Goal: Task Accomplishment & Management: Use online tool/utility

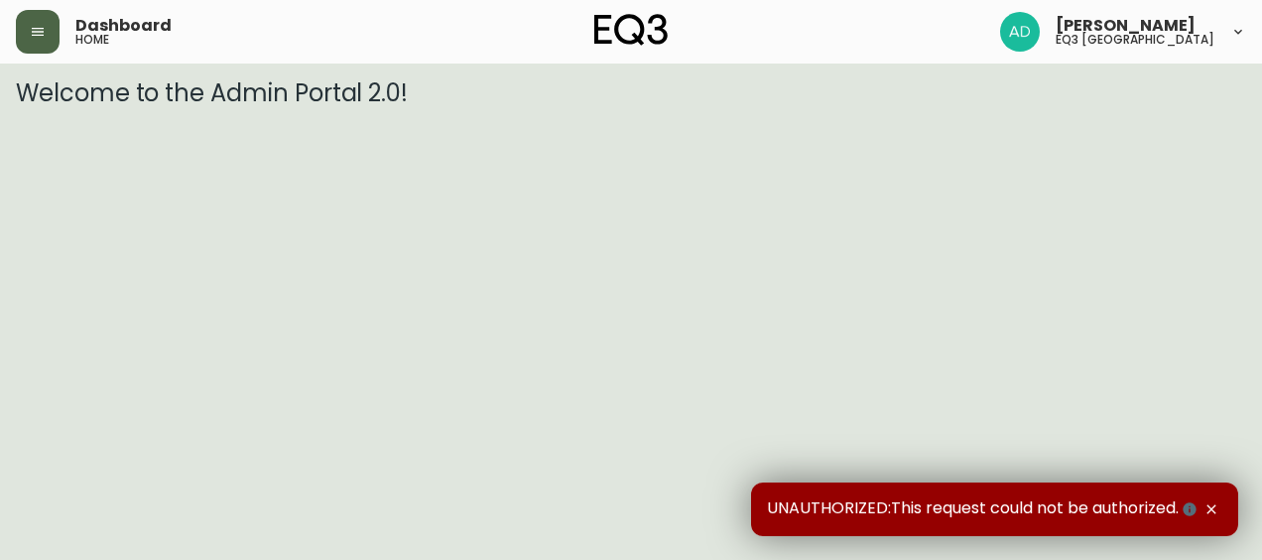
click at [32, 28] on icon "button" at bounding box center [38, 32] width 12 height 8
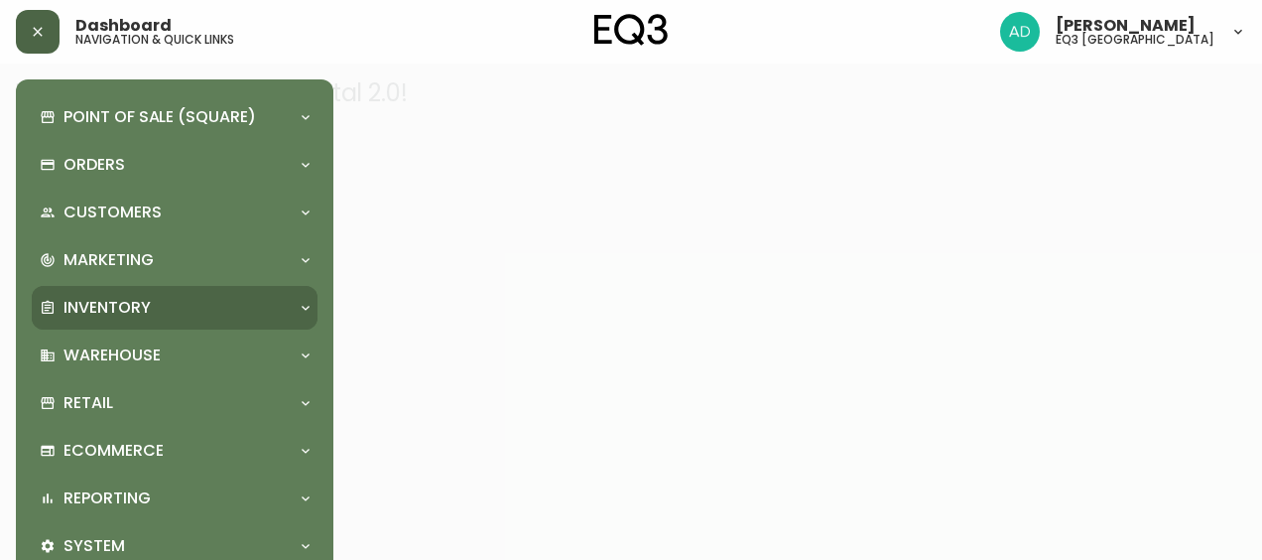
click at [83, 295] on div "Inventory" at bounding box center [175, 308] width 286 height 44
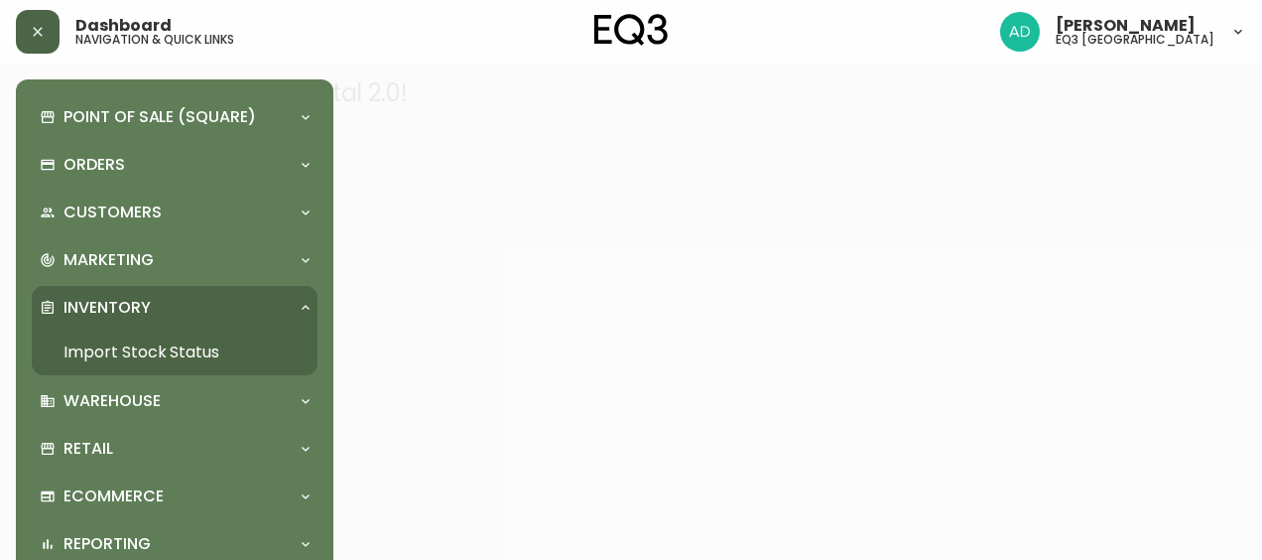
click at [111, 310] on p "Inventory" at bounding box center [106, 308] width 87 height 22
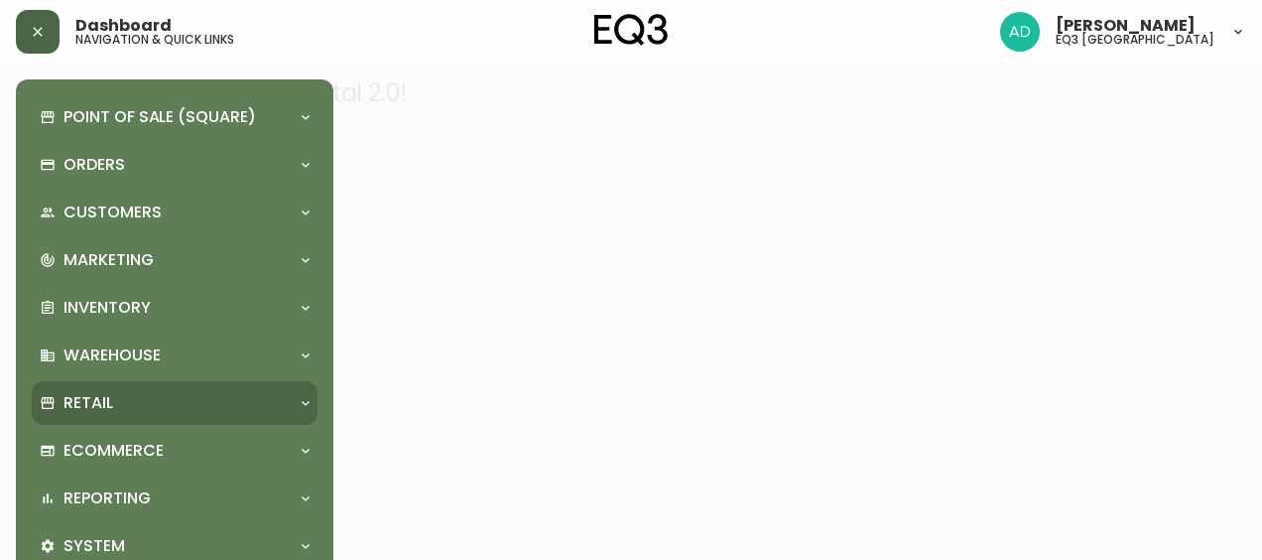
click at [122, 389] on div "Retail" at bounding box center [175, 403] width 286 height 44
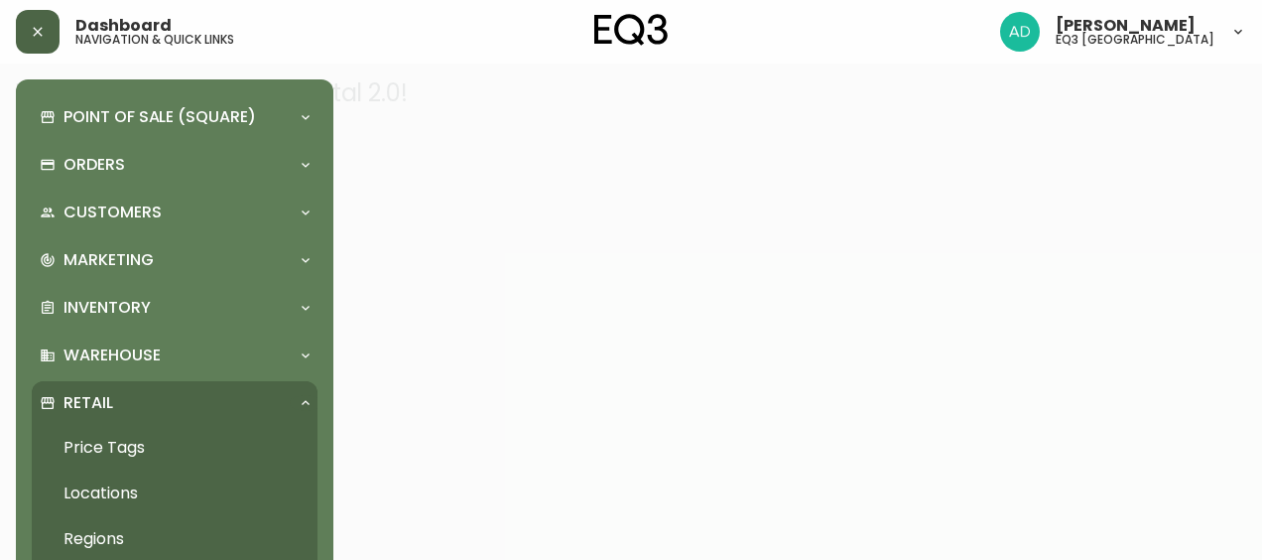
click at [106, 433] on link "Price Tags" at bounding box center [175, 448] width 286 height 46
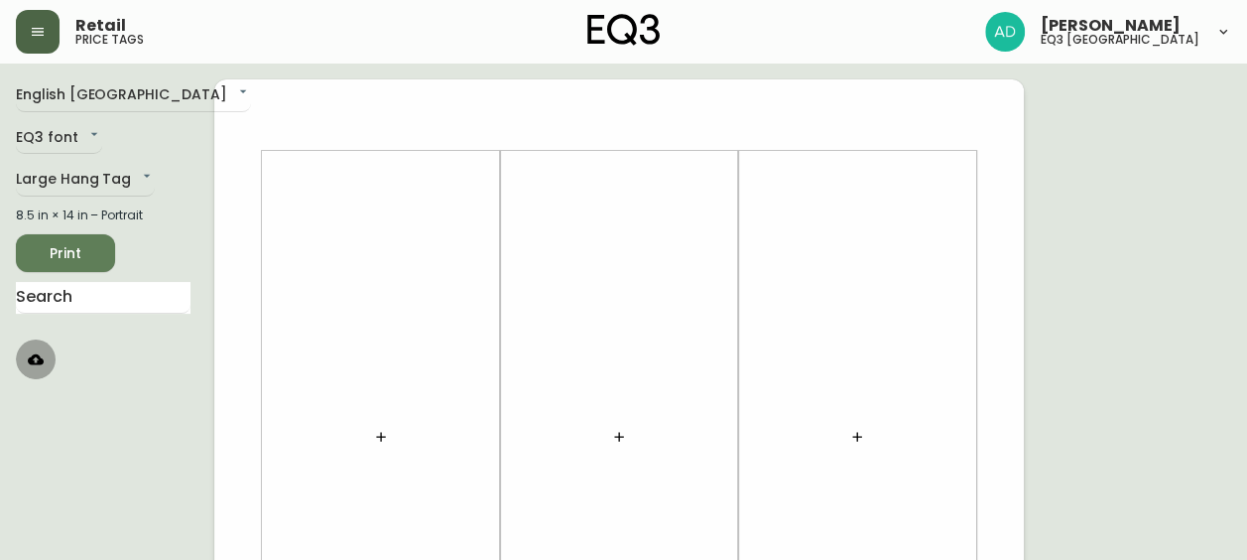
click at [44, 354] on button "button" at bounding box center [36, 359] width 40 height 40
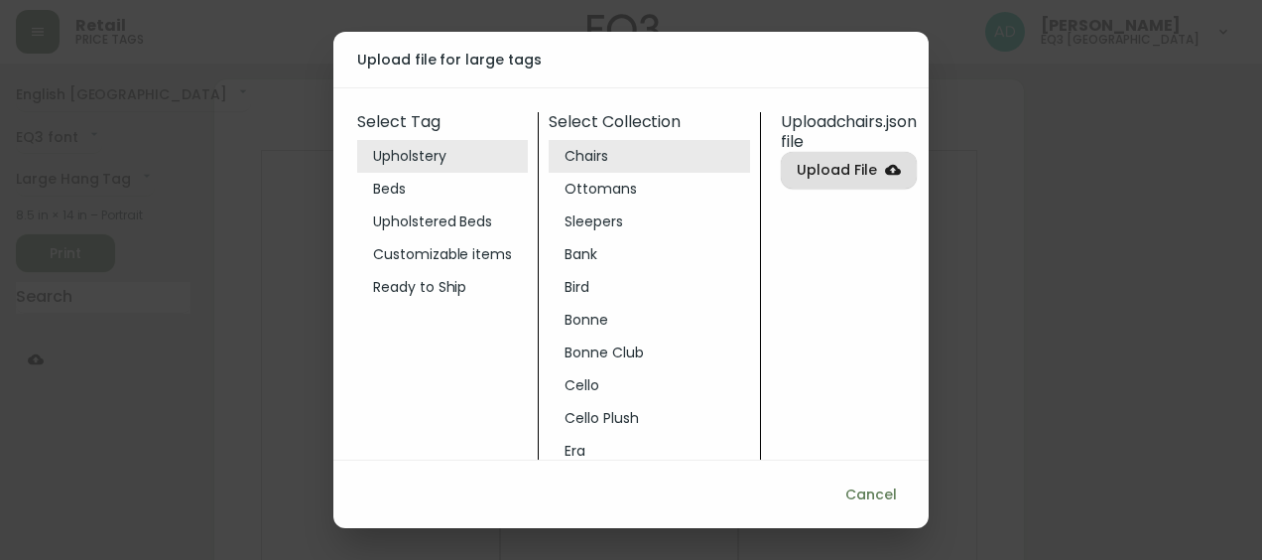
click at [599, 390] on li "Cello" at bounding box center [649, 385] width 201 height 33
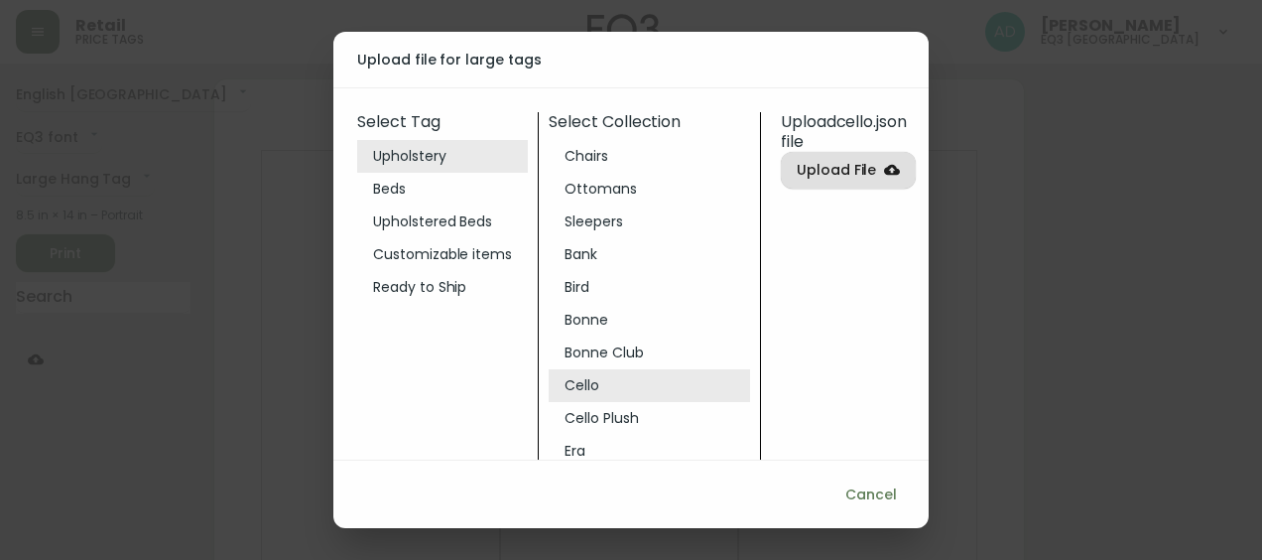
click at [846, 161] on span "Upload File" at bounding box center [837, 170] width 80 height 25
click at [0, 0] on input "Upload File" at bounding box center [0, 0] width 0 height 0
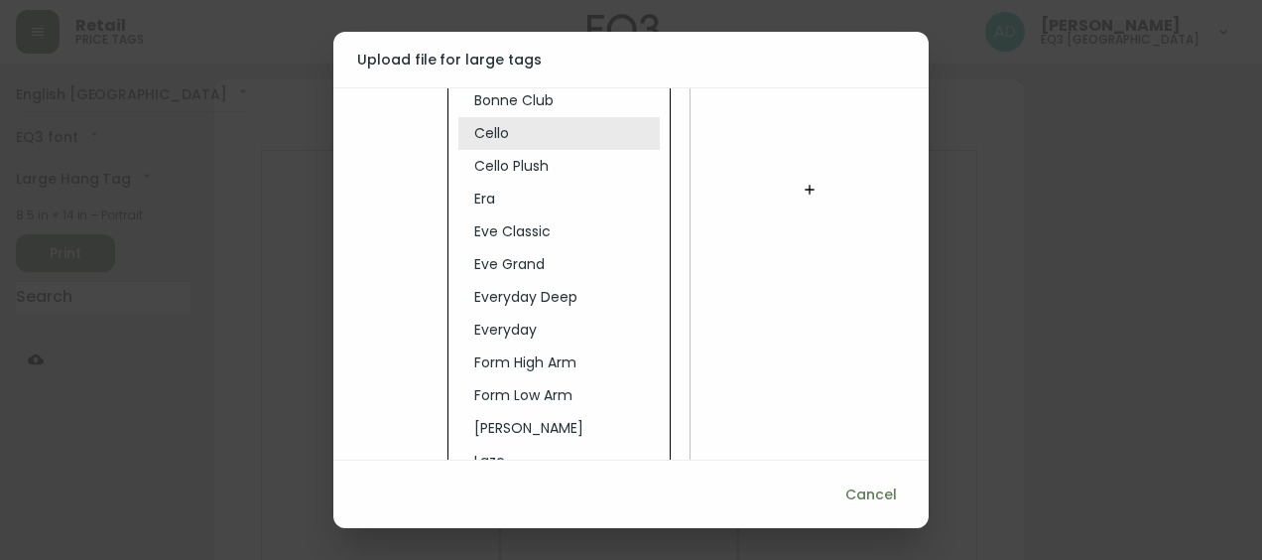
scroll to position [88, 113]
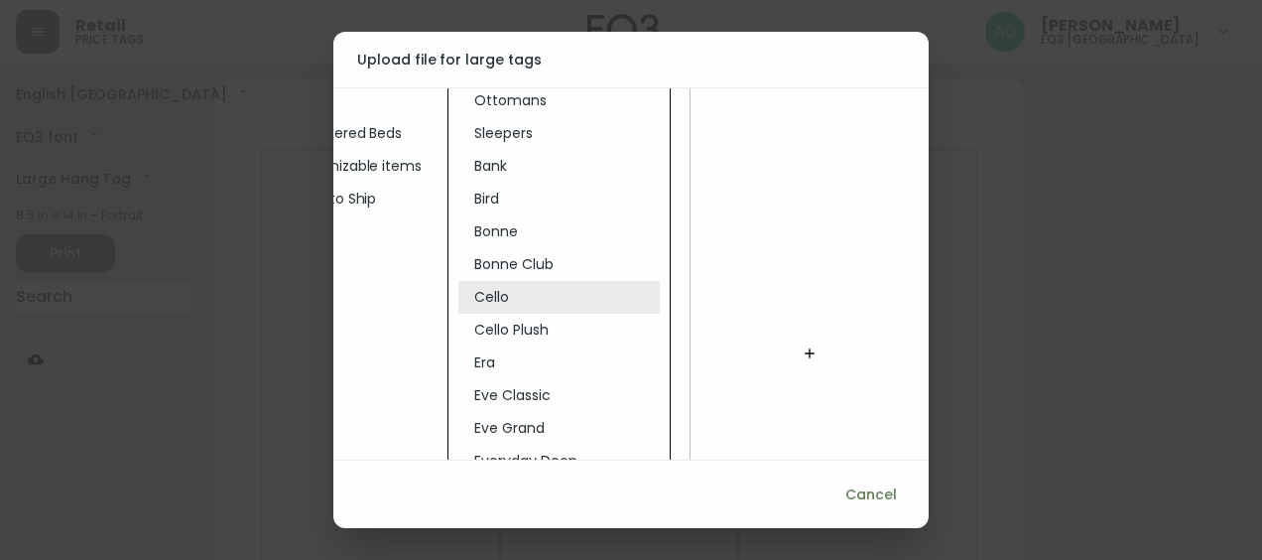
click at [802, 349] on icon "button" at bounding box center [810, 353] width 16 height 16
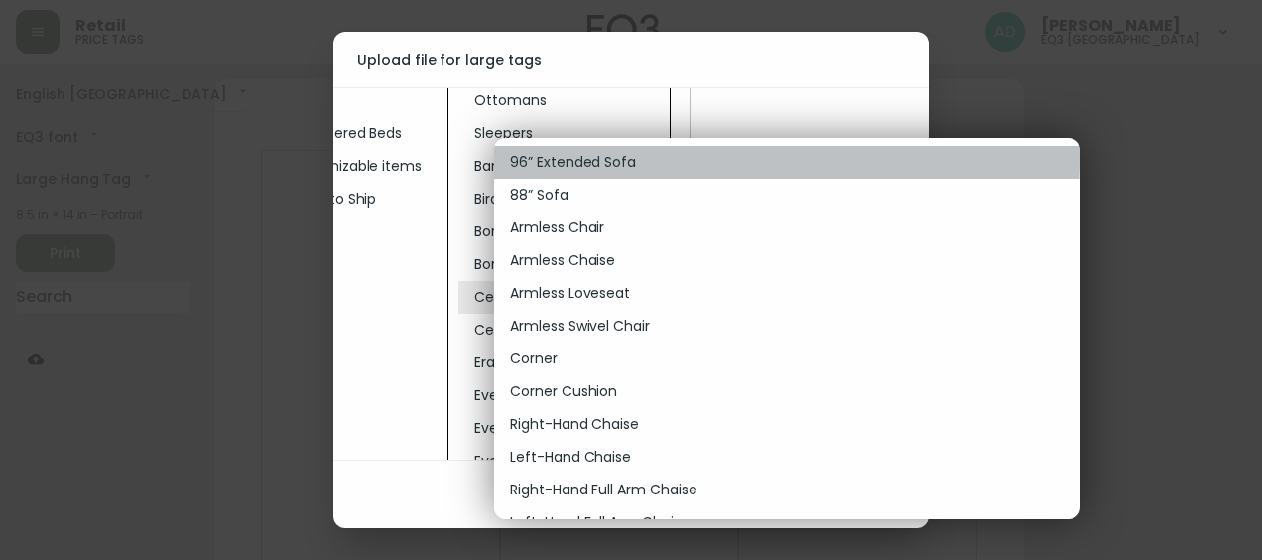
click at [567, 157] on p "96” Extended Sofa" at bounding box center [573, 162] width 126 height 21
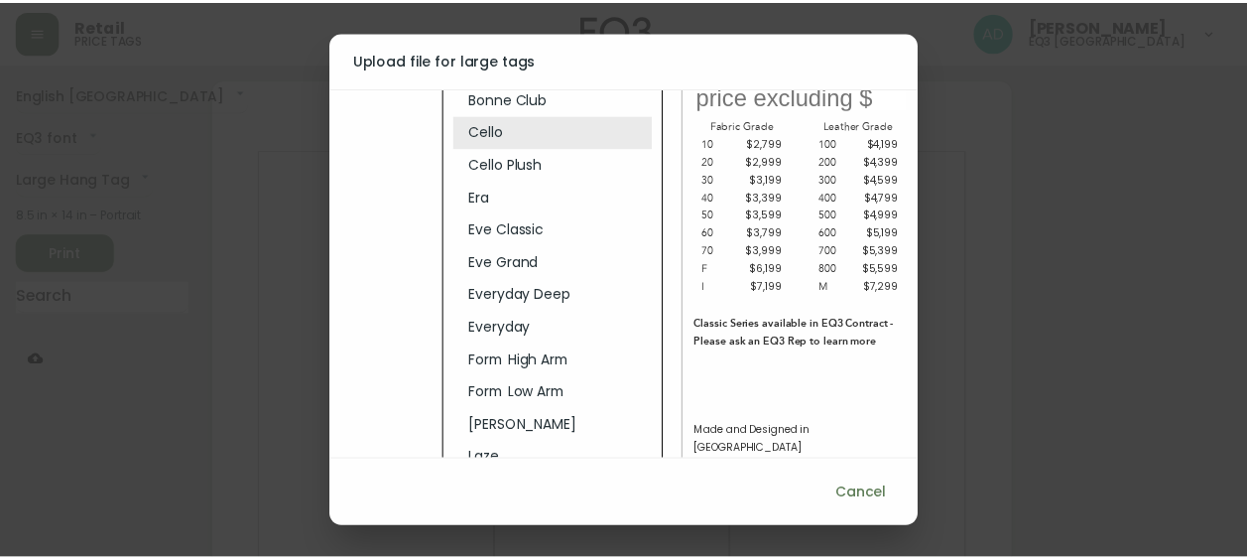
scroll to position [485, 113]
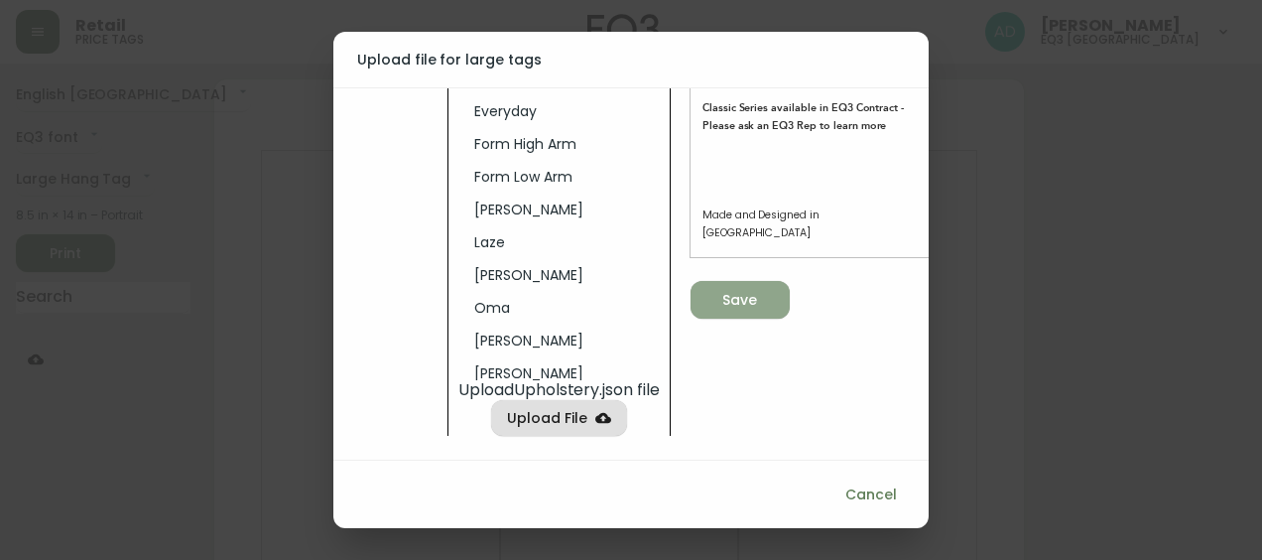
click at [722, 288] on icon "button" at bounding box center [732, 298] width 20 height 20
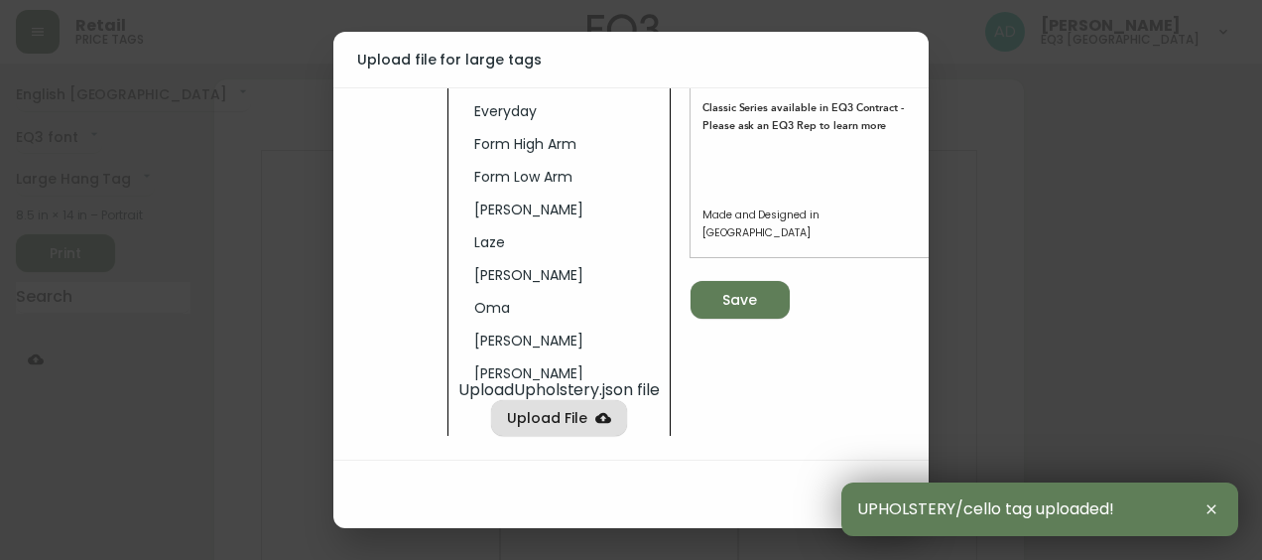
drag, startPoint x: 710, startPoint y: 492, endPoint x: 698, endPoint y: 480, distance: 16.8
click at [707, 489] on div "Cancel" at bounding box center [630, 494] width 595 height 68
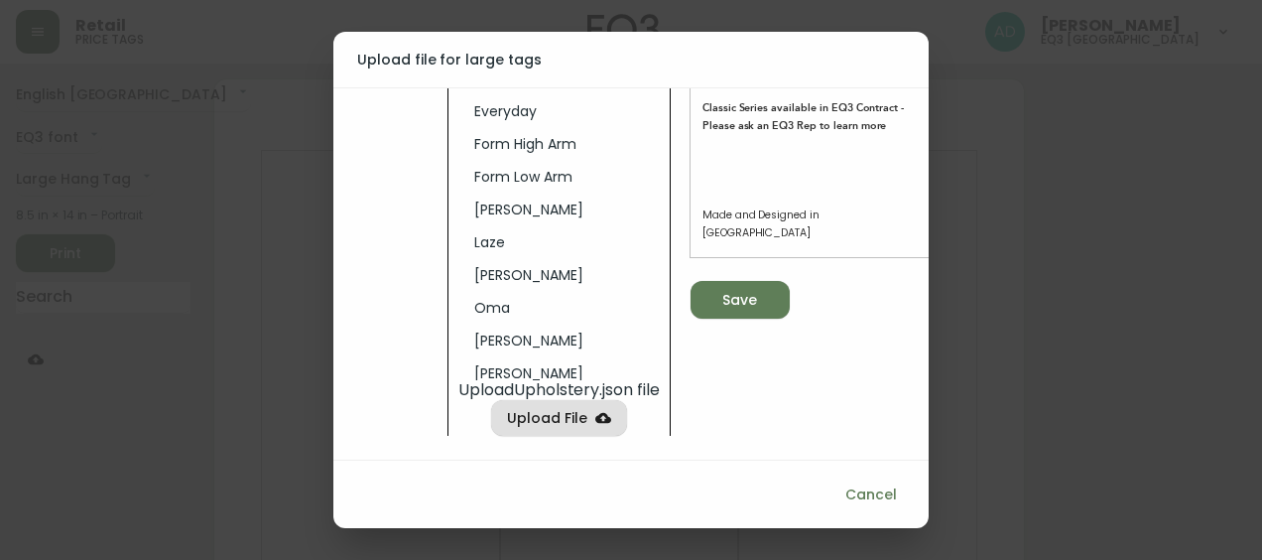
click at [880, 482] on span "Cancel" at bounding box center [871, 494] width 52 height 25
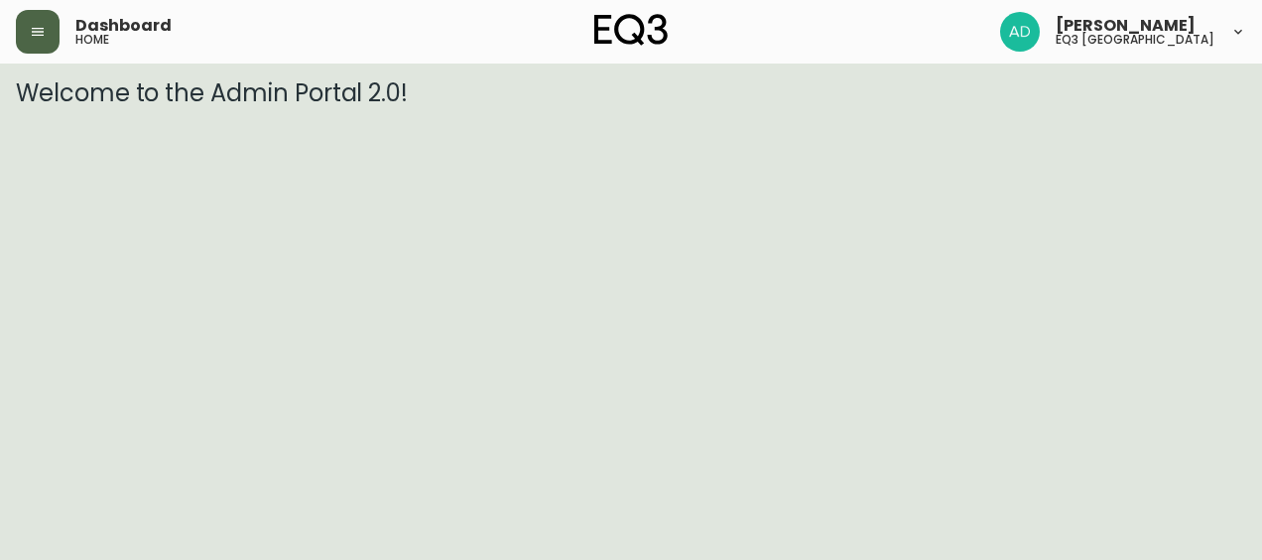
click at [41, 46] on button "button" at bounding box center [38, 32] width 44 height 44
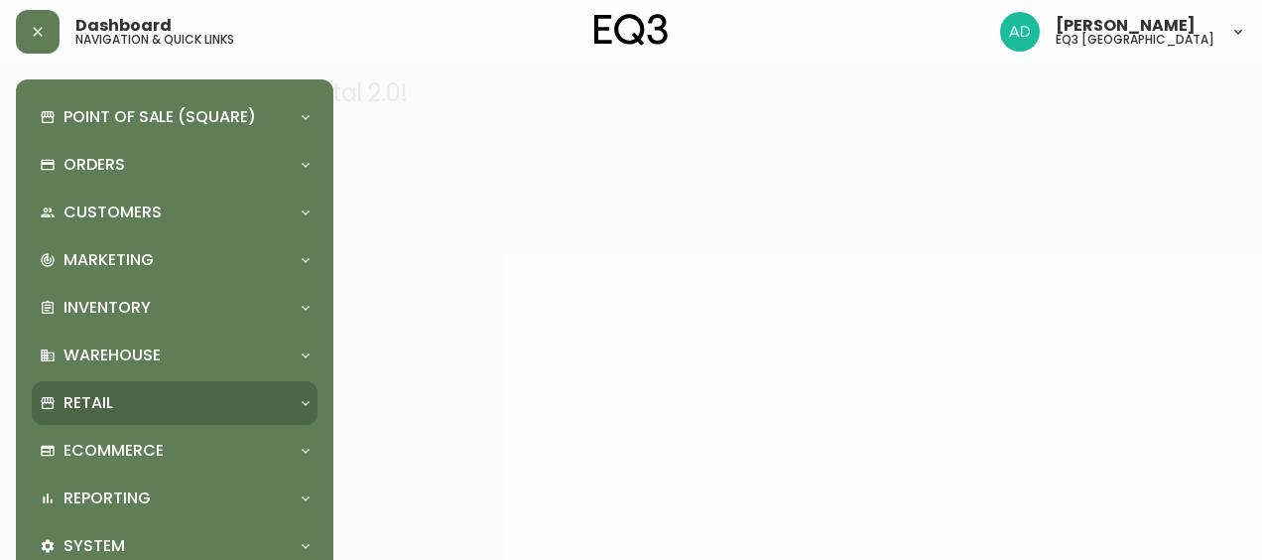
click at [97, 393] on p "Retail" at bounding box center [88, 403] width 50 height 22
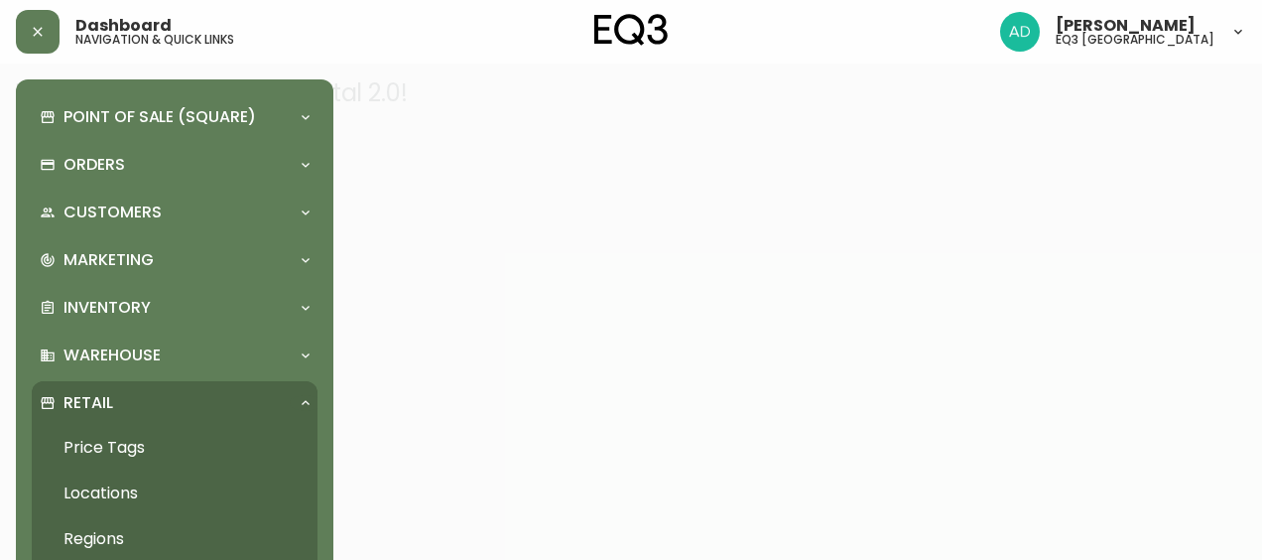
click at [117, 444] on link "Price Tags" at bounding box center [175, 448] width 286 height 46
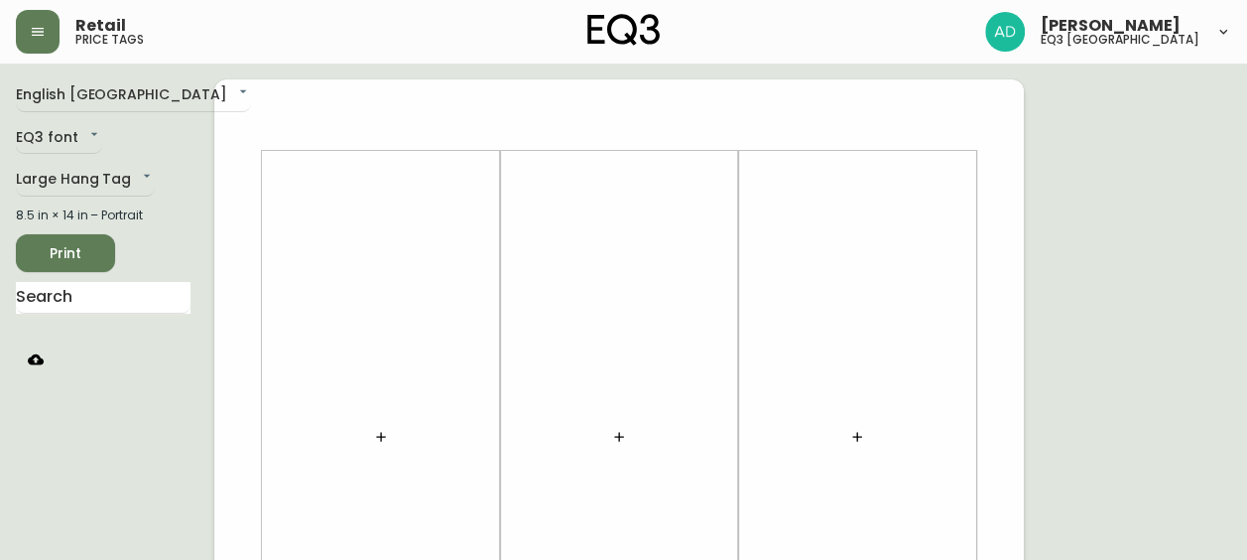
click at [32, 352] on icon "button" at bounding box center [36, 359] width 16 height 16
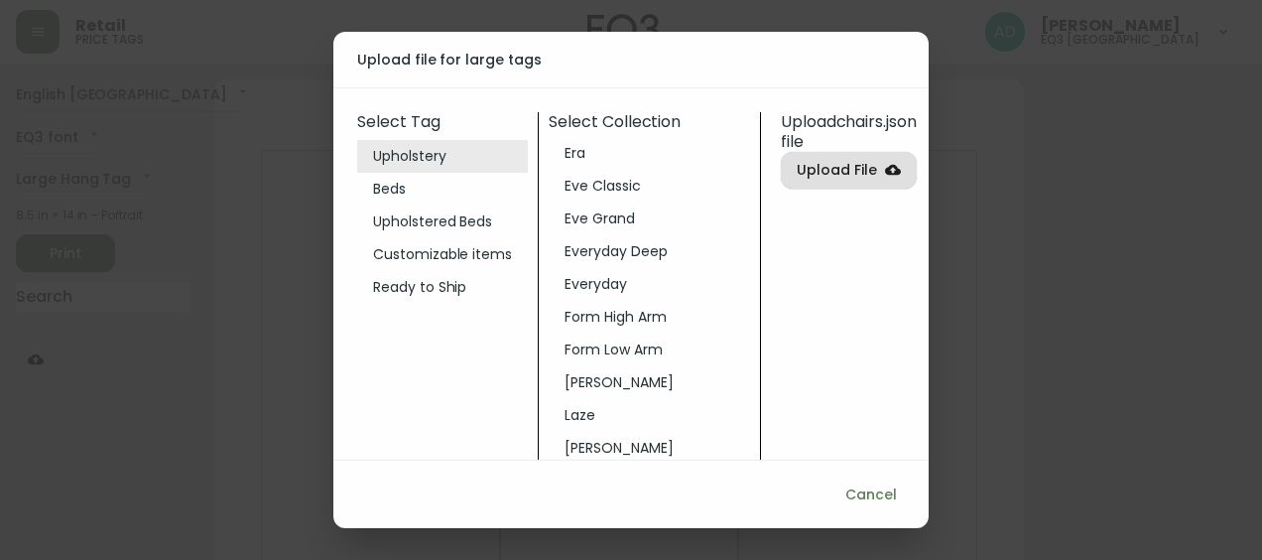
scroll to position [99, 0]
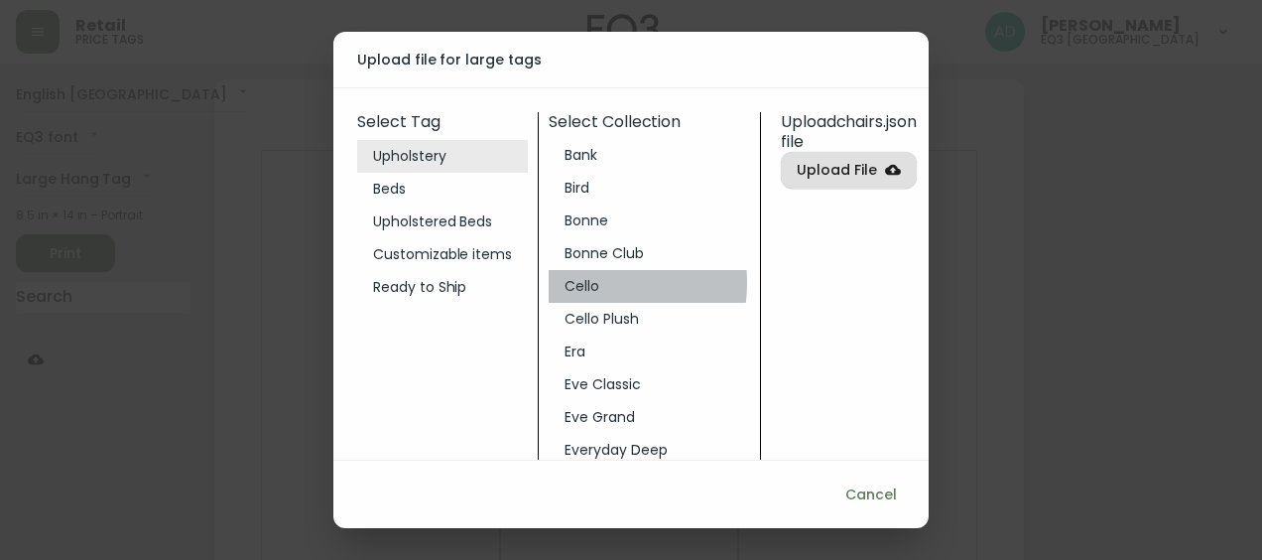
click at [583, 283] on li "Cello" at bounding box center [649, 286] width 201 height 33
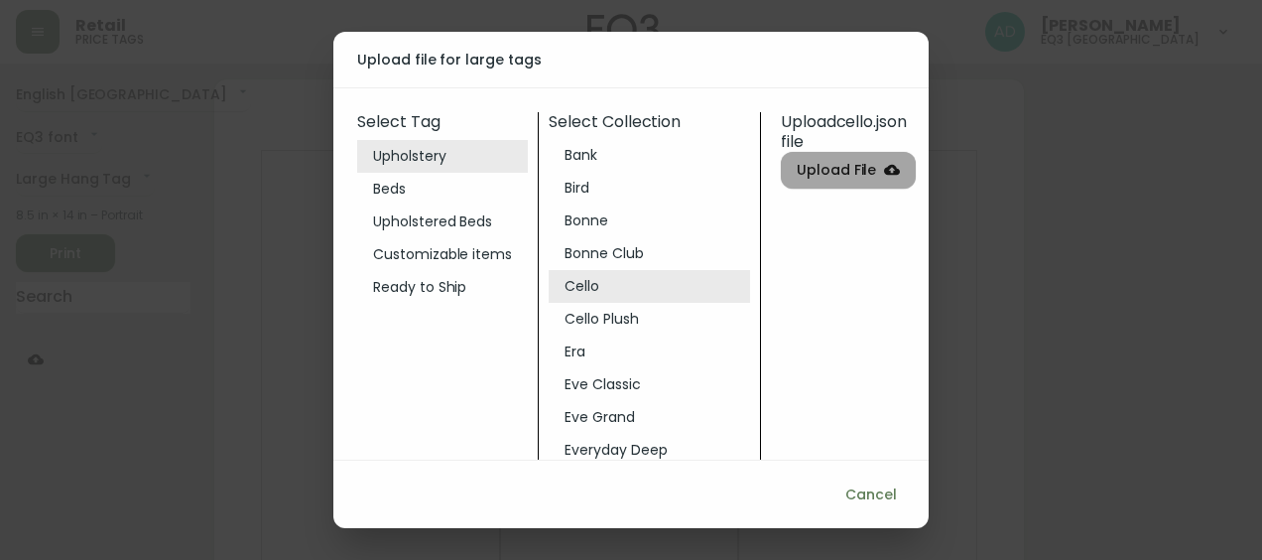
click at [835, 154] on label "Upload File" at bounding box center [849, 170] width 136 height 37
click at [0, 0] on input "Upload File" at bounding box center [0, 0] width 0 height 0
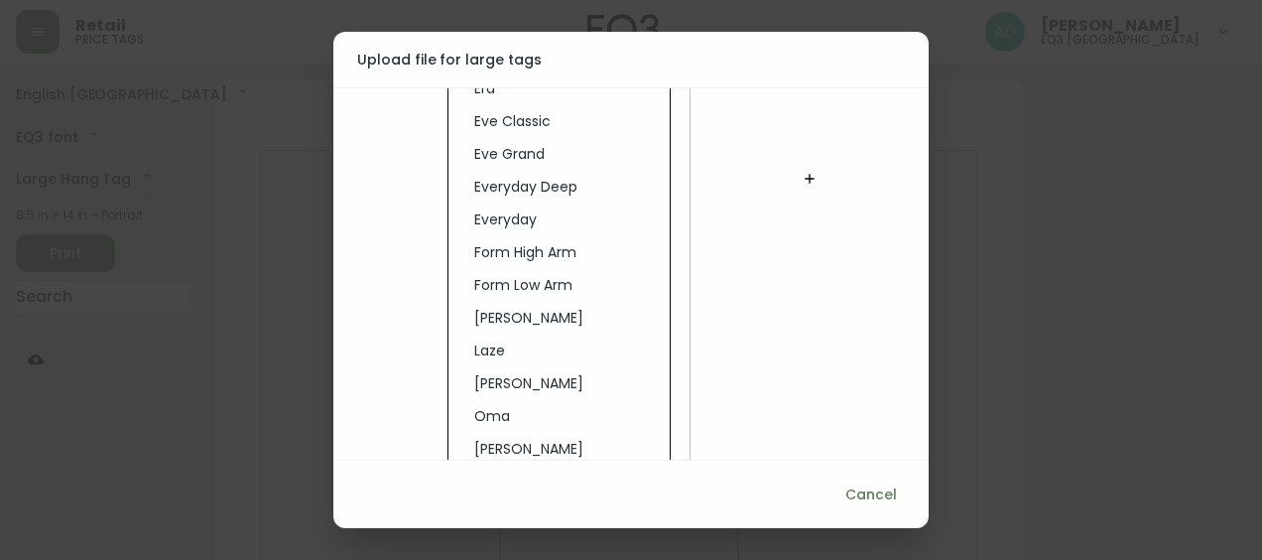
scroll to position [397, 113]
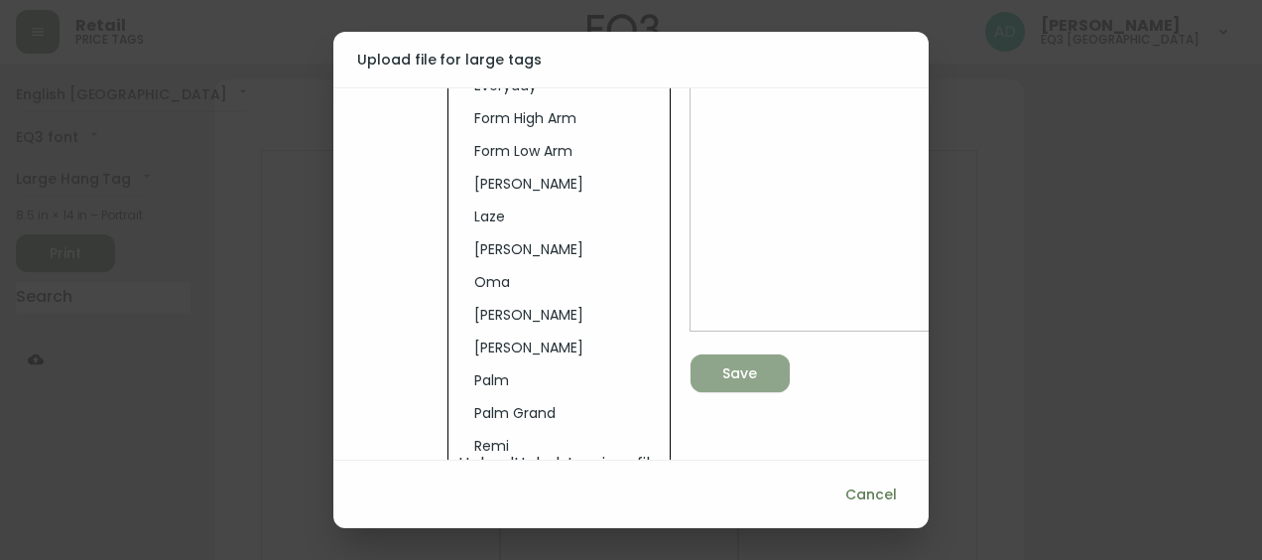
click at [726, 377] on div "Save" at bounding box center [739, 373] width 35 height 25
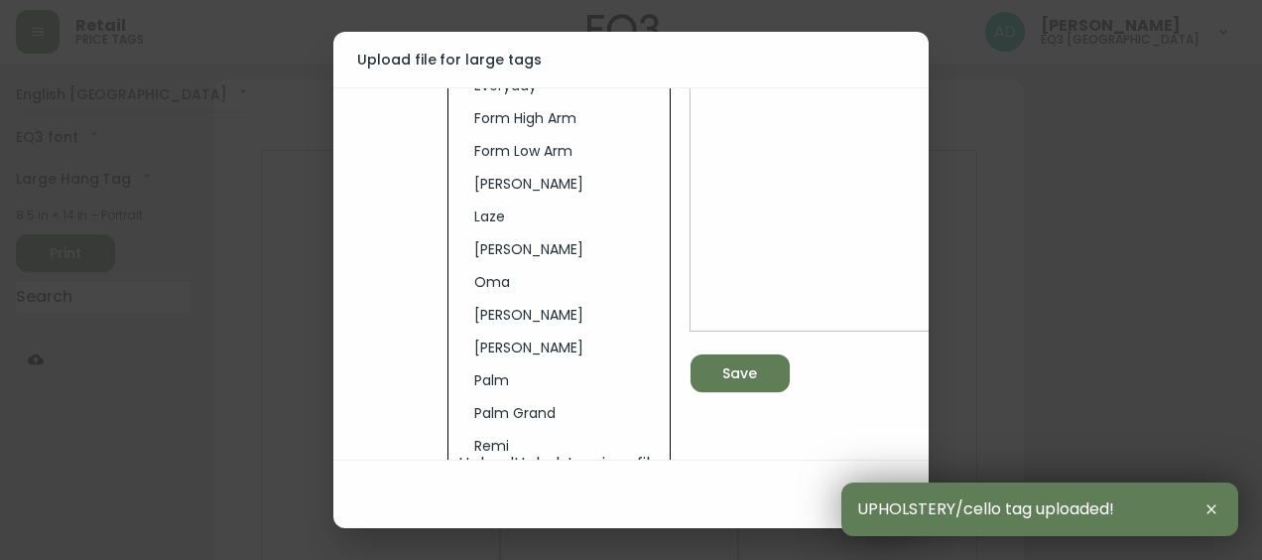
click at [657, 468] on div "Cancel" at bounding box center [630, 494] width 595 height 68
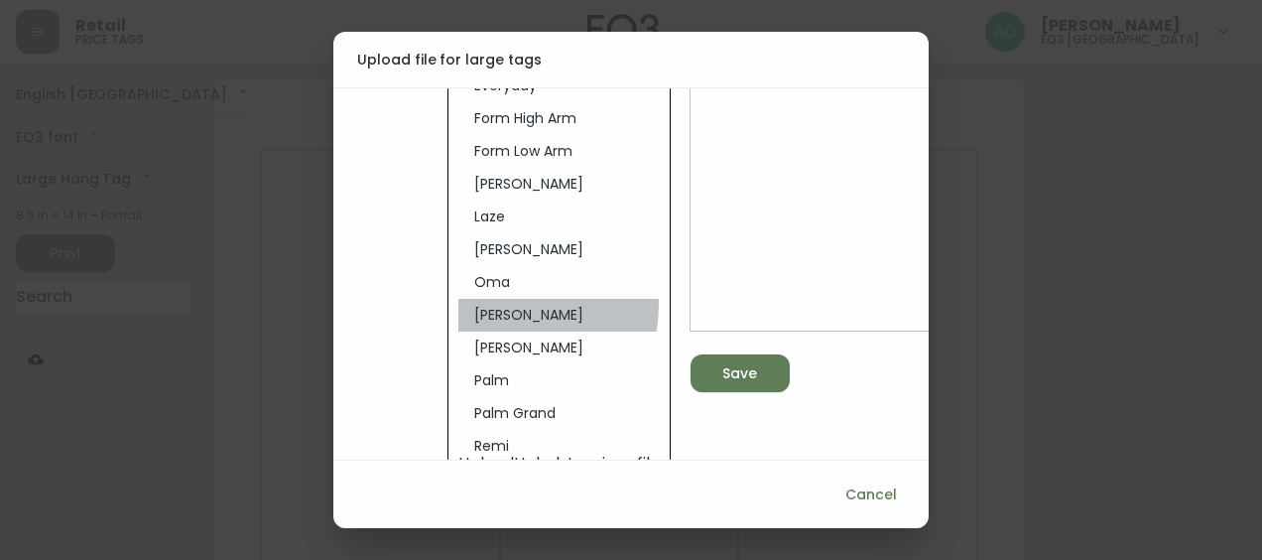
click at [462, 304] on li "[PERSON_NAME]" at bounding box center [558, 315] width 201 height 33
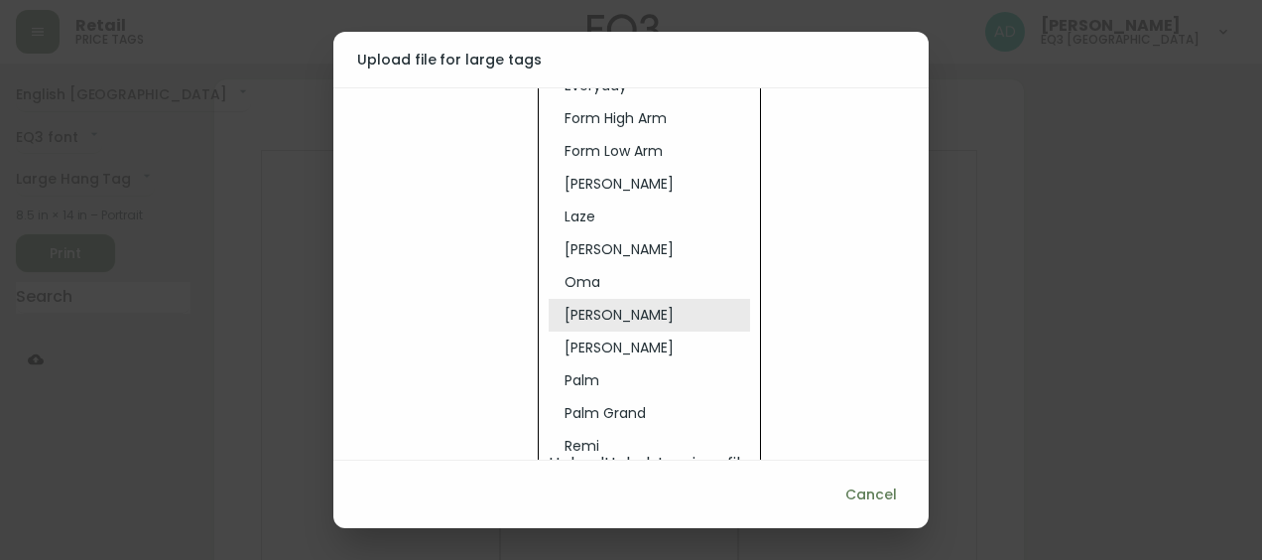
scroll to position [0, 7]
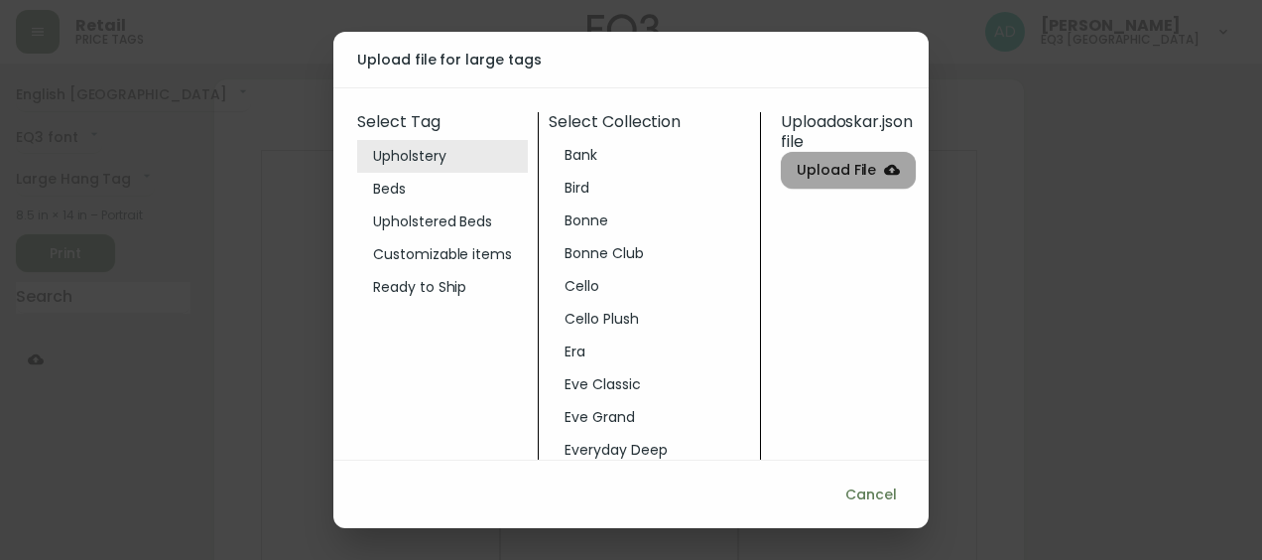
click at [837, 182] on label "Upload File" at bounding box center [849, 170] width 136 height 37
click at [0, 0] on input "Upload File" at bounding box center [0, 0] width 0 height 0
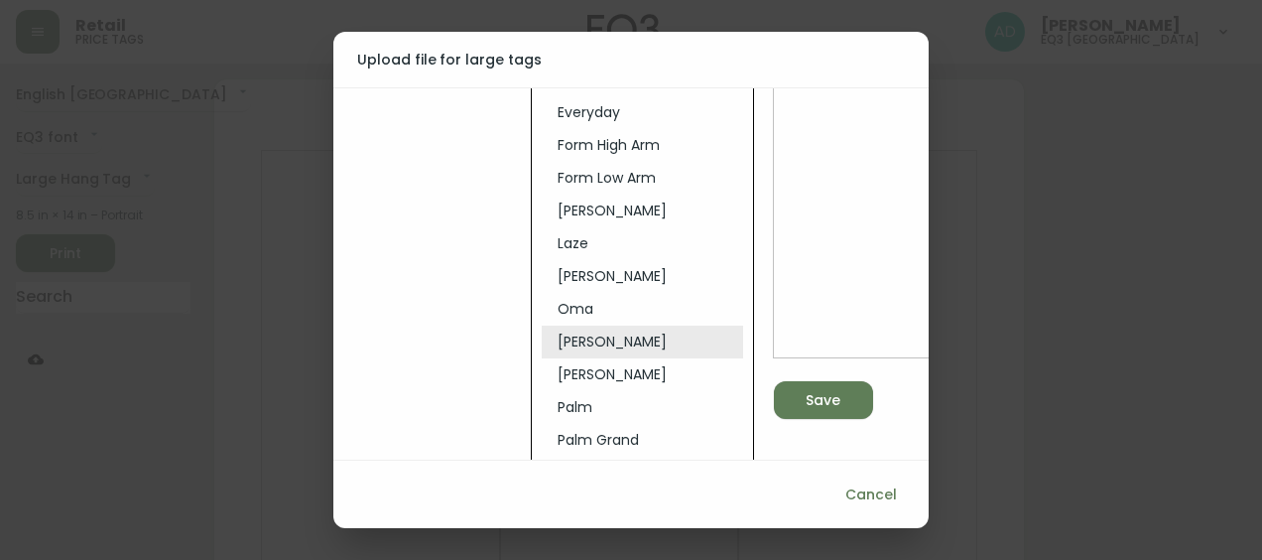
scroll to position [485, 7]
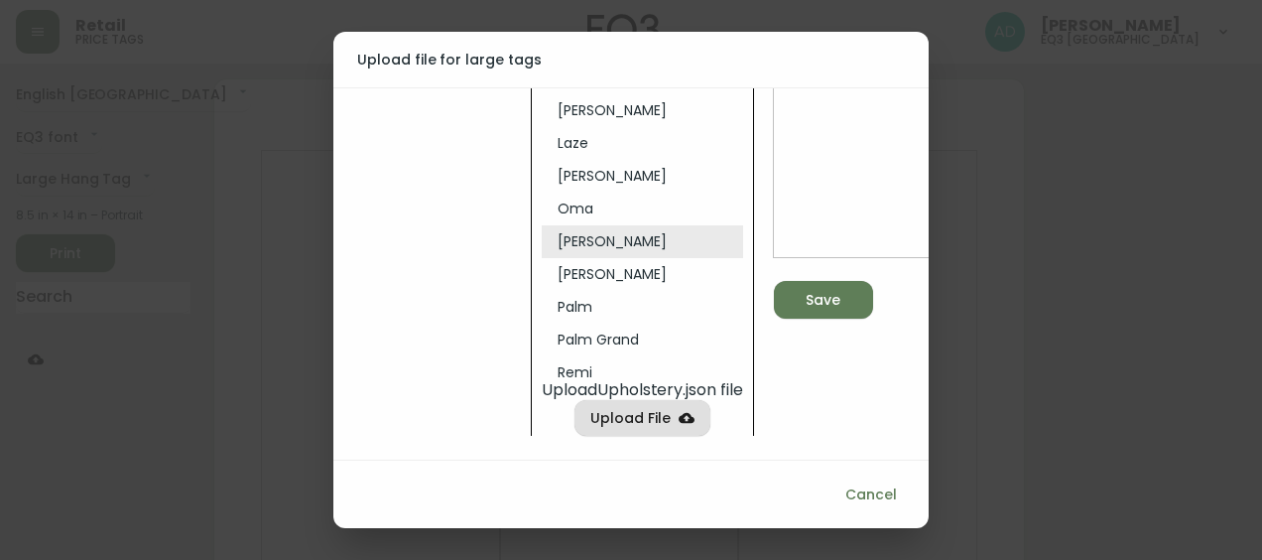
click at [840, 288] on div "Save" at bounding box center [823, 300] width 35 height 25
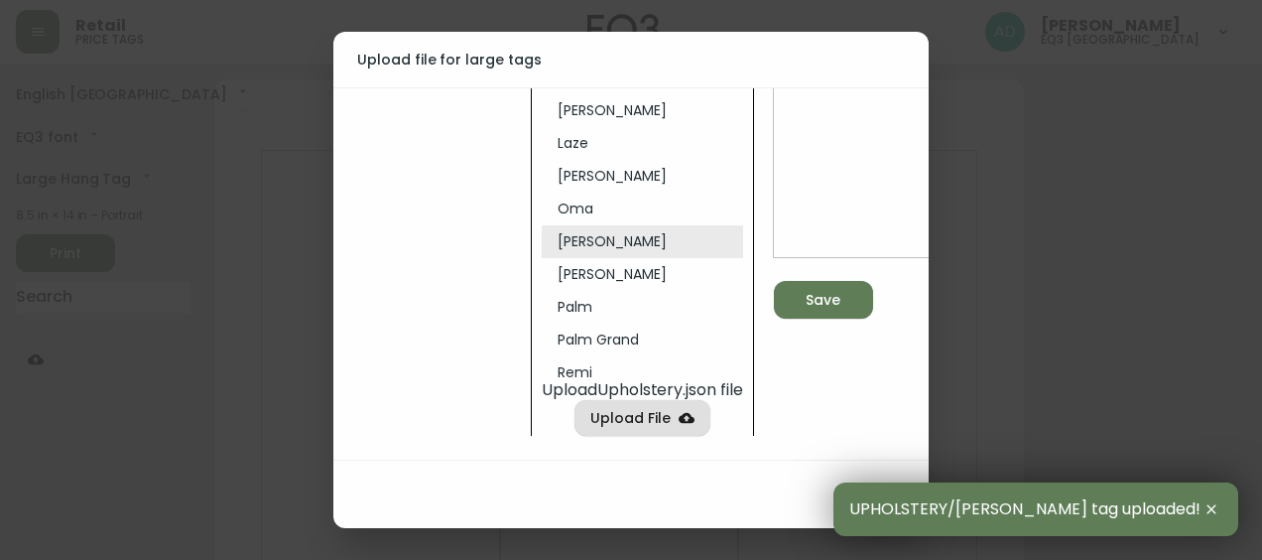
click at [602, 258] on li "[PERSON_NAME]" at bounding box center [642, 274] width 201 height 33
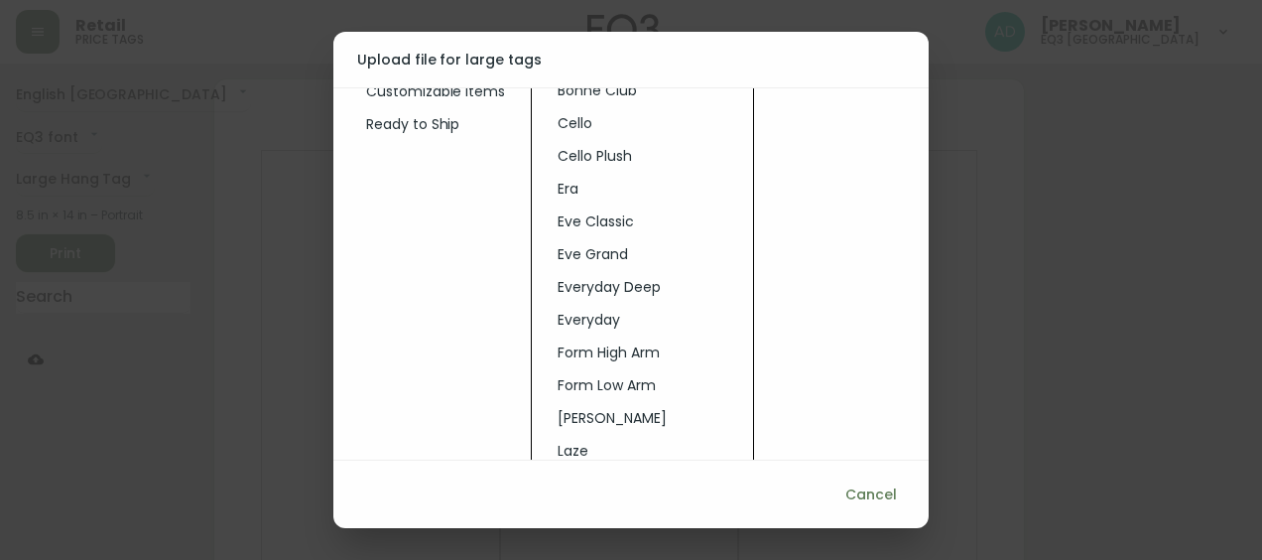
scroll to position [0, 7]
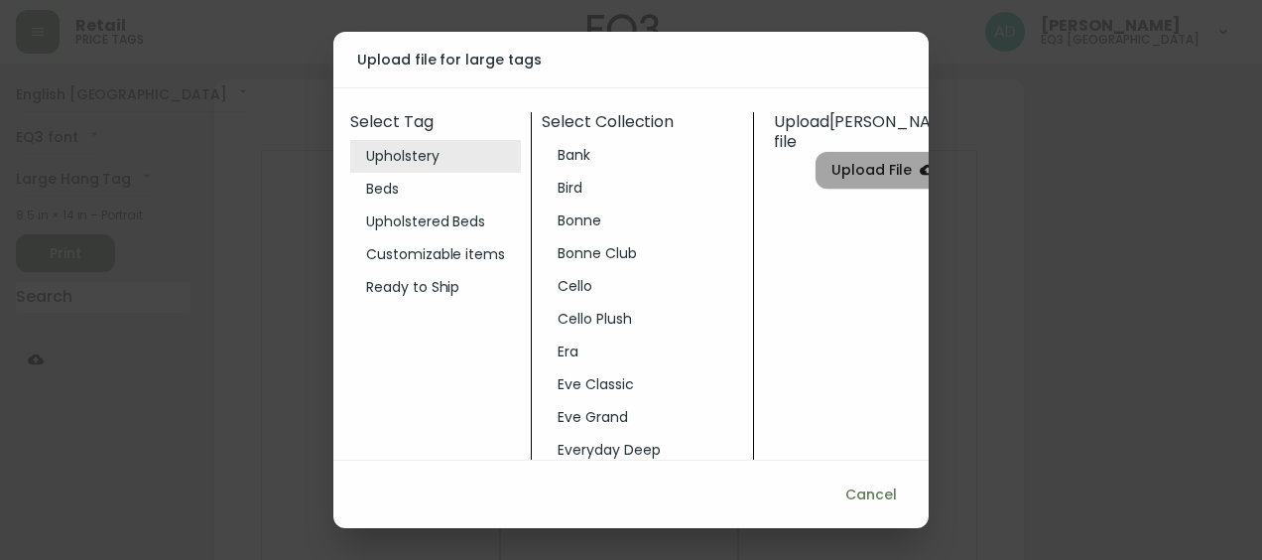
click at [847, 153] on label "Upload File" at bounding box center [884, 170] width 136 height 37
click at [0, 0] on input "Upload File" at bounding box center [0, 0] width 0 height 0
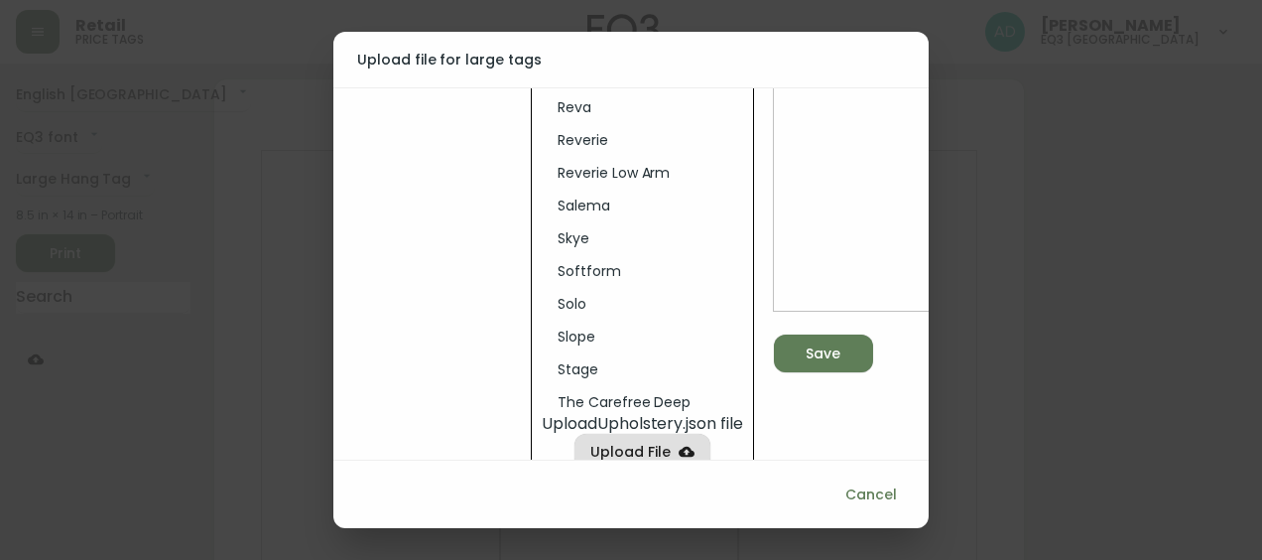
scroll to position [485, 7]
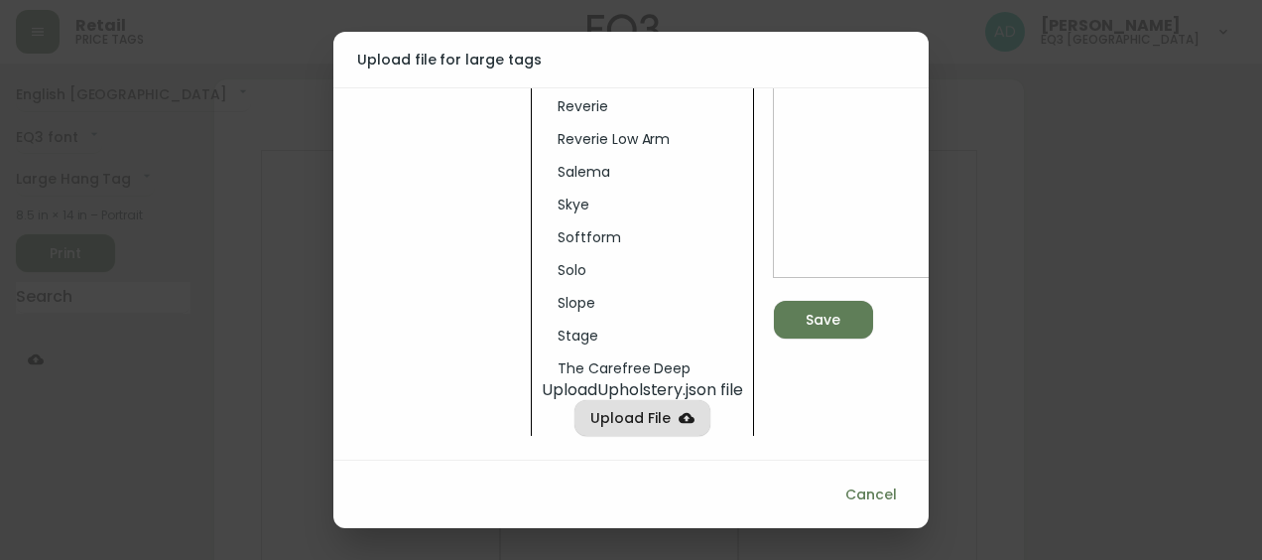
click at [816, 308] on span "Save" at bounding box center [823, 320] width 35 height 25
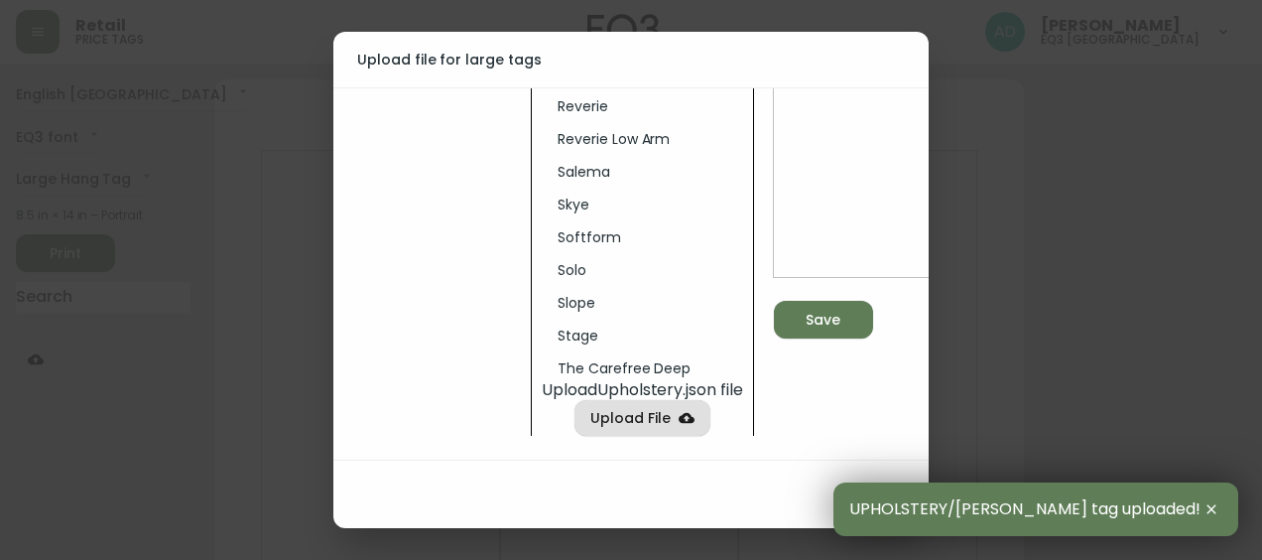
click at [1234, 508] on div "UPHOLSTERY/oskar plush tag uploaded!" at bounding box center [1035, 509] width 405 height 54
click at [1217, 511] on icon "button" at bounding box center [1211, 509] width 16 height 16
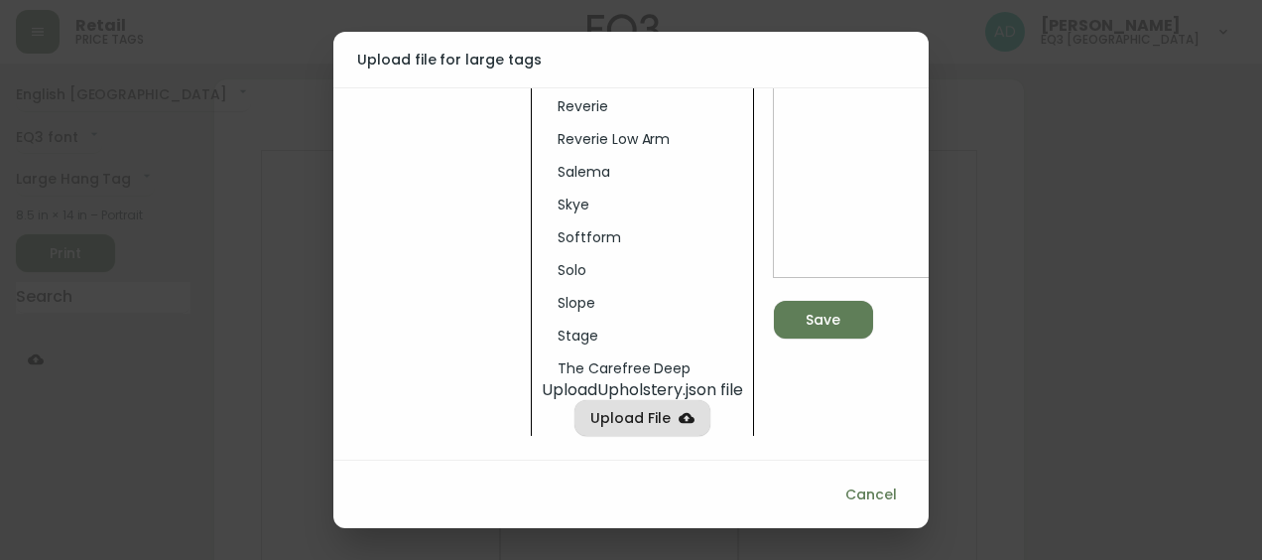
click at [869, 494] on span "Cancel" at bounding box center [871, 494] width 52 height 25
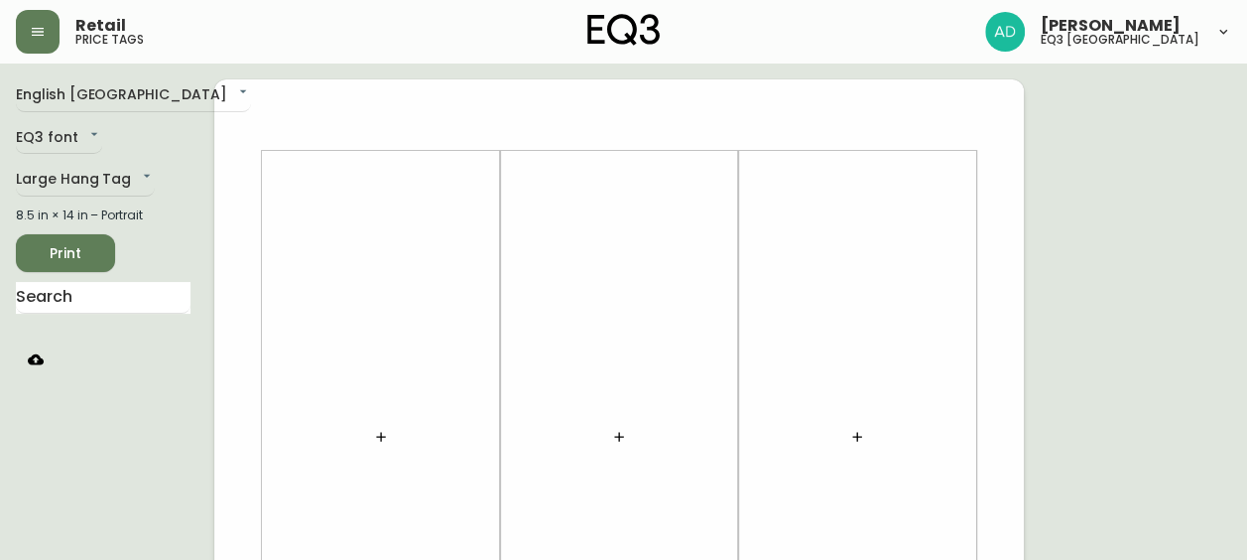
click at [47, 342] on button "button" at bounding box center [36, 359] width 40 height 40
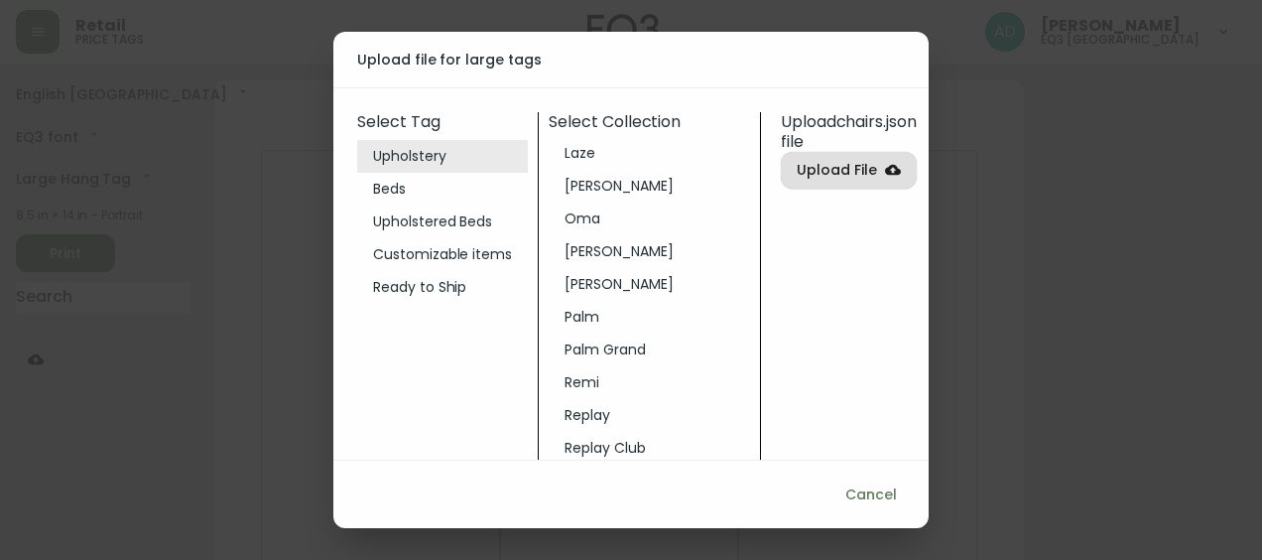
scroll to position [641, 0]
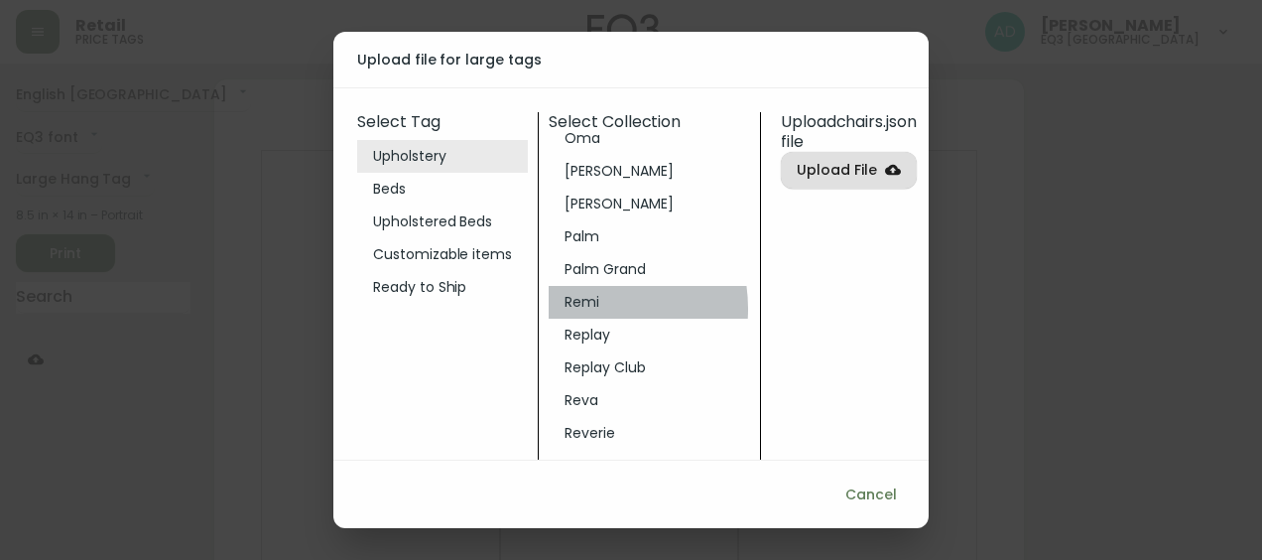
click at [580, 308] on li "Remi" at bounding box center [649, 302] width 201 height 33
click at [848, 188] on div "Upload remi .json file Upload File" at bounding box center [844, 509] width 146 height 794
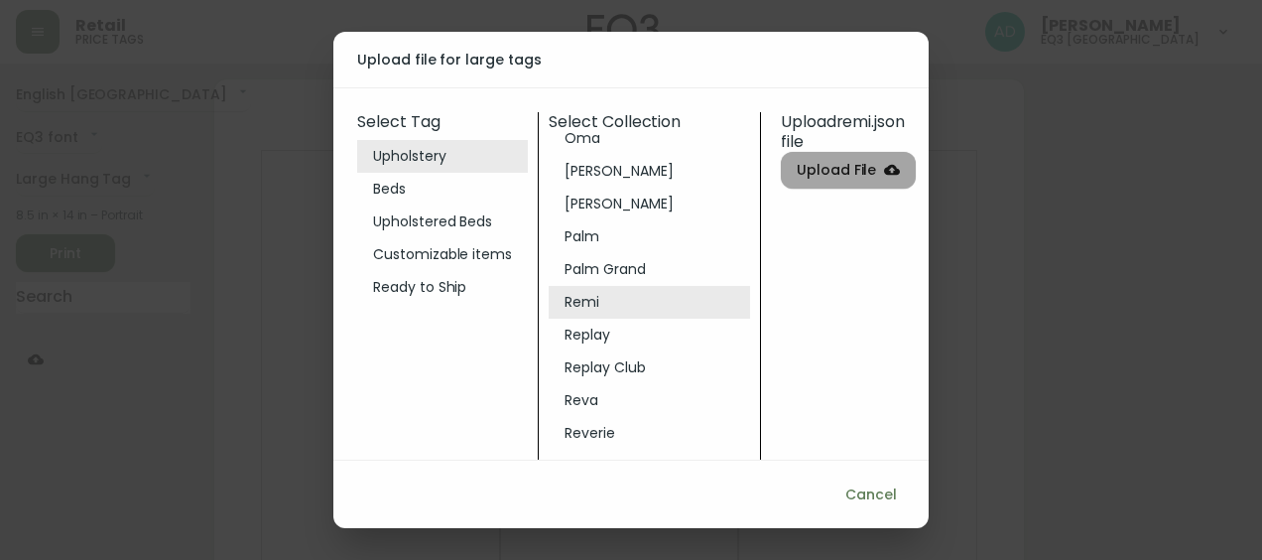
click at [834, 161] on span "Upload File" at bounding box center [837, 170] width 80 height 25
click at [0, 0] on input "Upload File" at bounding box center [0, 0] width 0 height 0
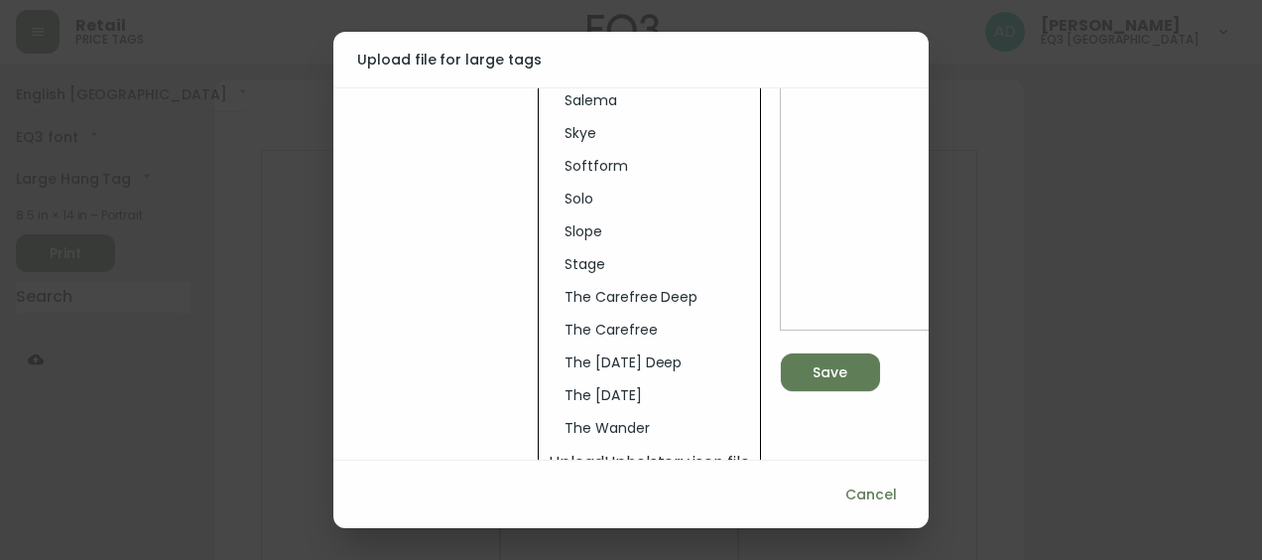
scroll to position [485, 0]
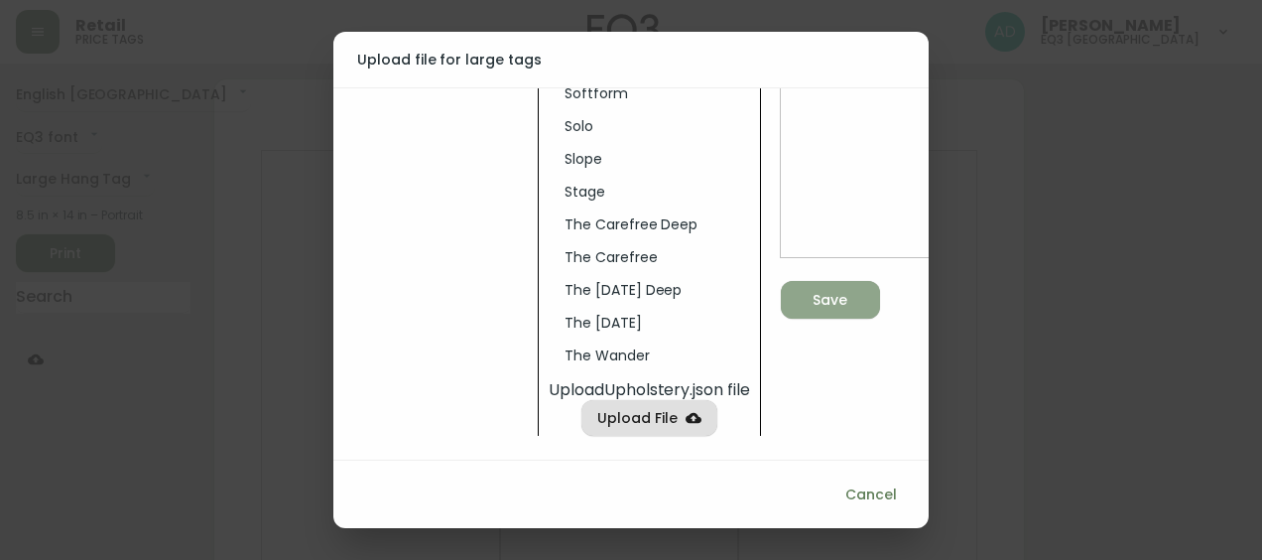
click at [832, 300] on button "Save" at bounding box center [830, 300] width 99 height 38
click at [897, 500] on button "Cancel" at bounding box center [870, 494] width 67 height 37
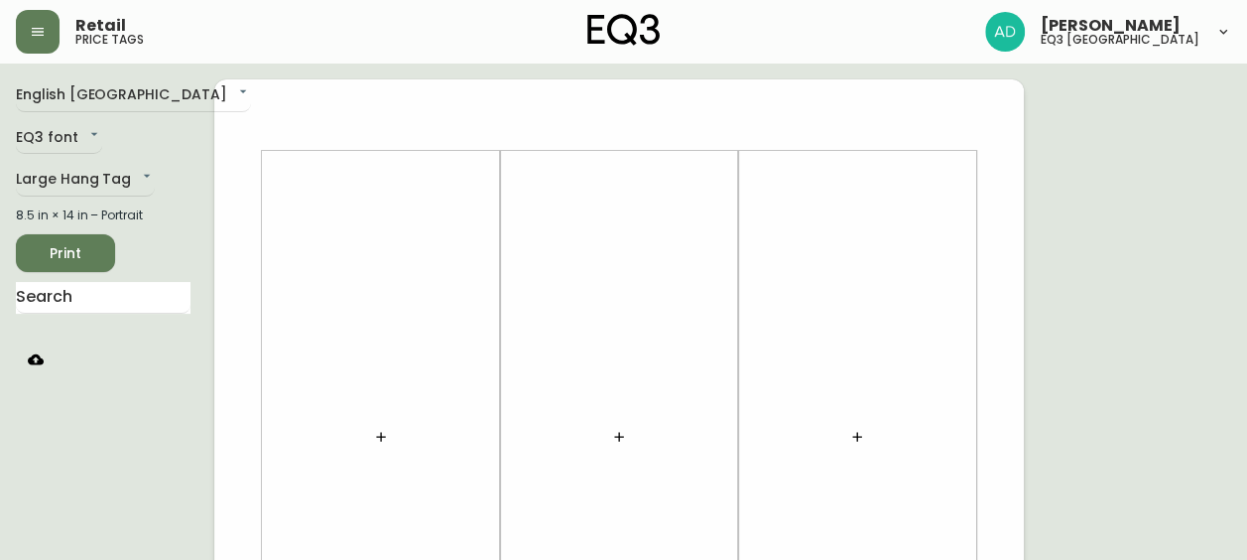
click at [44, 368] on button "button" at bounding box center [36, 359] width 40 height 40
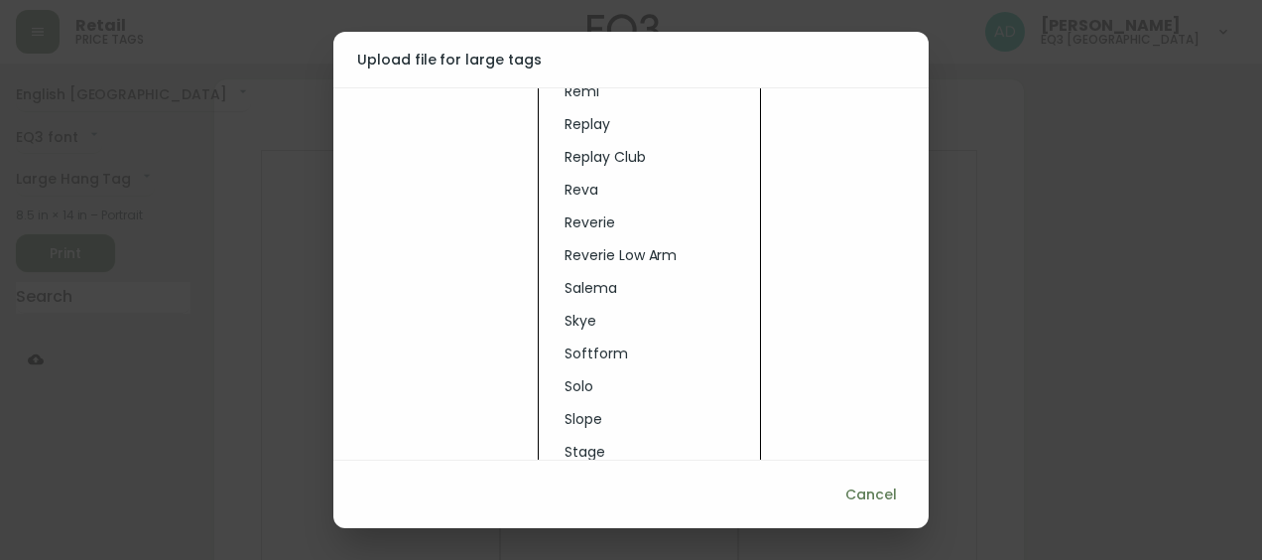
scroll to position [298, 0]
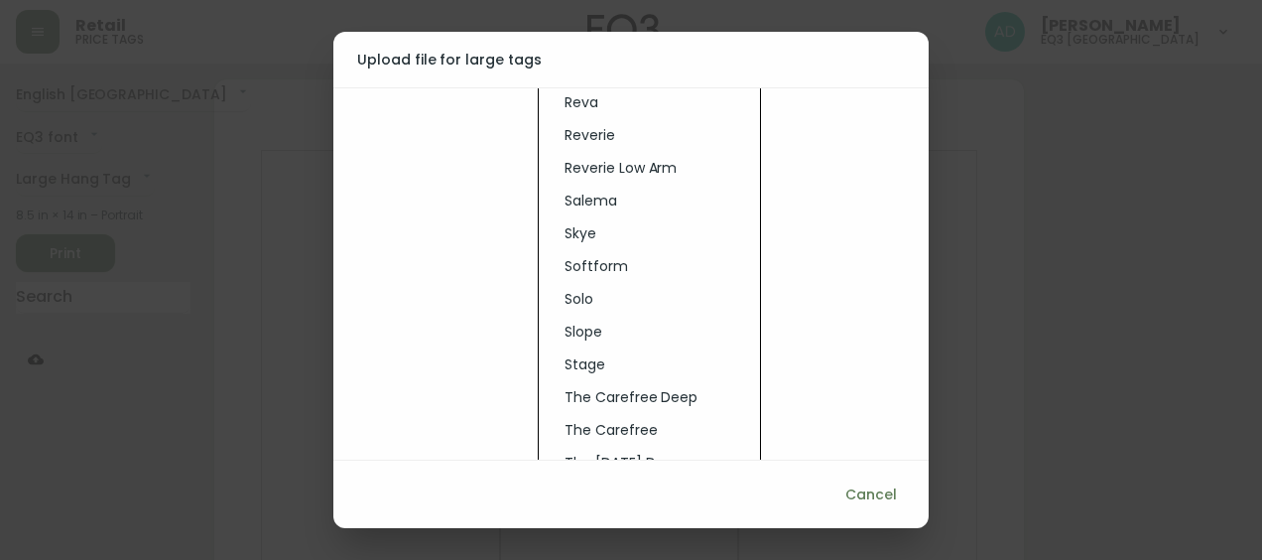
click at [573, 194] on li "Salema" at bounding box center [649, 201] width 201 height 33
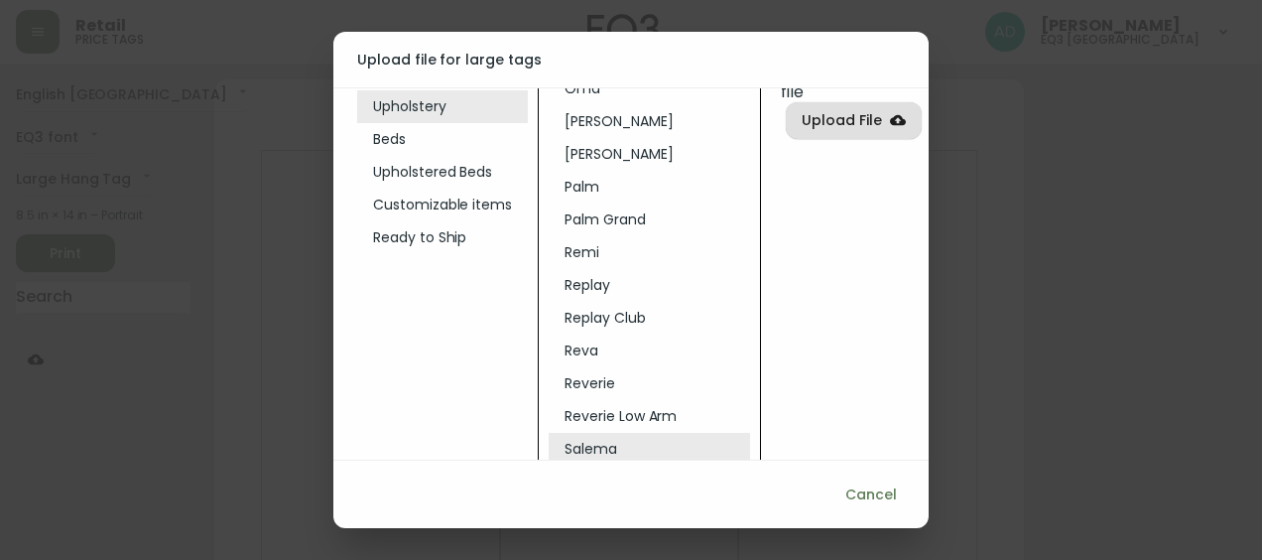
scroll to position [0, 7]
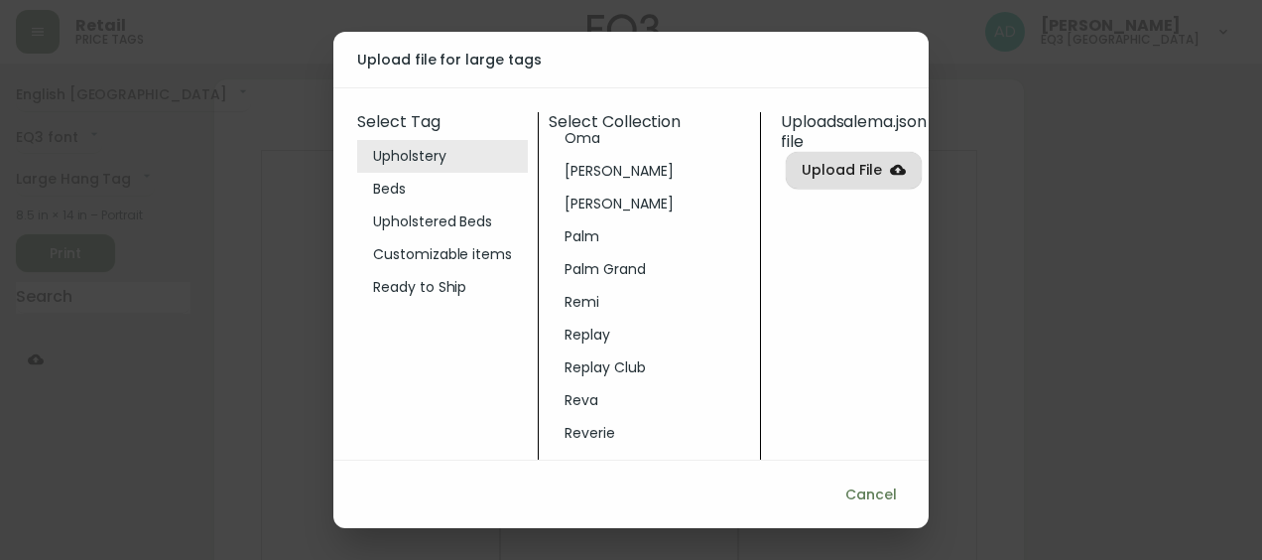
click at [835, 177] on span "Upload File" at bounding box center [842, 170] width 80 height 25
click at [0, 0] on input "Upload File" at bounding box center [0, 0] width 0 height 0
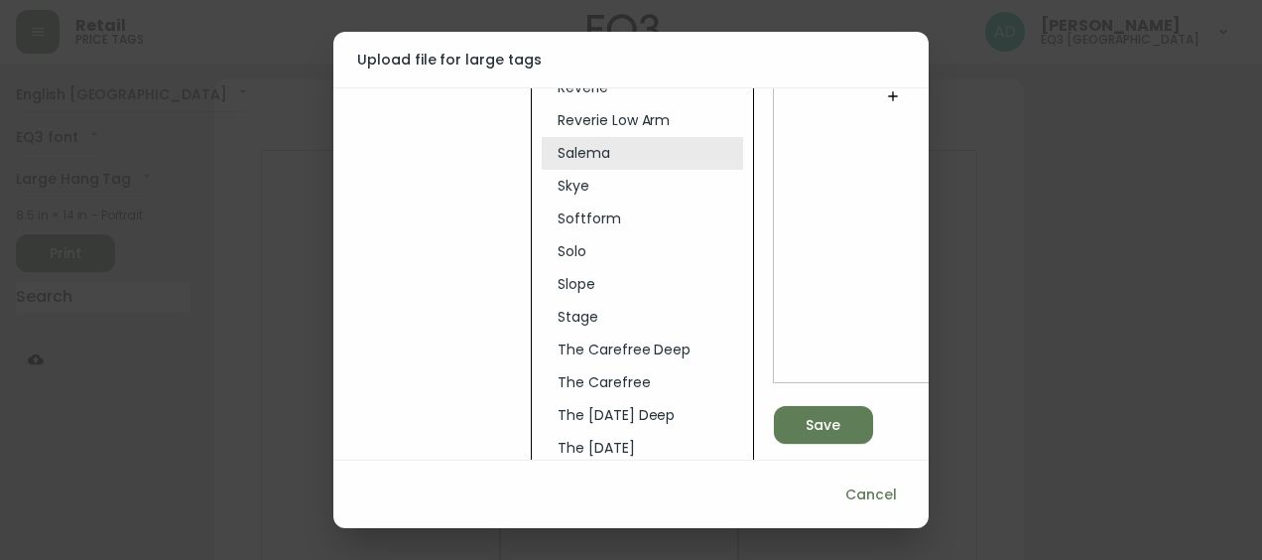
scroll to position [485, 7]
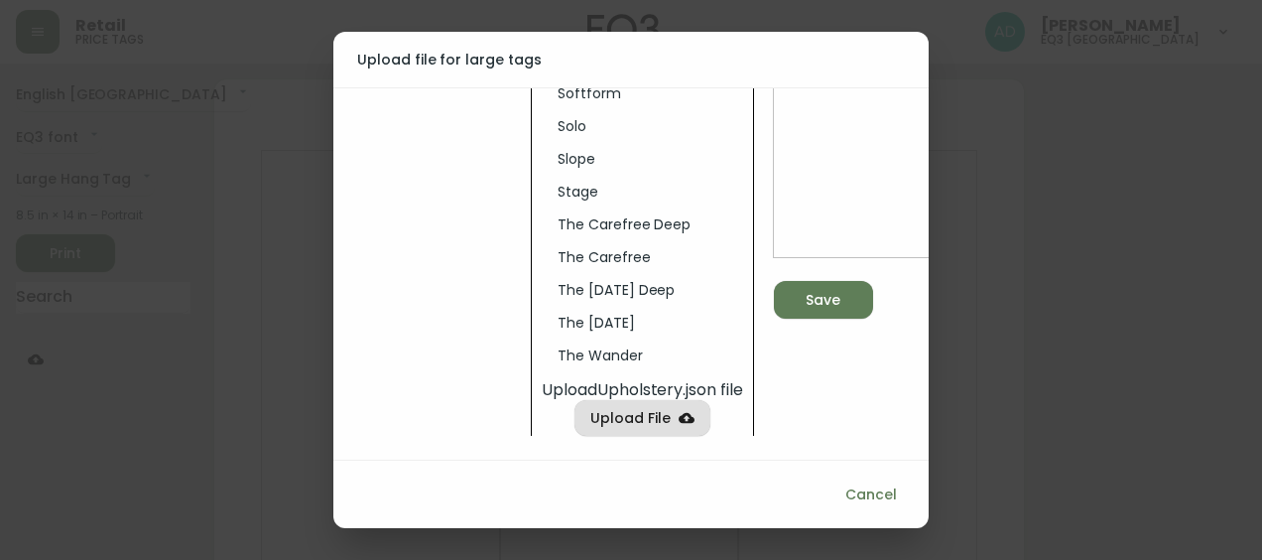
click at [831, 290] on span "Save" at bounding box center [823, 300] width 35 height 25
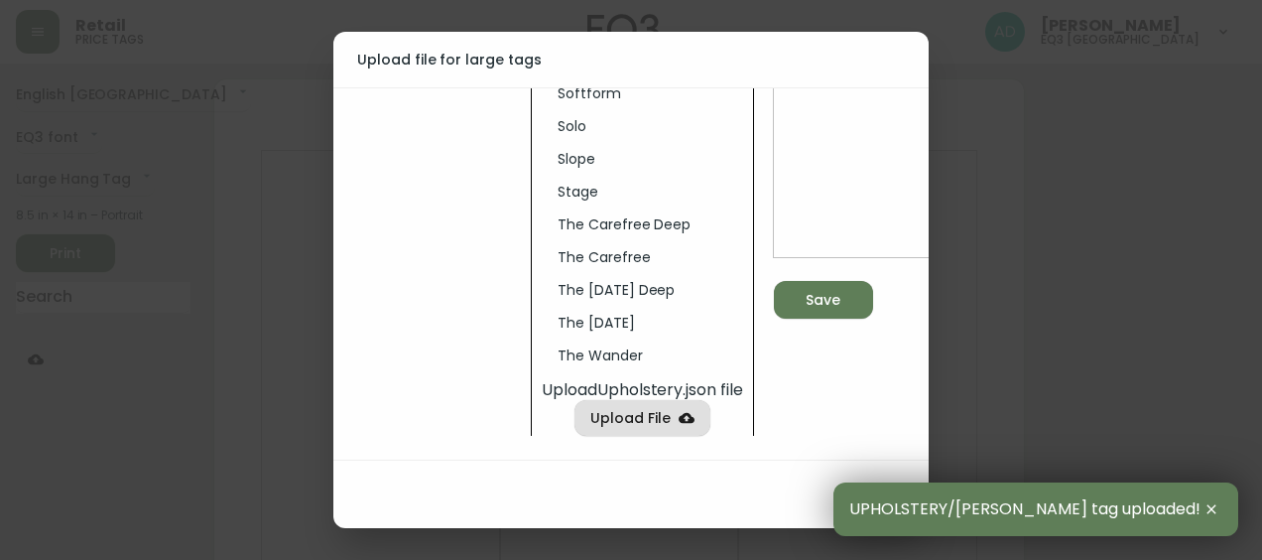
click at [1218, 515] on icon "button" at bounding box center [1211, 509] width 16 height 16
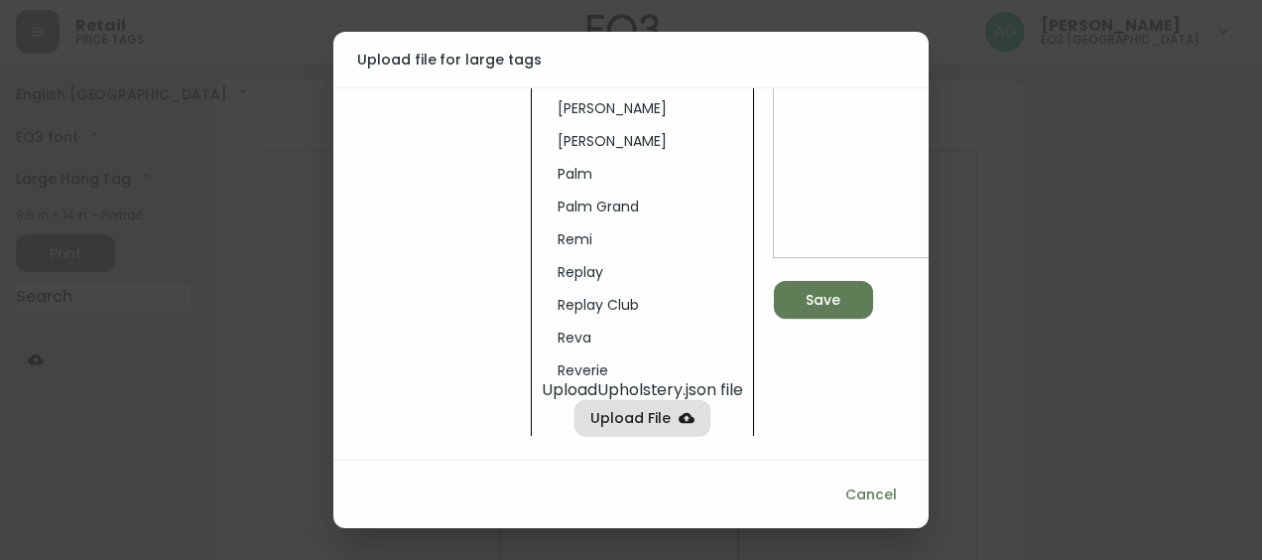
scroll to position [343, 0]
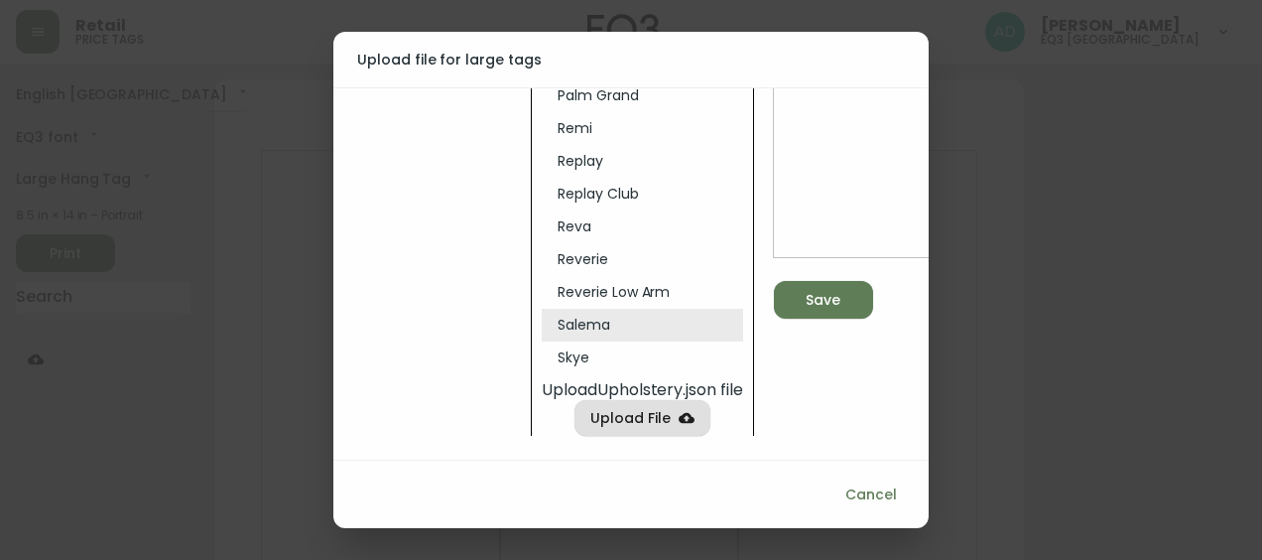
click at [581, 210] on li "Reva" at bounding box center [642, 226] width 201 height 33
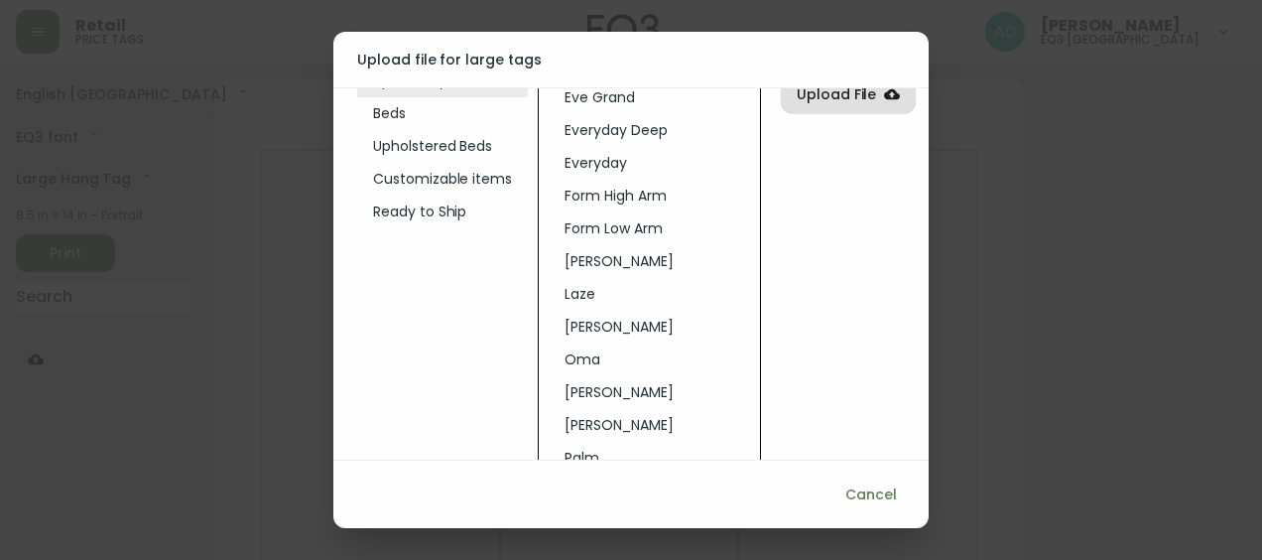
scroll to position [0, 7]
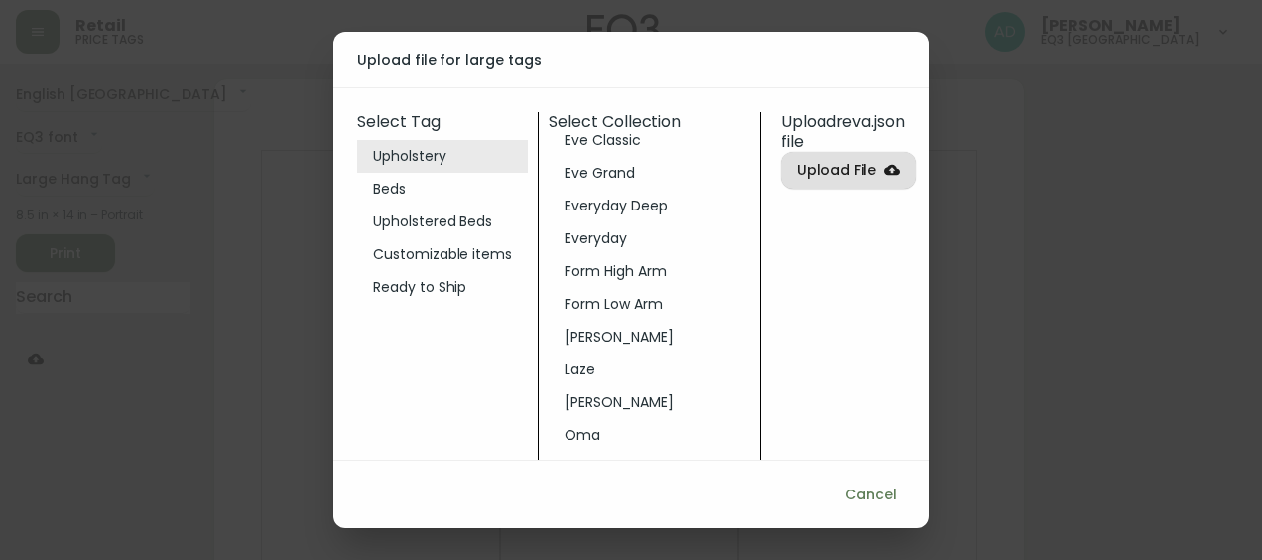
click at [851, 177] on span "Upload File" at bounding box center [837, 170] width 80 height 25
click at [0, 0] on input "Upload File" at bounding box center [0, 0] width 0 height 0
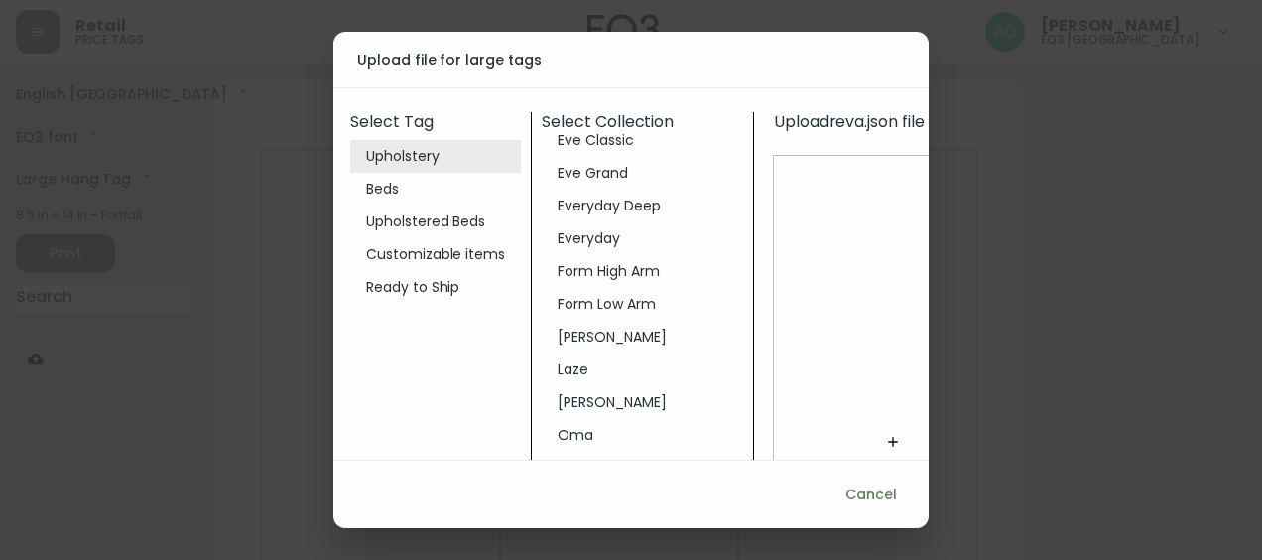
scroll to position [485, 7]
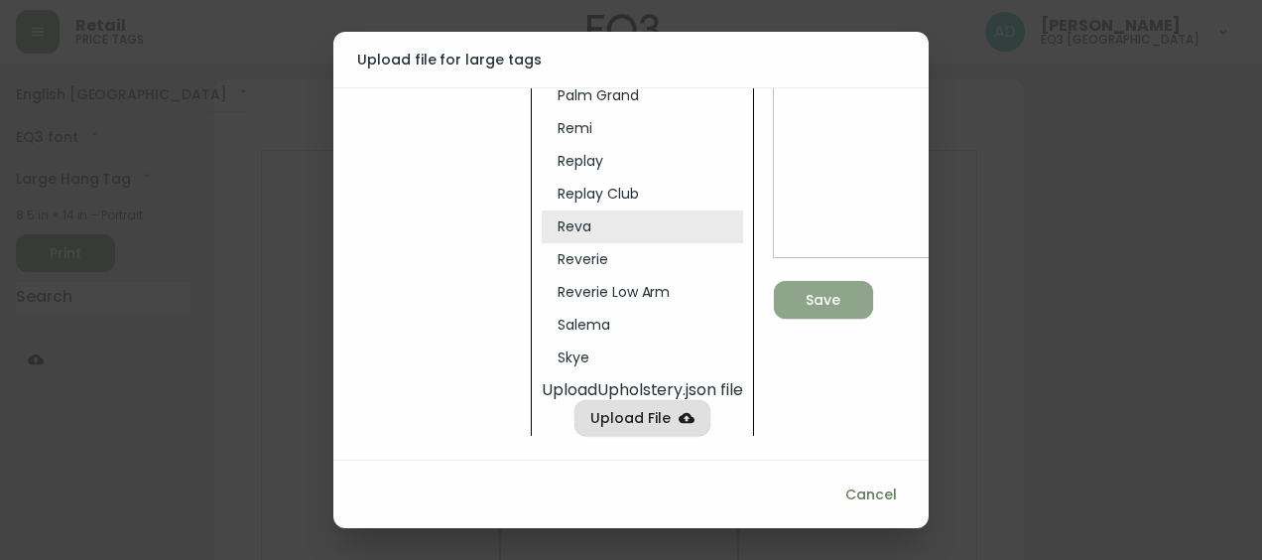
click at [835, 289] on div "Save" at bounding box center [823, 300] width 35 height 25
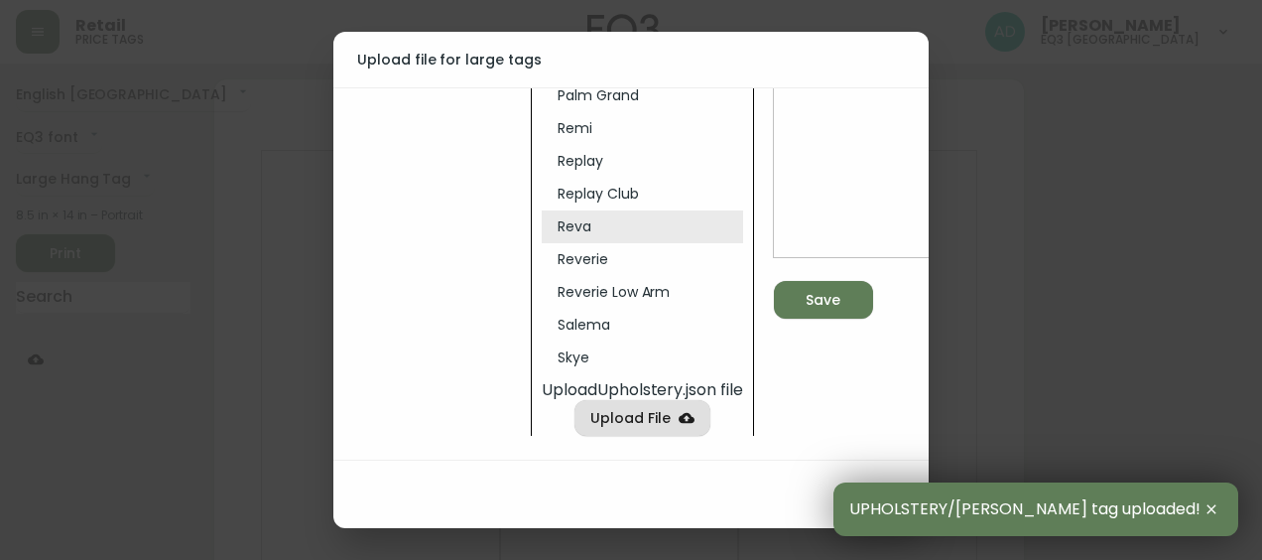
drag, startPoint x: 1226, startPoint y: 518, endPoint x: 1213, endPoint y: 516, distance: 13.0
click at [1223, 518] on div "UPHOLSTERY/reva tag uploaded!" at bounding box center [1035, 509] width 405 height 54
click at [1224, 502] on div "UPHOLSTERY/reva tag uploaded!" at bounding box center [1035, 509] width 405 height 54
click at [1209, 505] on icon "button" at bounding box center [1211, 509] width 16 height 16
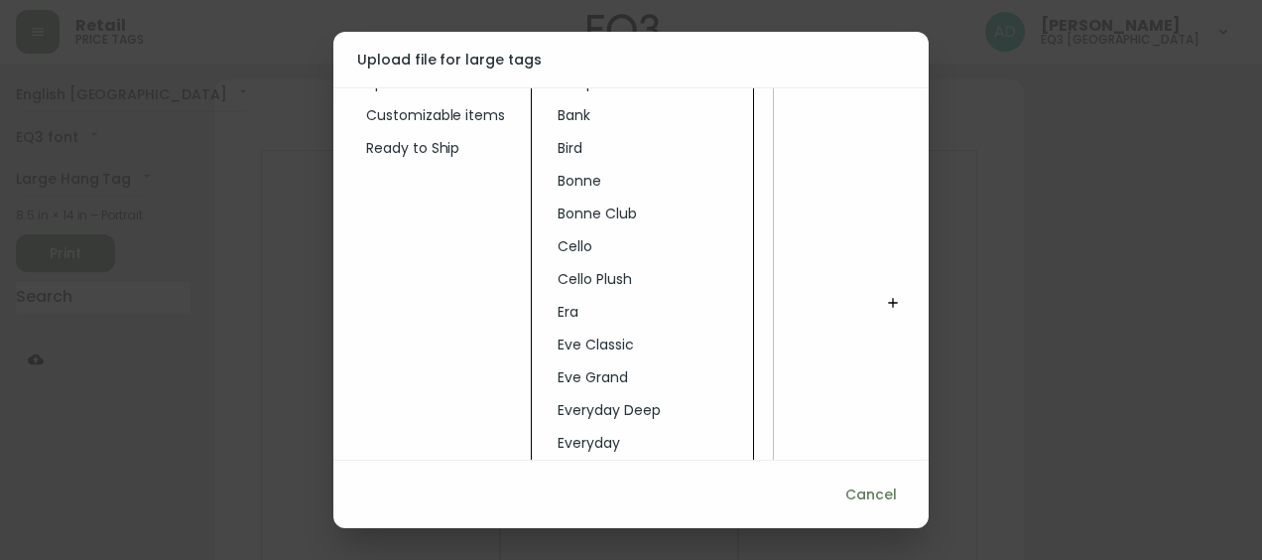
scroll to position [0, 7]
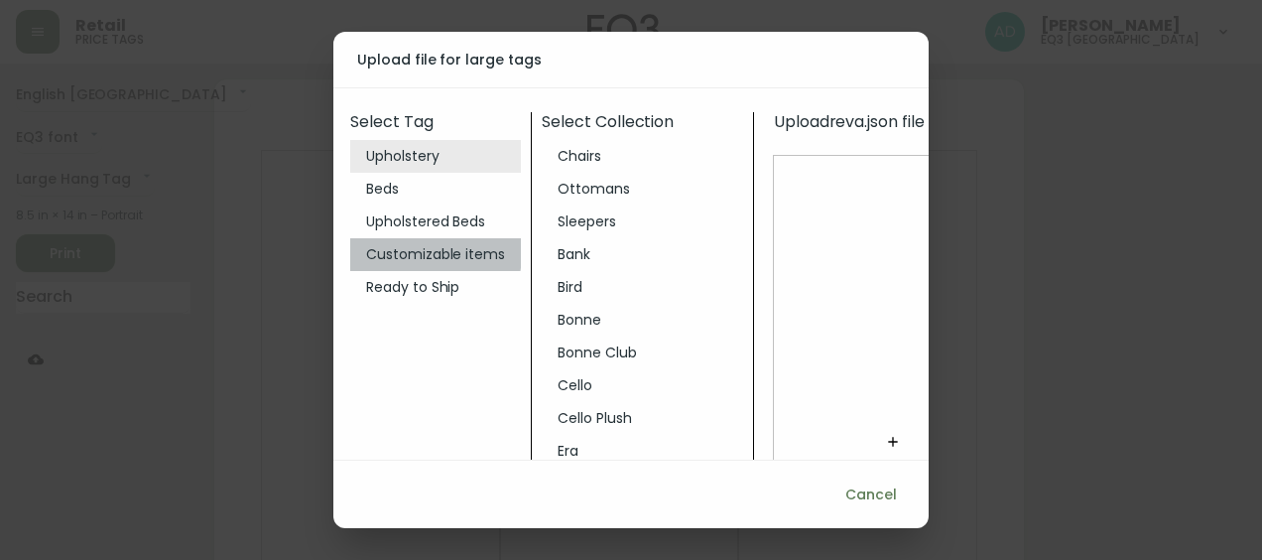
click at [404, 252] on li "Customizable items" at bounding box center [435, 254] width 171 height 33
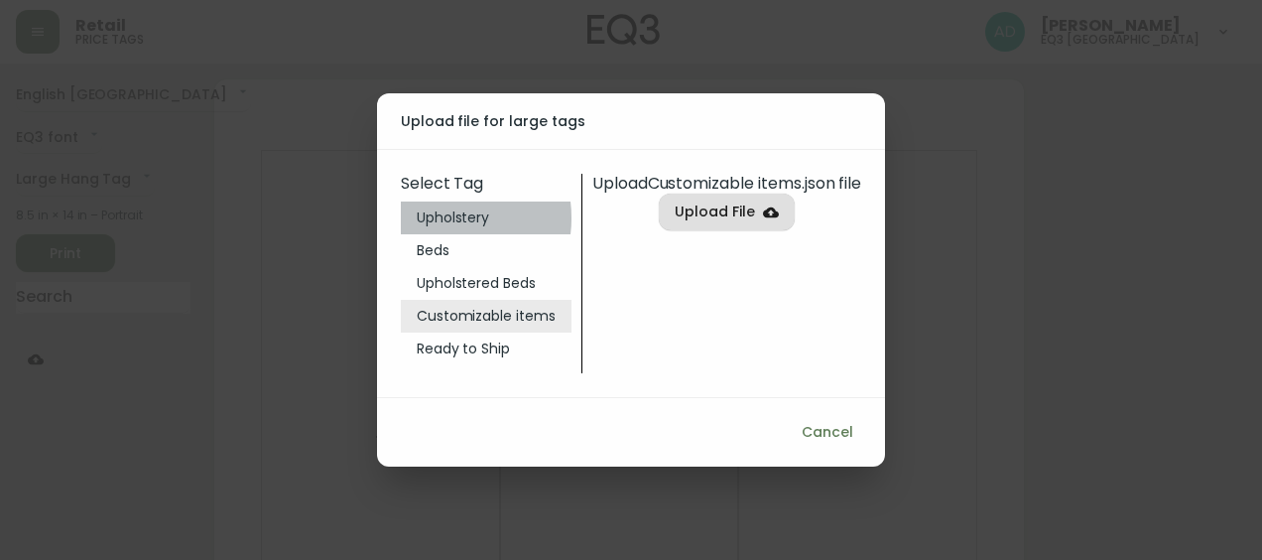
click at [436, 217] on li "Upholstery" at bounding box center [486, 217] width 171 height 33
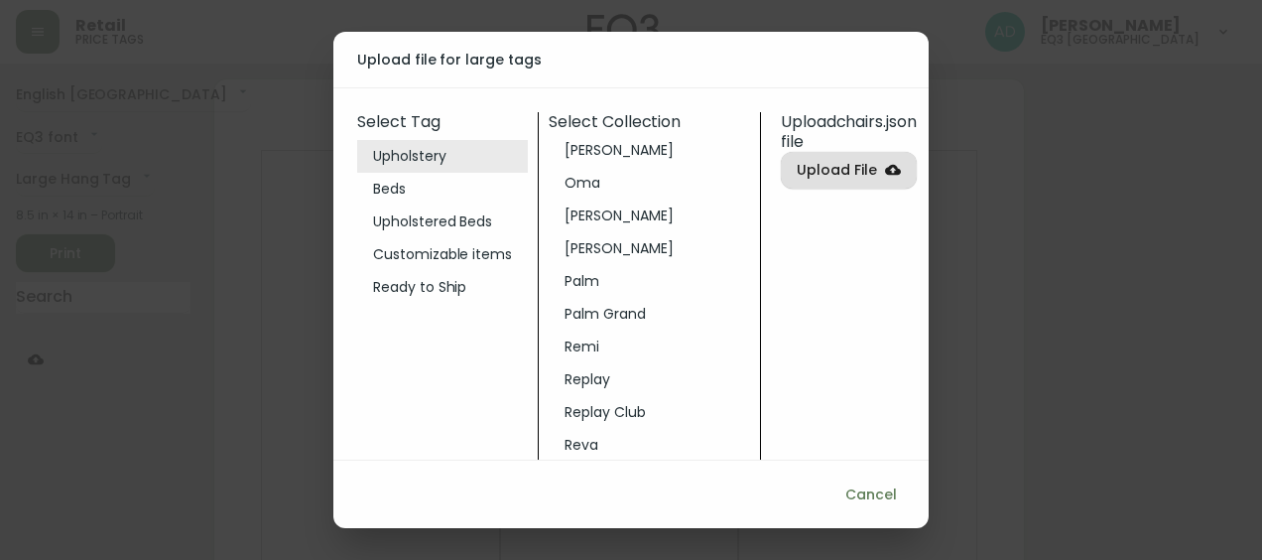
scroll to position [641, 0]
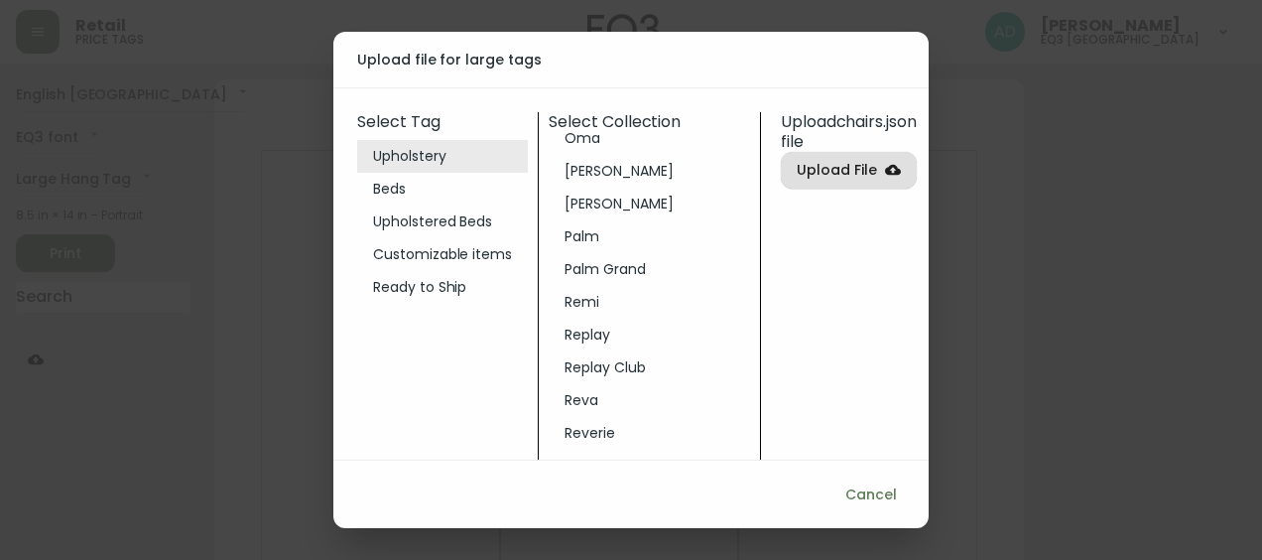
click at [413, 287] on li "Ready to Ship" at bounding box center [442, 287] width 171 height 33
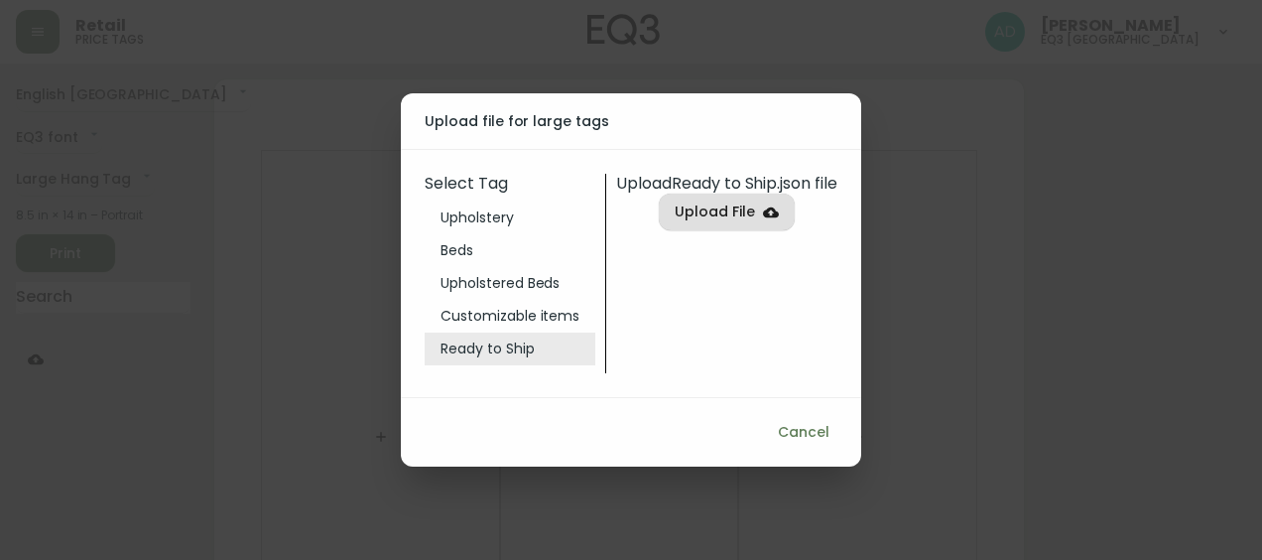
click at [729, 216] on span "Upload File" at bounding box center [715, 211] width 80 height 25
click at [0, 0] on input "Upload File" at bounding box center [0, 0] width 0 height 0
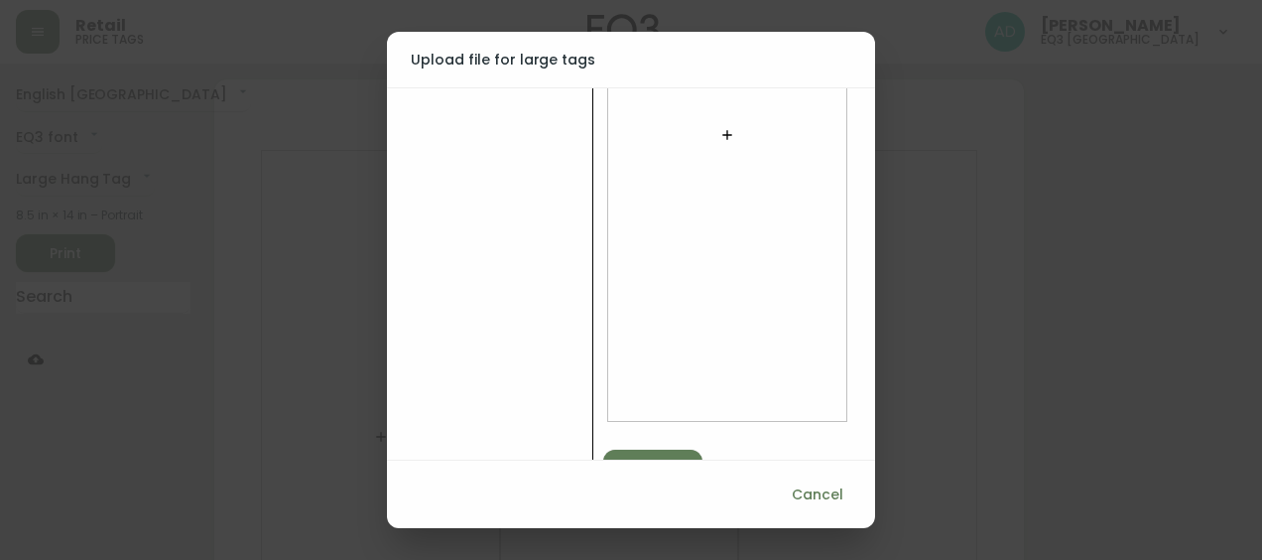
scroll to position [387, 0]
click at [659, 416] on div "Save" at bounding box center [652, 417] width 35 height 25
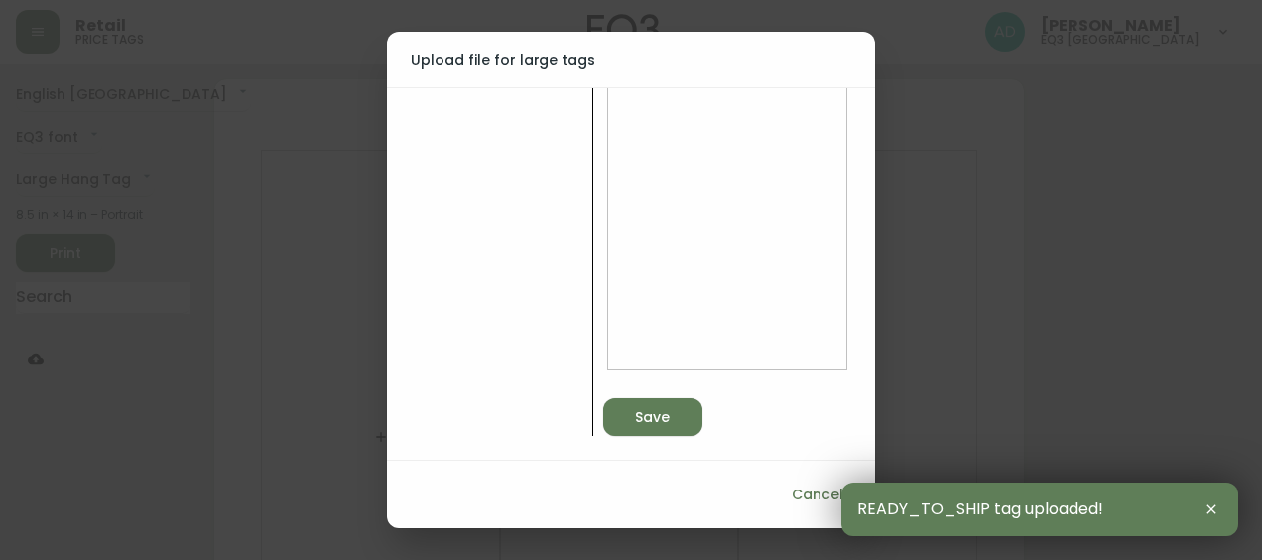
click at [1211, 514] on icon "button" at bounding box center [1211, 509] width 16 height 16
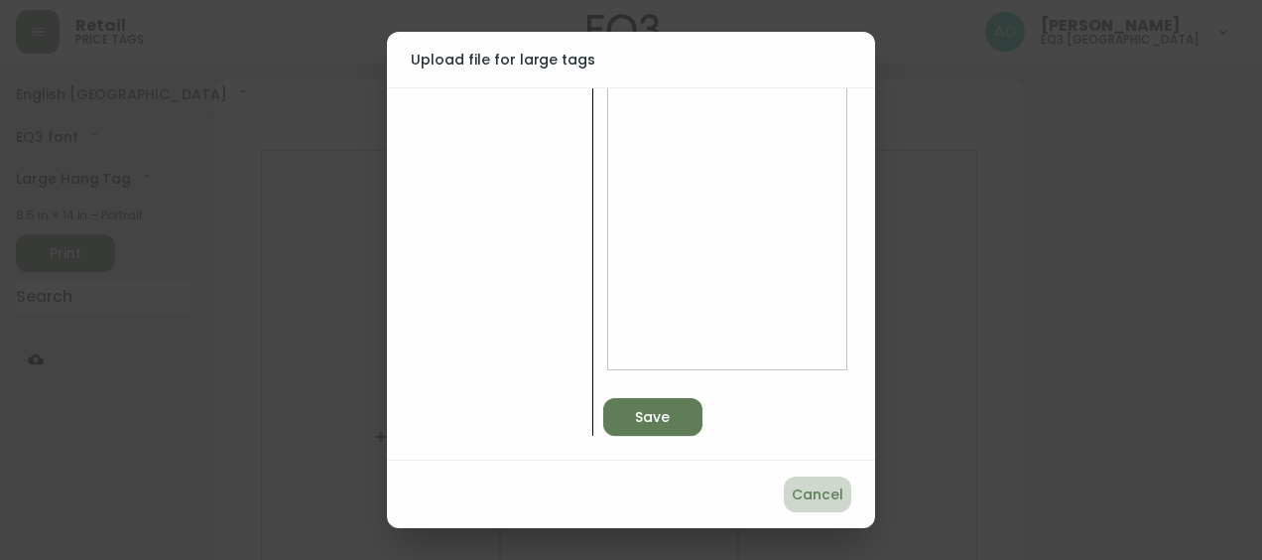
click at [811, 484] on span "Cancel" at bounding box center [818, 494] width 52 height 25
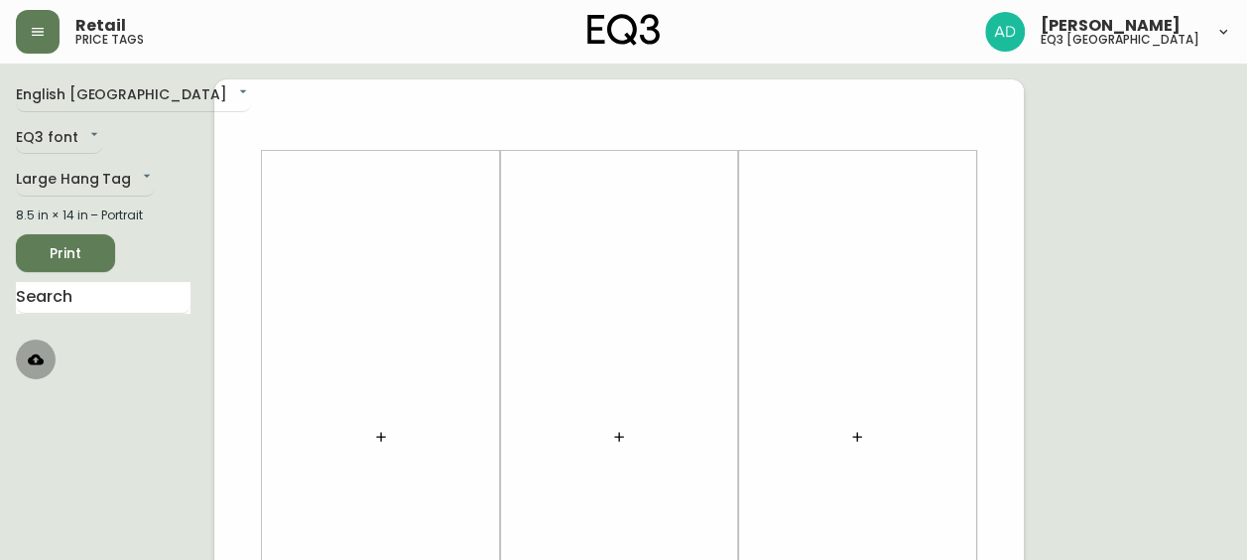
click at [50, 355] on button "button" at bounding box center [36, 359] width 40 height 40
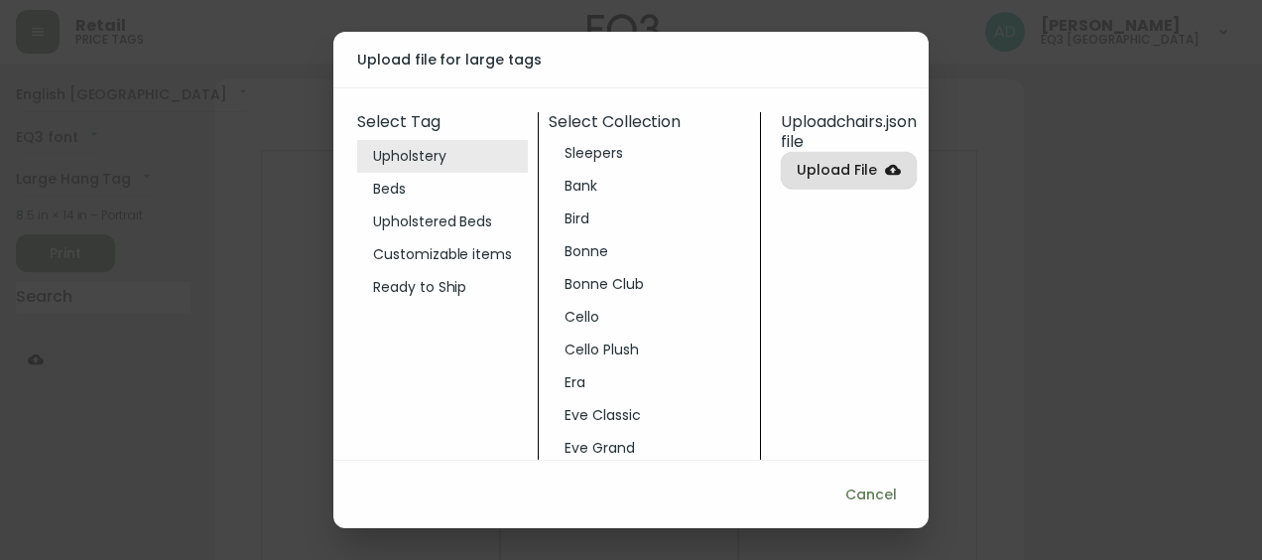
scroll to position [99, 0]
click at [609, 316] on li "Cello Plush" at bounding box center [649, 319] width 201 height 33
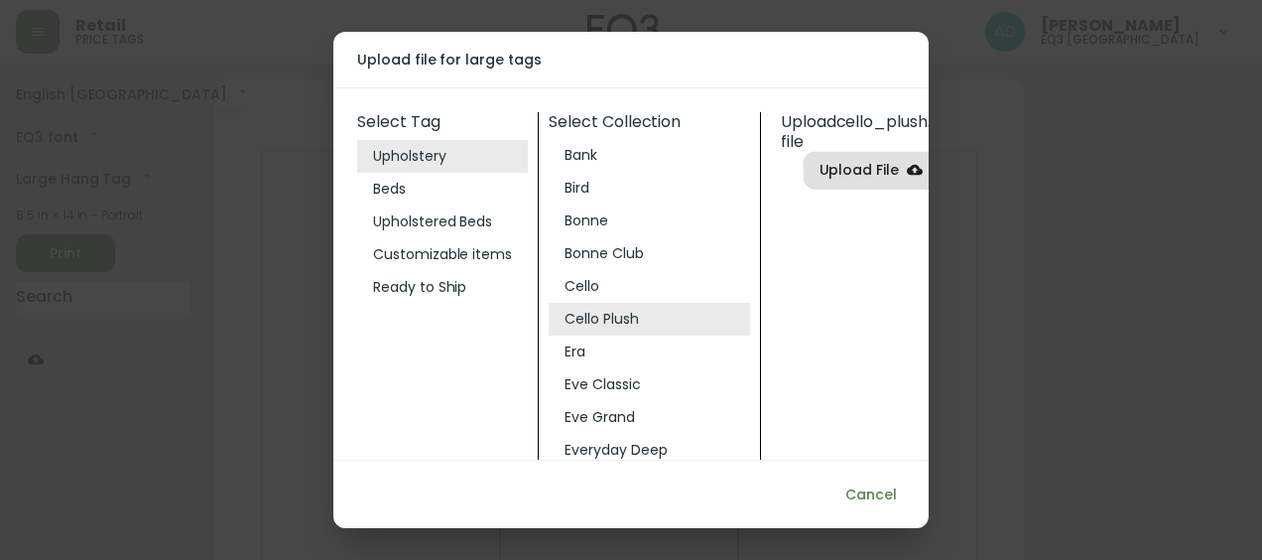
click at [828, 183] on span "Upload File" at bounding box center [860, 170] width 80 height 25
click at [0, 0] on input "Upload File" at bounding box center [0, 0] width 0 height 0
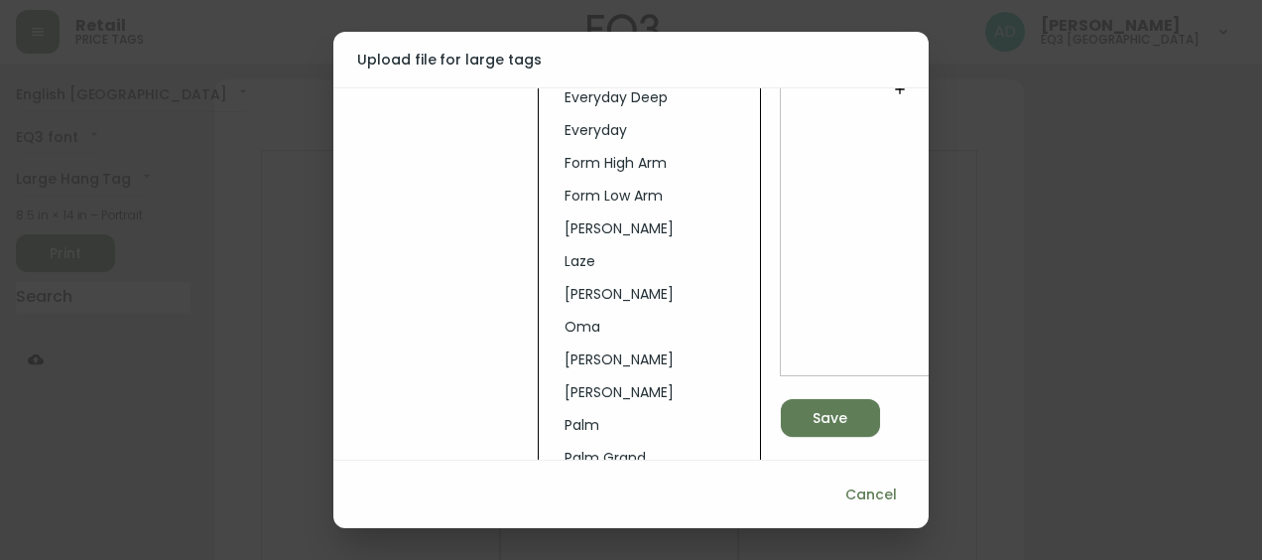
scroll to position [485, 0]
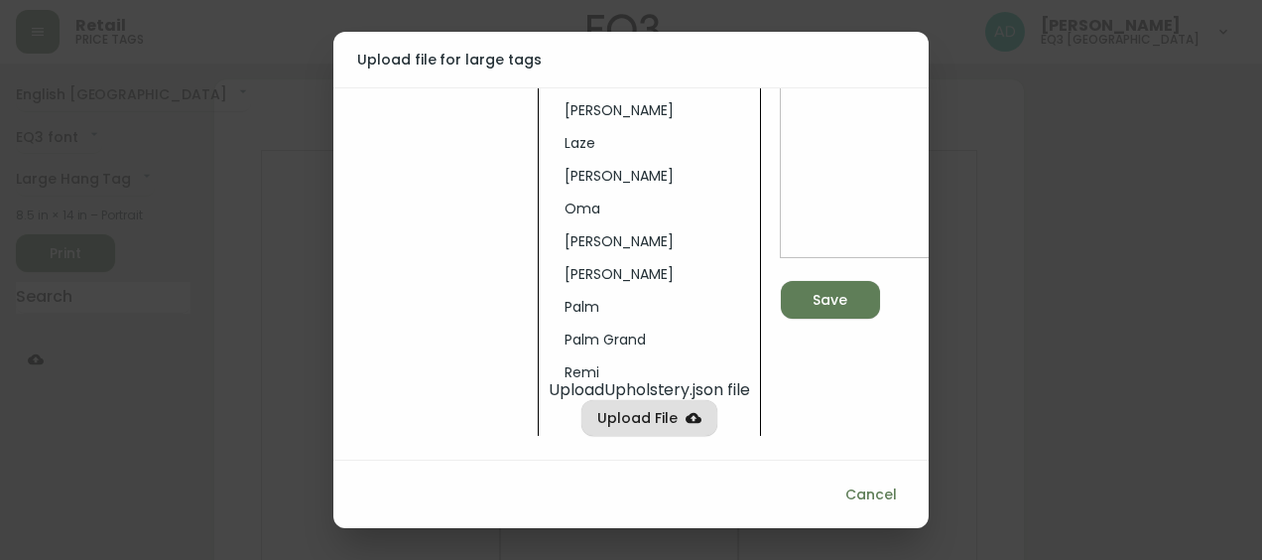
click at [830, 285] on icon "button" at bounding box center [823, 297] width 27 height 27
click at [871, 494] on span "Cancel" at bounding box center [871, 494] width 52 height 25
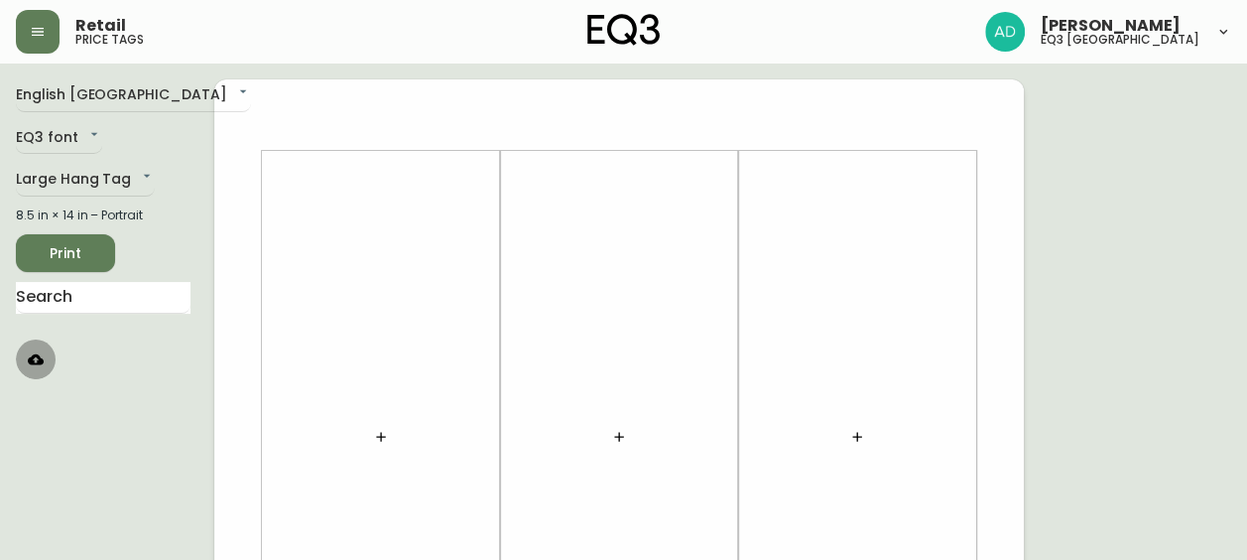
click at [41, 360] on icon "button" at bounding box center [36, 358] width 16 height 11
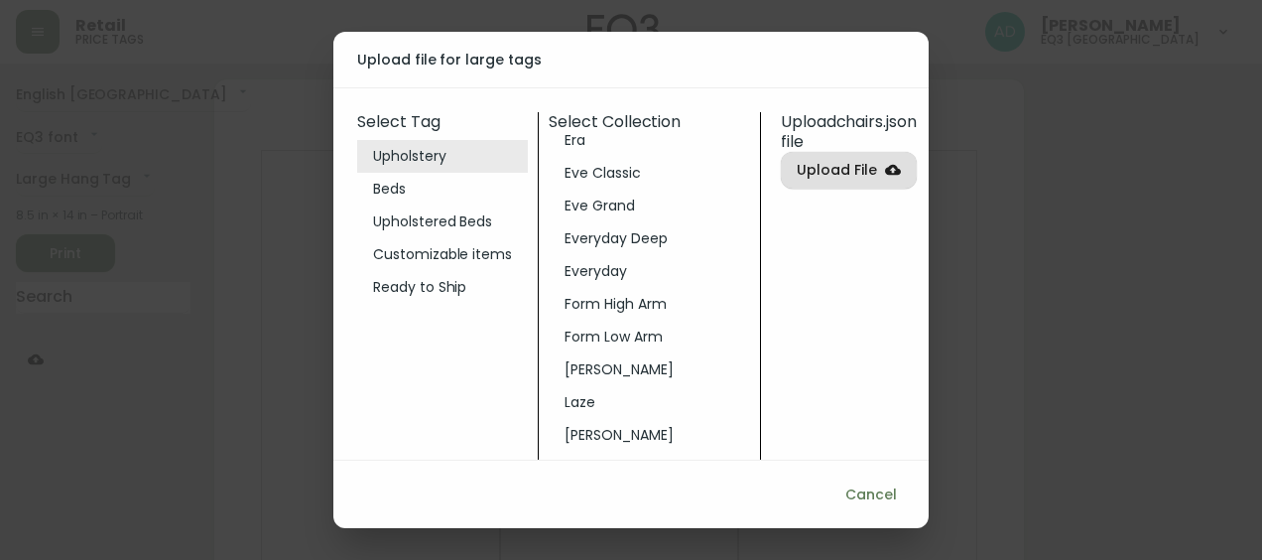
scroll to position [496, 0]
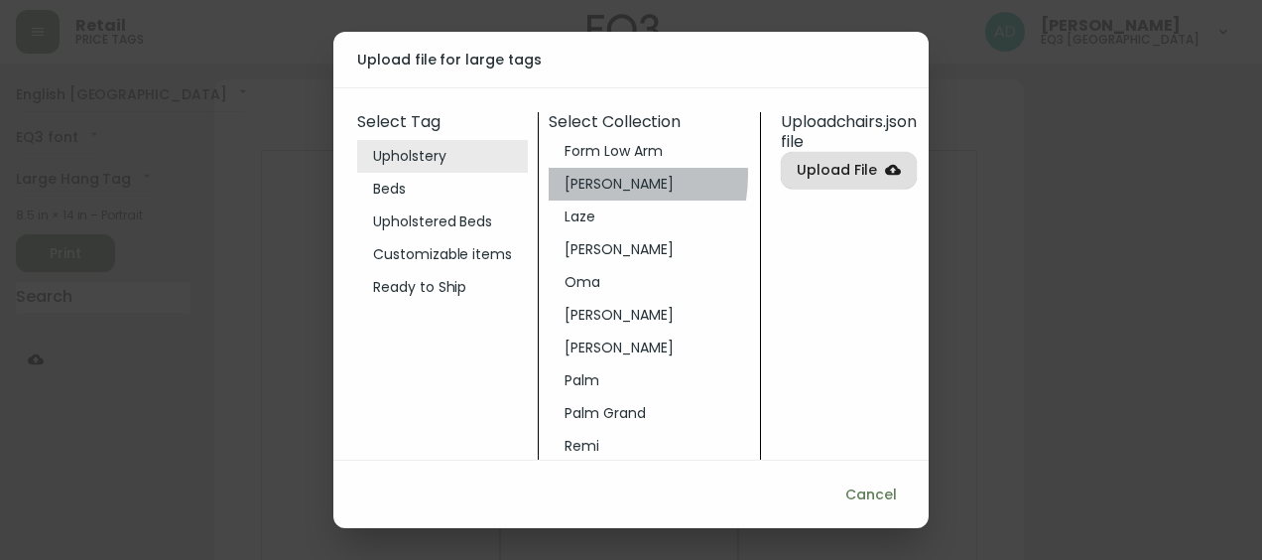
click at [581, 175] on li "[PERSON_NAME]" at bounding box center [649, 184] width 201 height 33
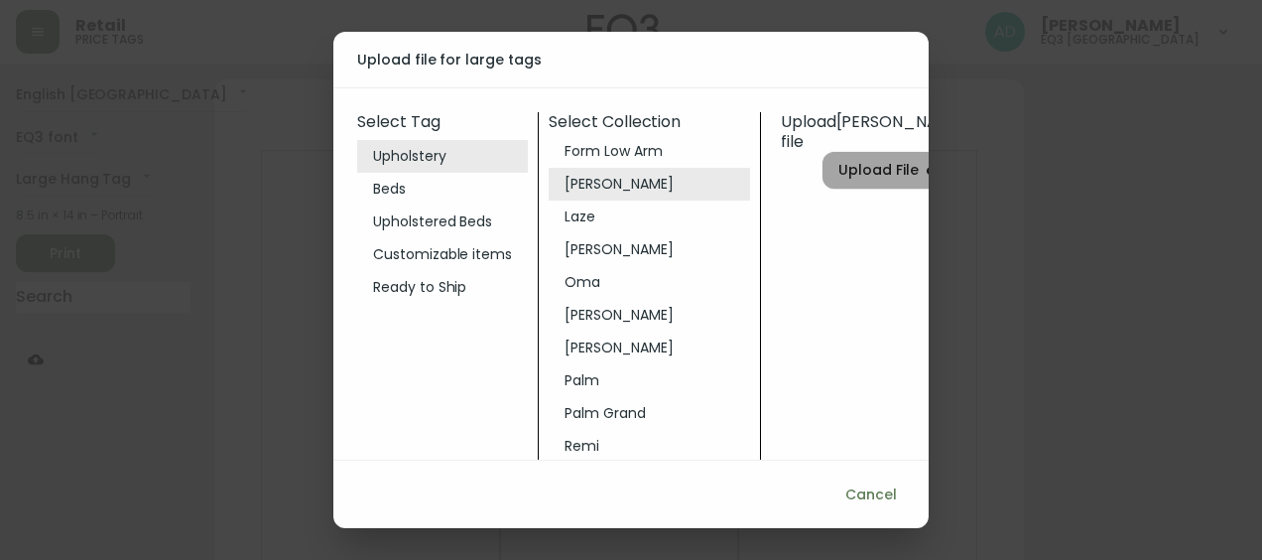
click at [853, 173] on span "Upload File" at bounding box center [878, 170] width 80 height 25
click at [0, 0] on input "Upload File" at bounding box center [0, 0] width 0 height 0
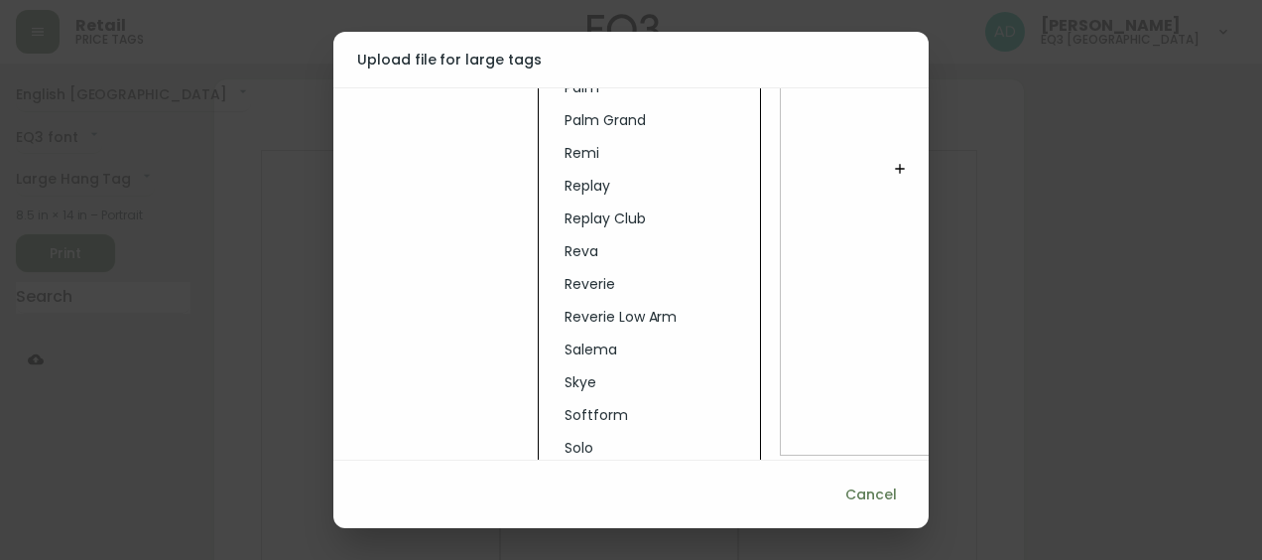
scroll to position [485, 0]
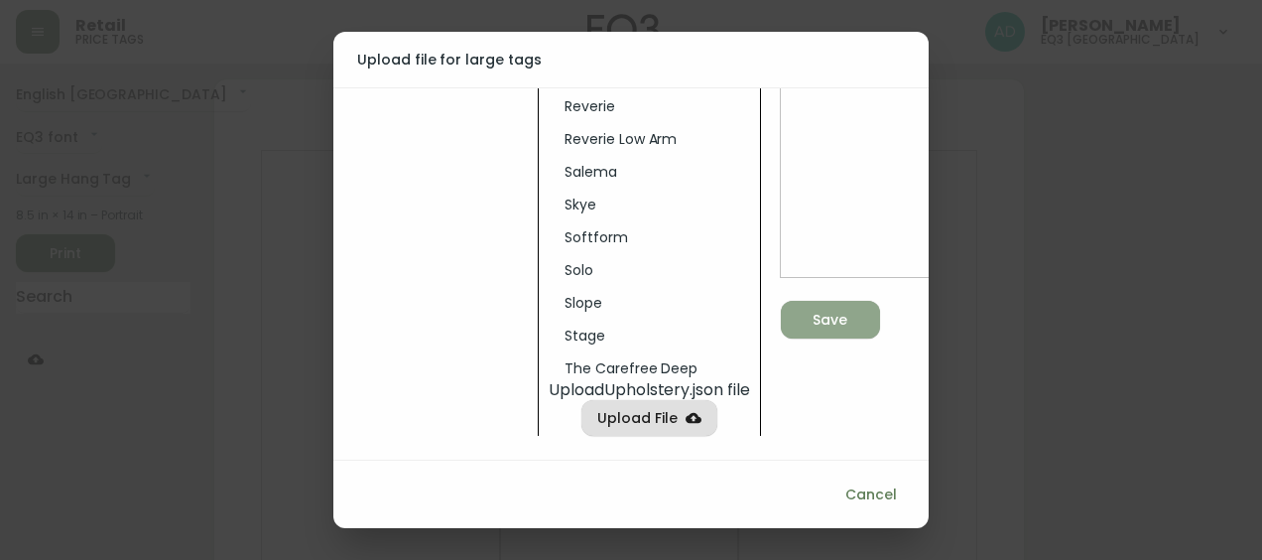
click at [823, 304] on icon "button" at bounding box center [823, 318] width 28 height 28
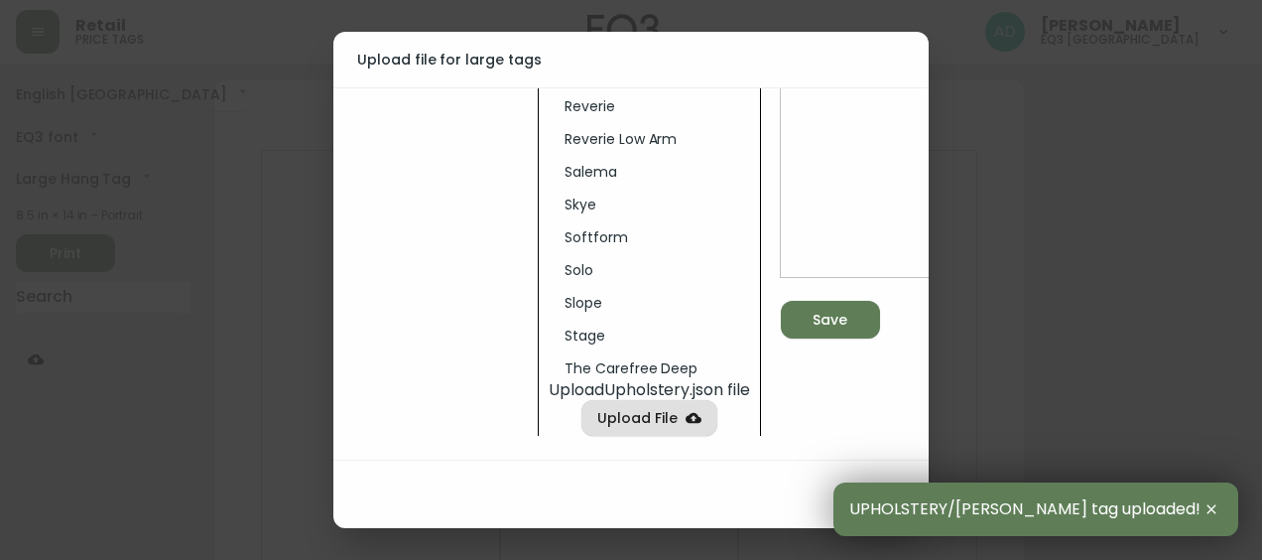
click at [871, 418] on div "Upload Joan .json file Save" at bounding box center [895, 39] width 248 height 794
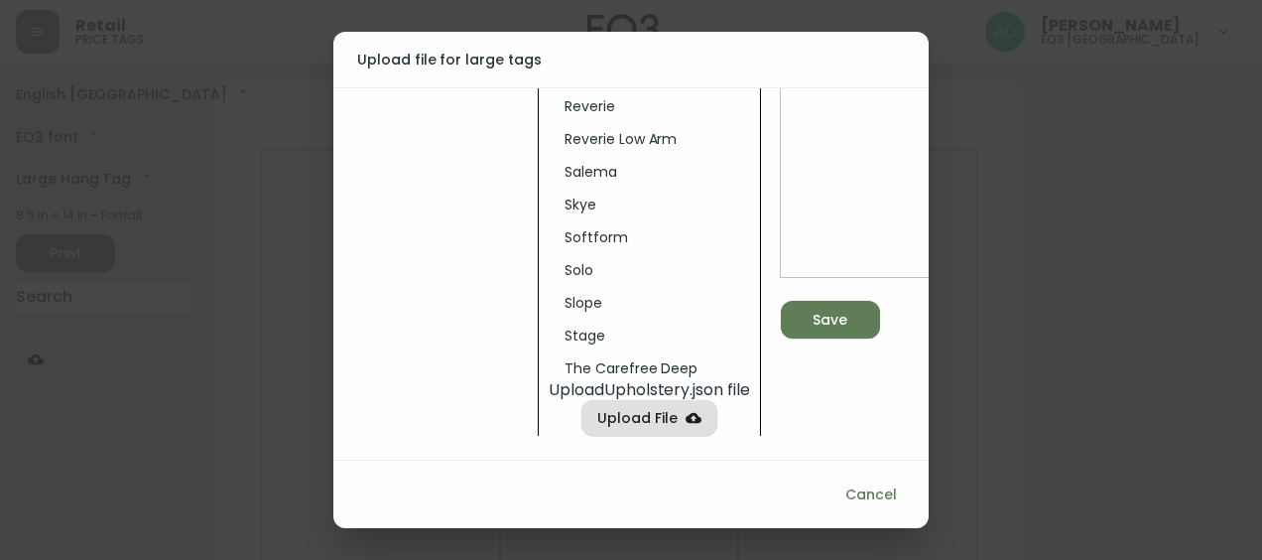
click at [220, 256] on div "Upload file for large tags Select Tag Upholstery Beds Upholstered Beds Customiz…" at bounding box center [631, 280] width 1262 height 560
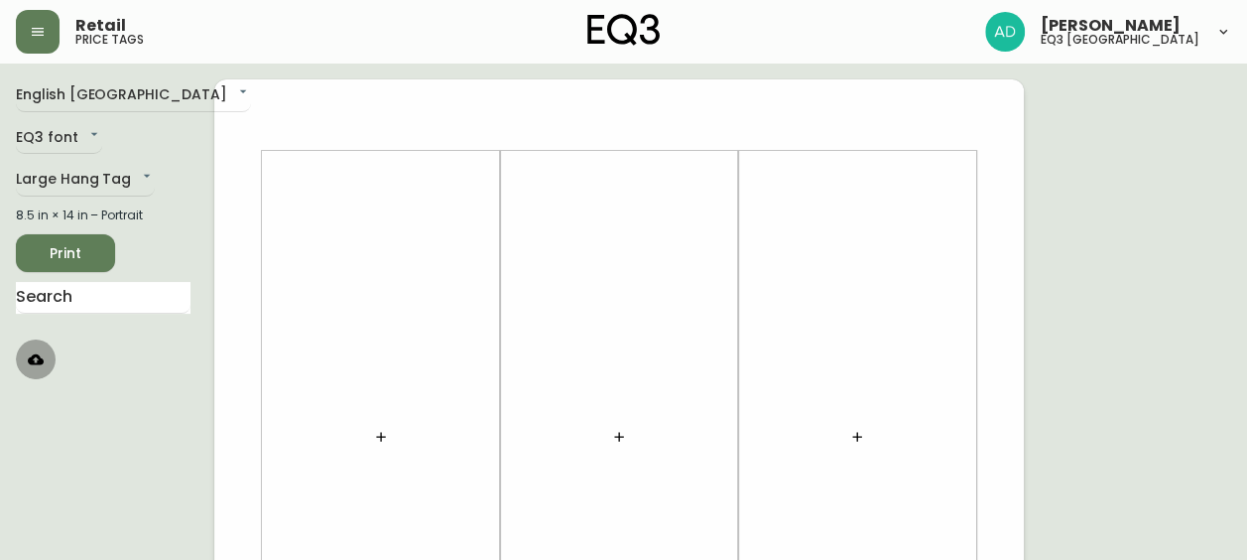
click at [38, 349] on button "button" at bounding box center [36, 359] width 40 height 40
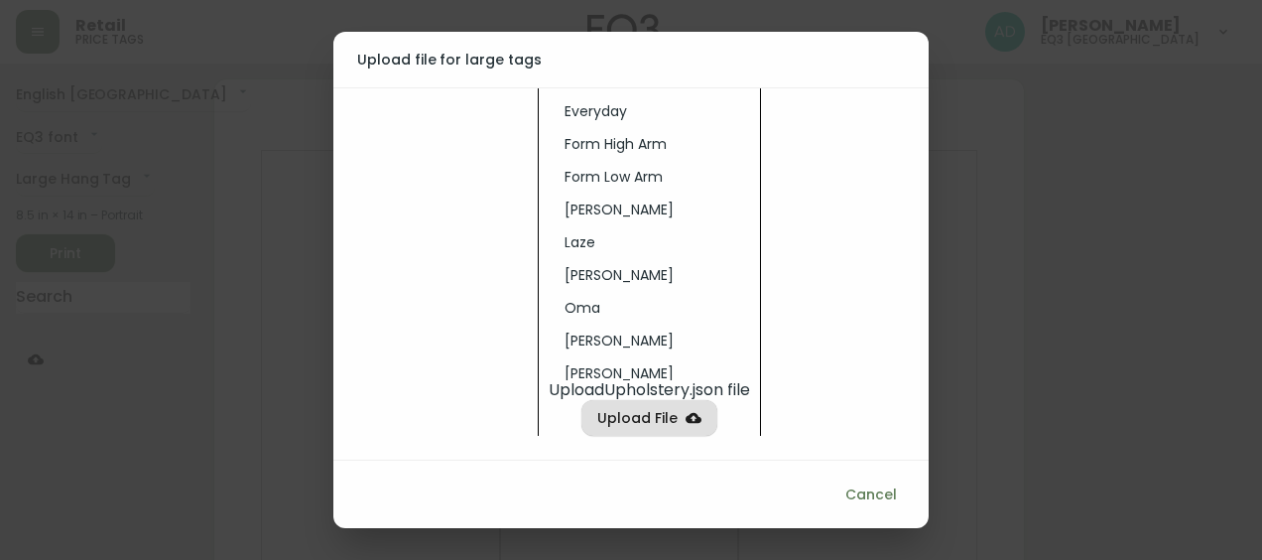
scroll to position [0, 0]
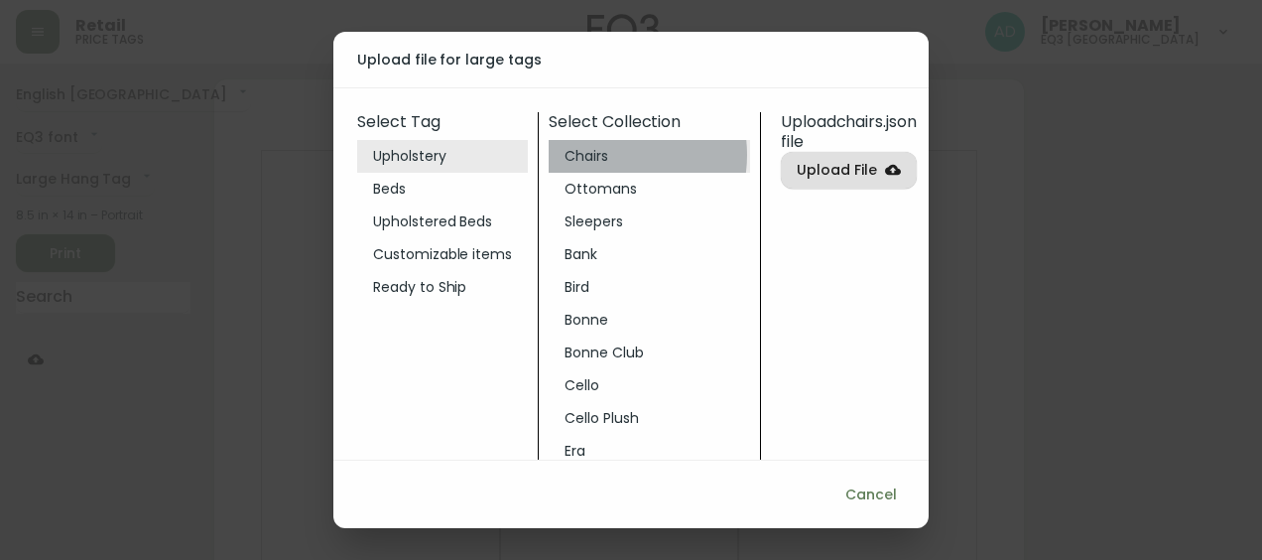
click at [603, 155] on li "Chairs" at bounding box center [649, 156] width 201 height 33
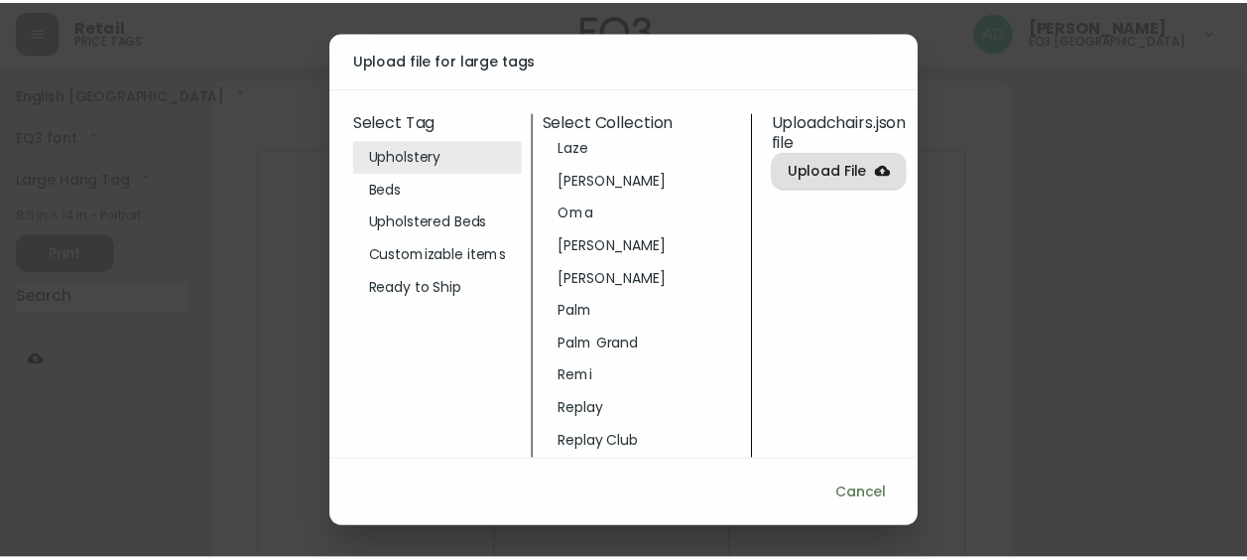
scroll to position [641, 0]
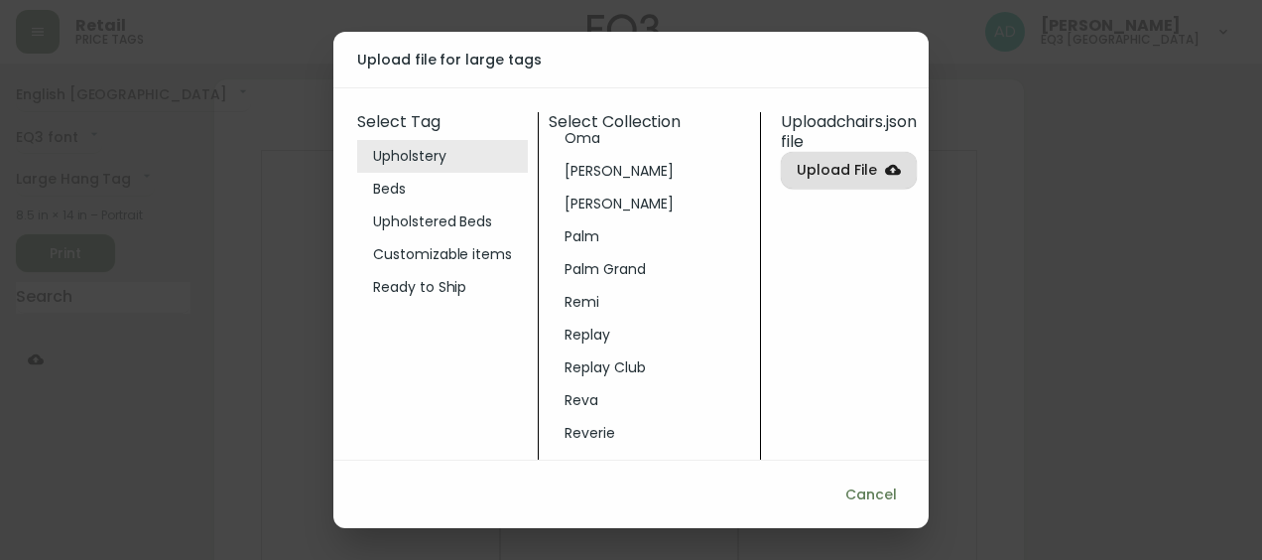
drag, startPoint x: 909, startPoint y: 508, endPoint x: 886, endPoint y: 496, distance: 25.7
click at [903, 506] on div "Cancel" at bounding box center [630, 494] width 595 height 68
click at [886, 496] on span "Cancel" at bounding box center [871, 494] width 52 height 25
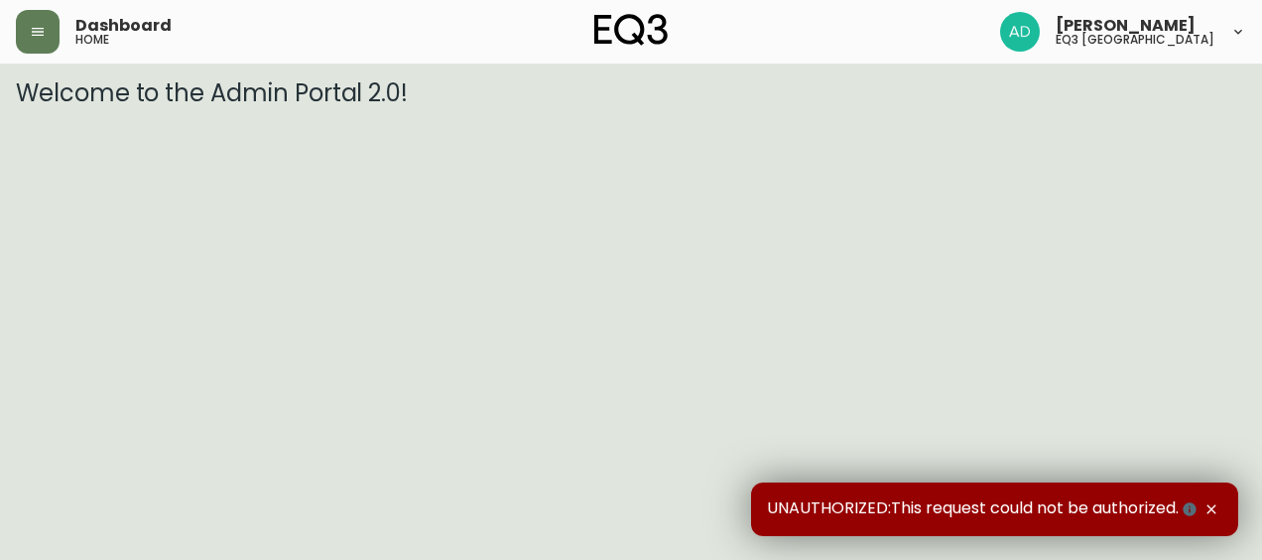
click at [41, 57] on div "Dashboard home Ashley Dougherty eq3 winnipeg" at bounding box center [631, 31] width 1230 height 63
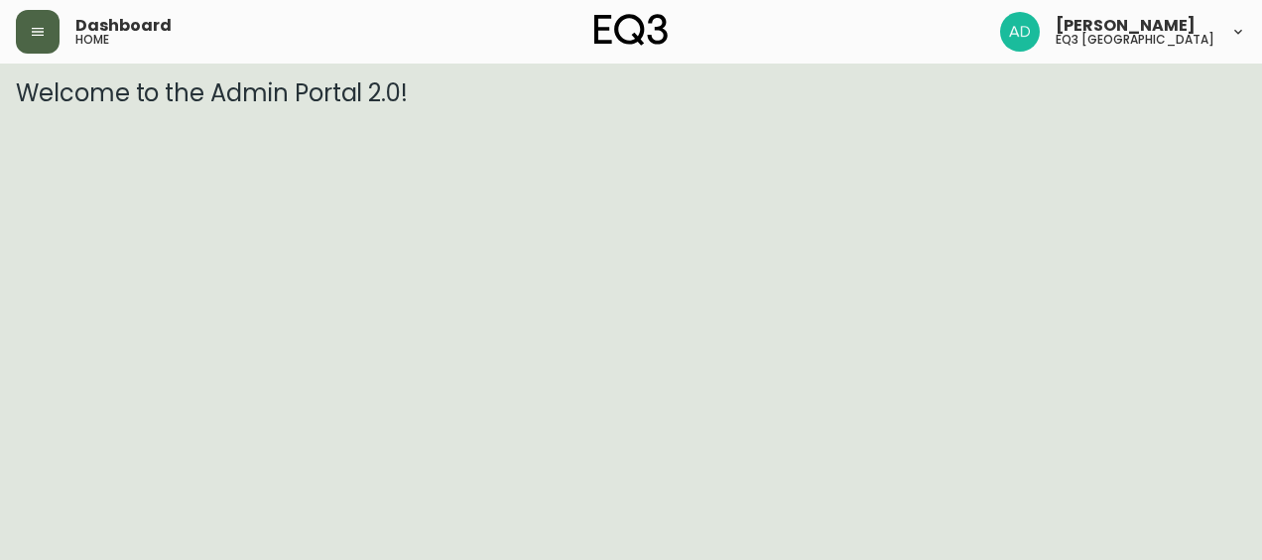
click at [30, 28] on icon "button" at bounding box center [38, 32] width 16 height 16
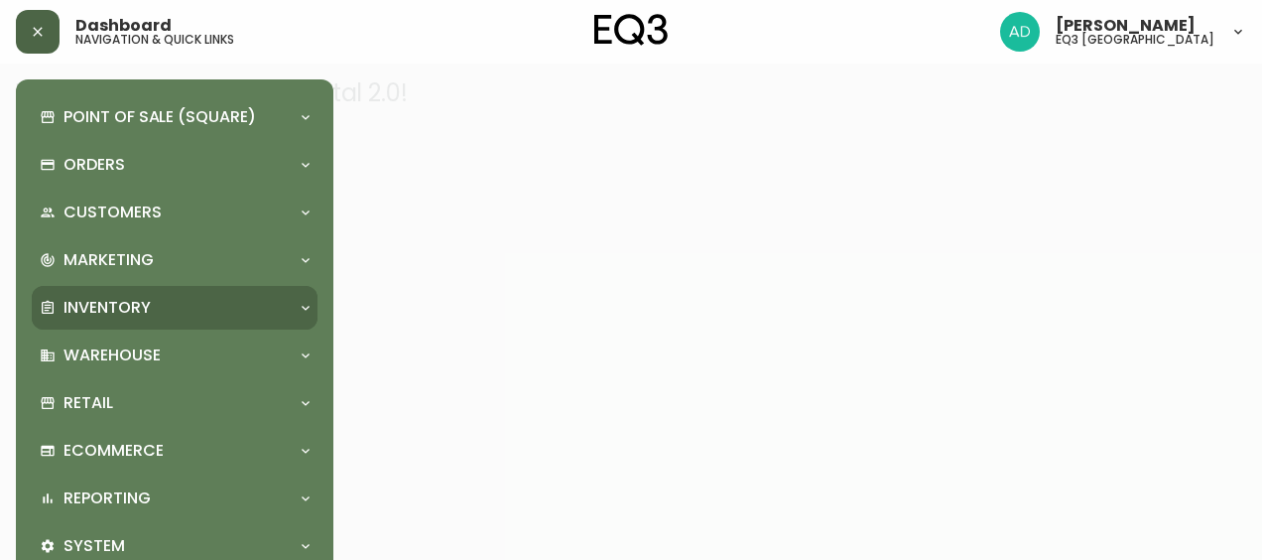
click at [107, 304] on p "Inventory" at bounding box center [106, 308] width 87 height 22
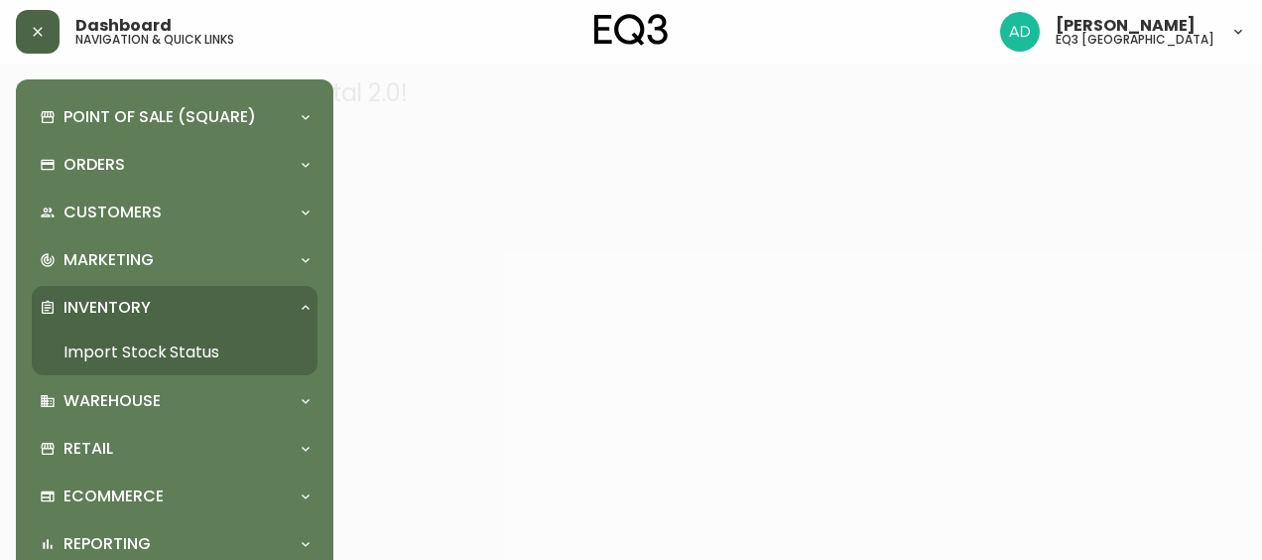
drag, startPoint x: 169, startPoint y: 361, endPoint x: 170, endPoint y: 350, distance: 11.0
click at [169, 361] on link "Import Stock Status" at bounding box center [175, 352] width 286 height 46
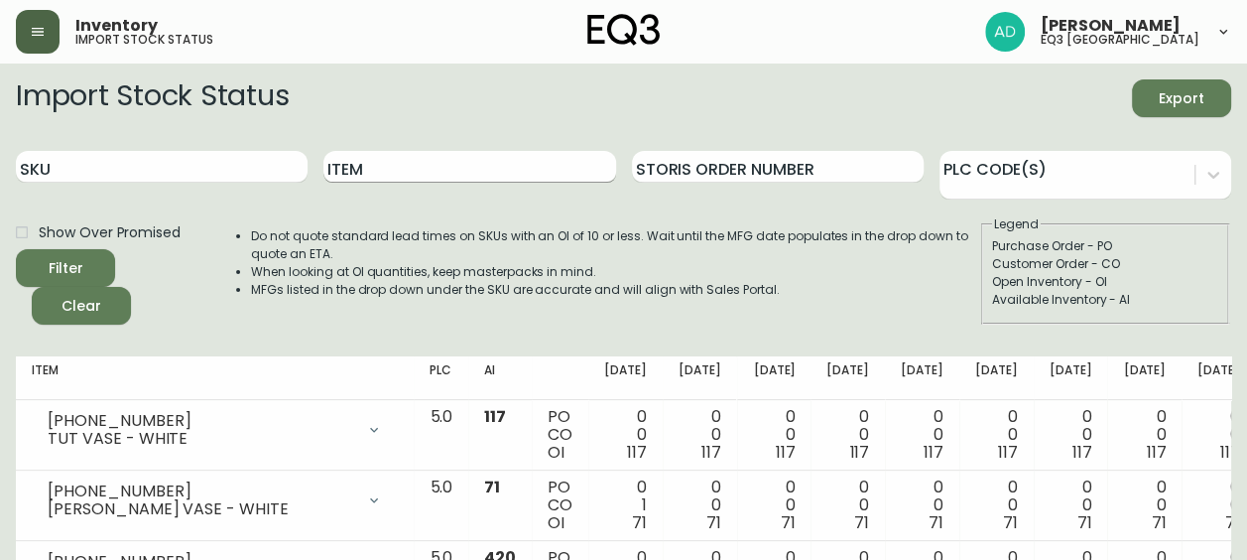
click at [411, 176] on input "Item" at bounding box center [469, 167] width 292 height 32
type input "spring"
click at [16, 249] on button "Filter" at bounding box center [65, 268] width 99 height 38
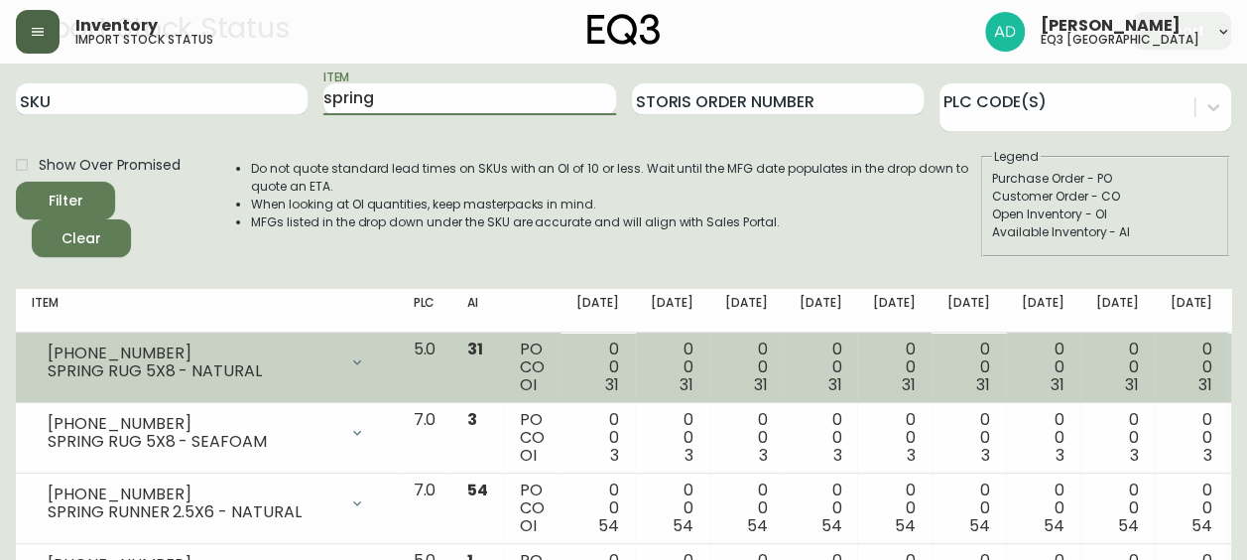
scroll to position [99, 0]
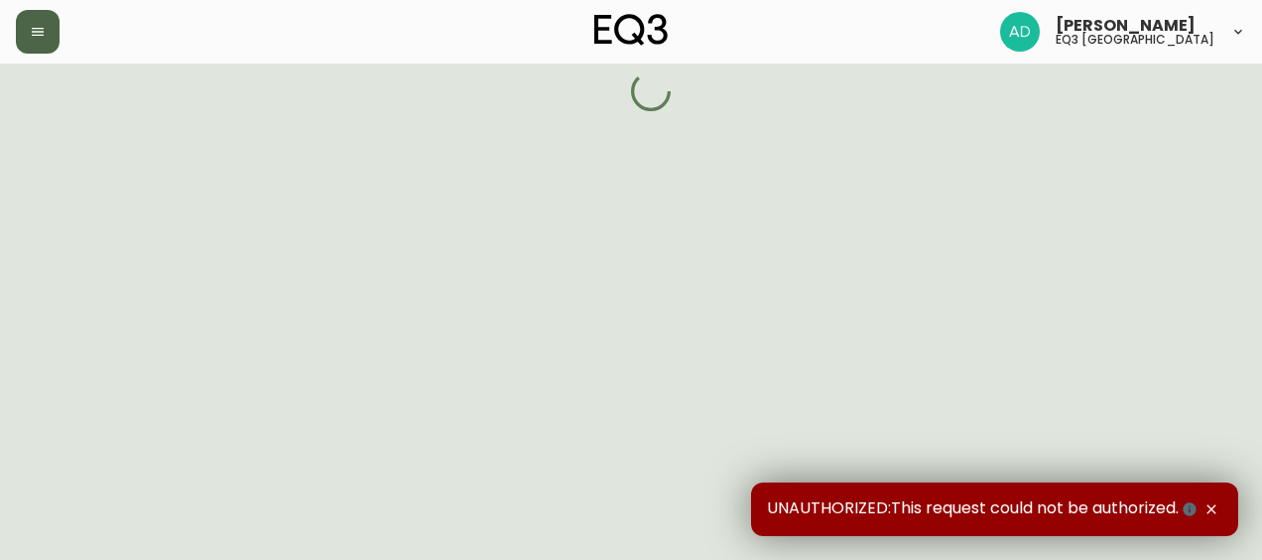
click at [33, 23] on button "button" at bounding box center [38, 32] width 44 height 44
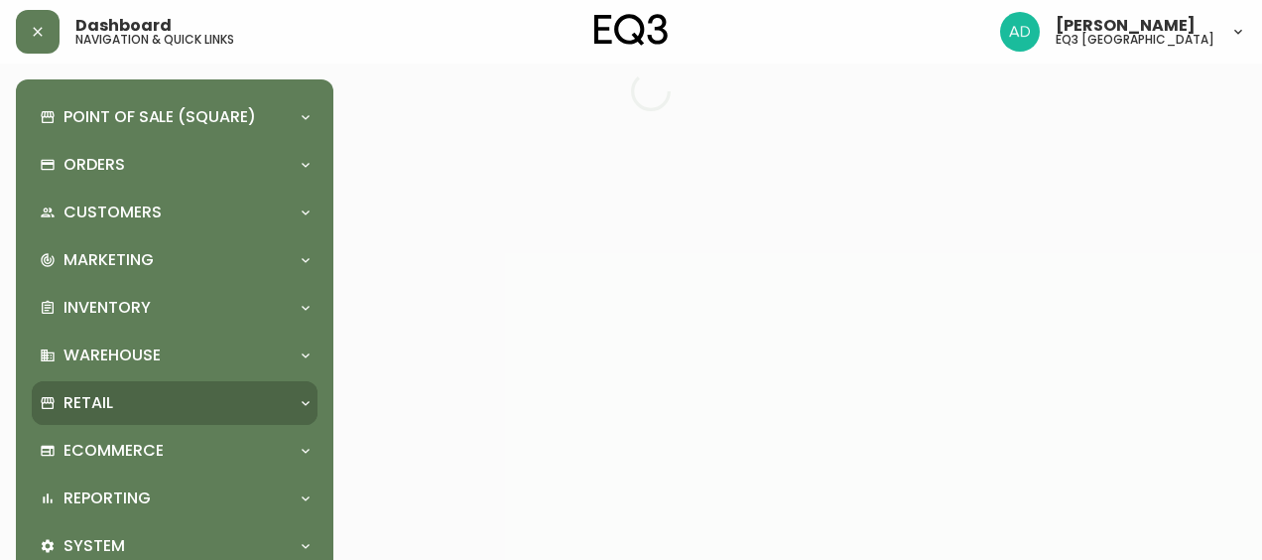
drag, startPoint x: 113, startPoint y: 405, endPoint x: 131, endPoint y: 397, distance: 19.5
click at [112, 405] on div "Retail" at bounding box center [165, 403] width 250 height 22
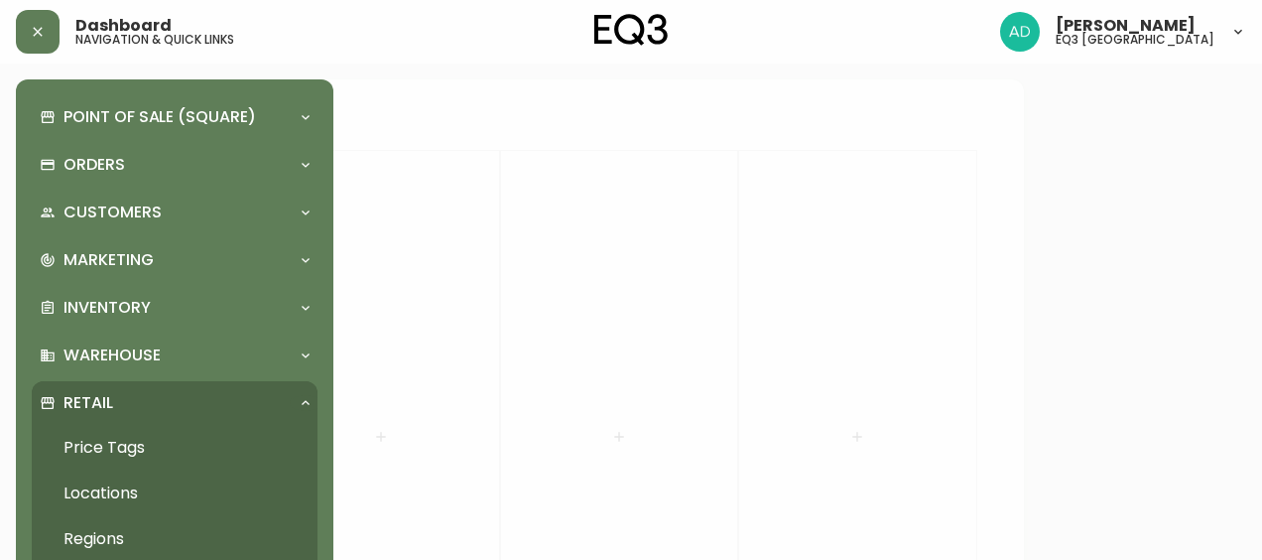
click at [126, 454] on link "Price Tags" at bounding box center [175, 448] width 286 height 46
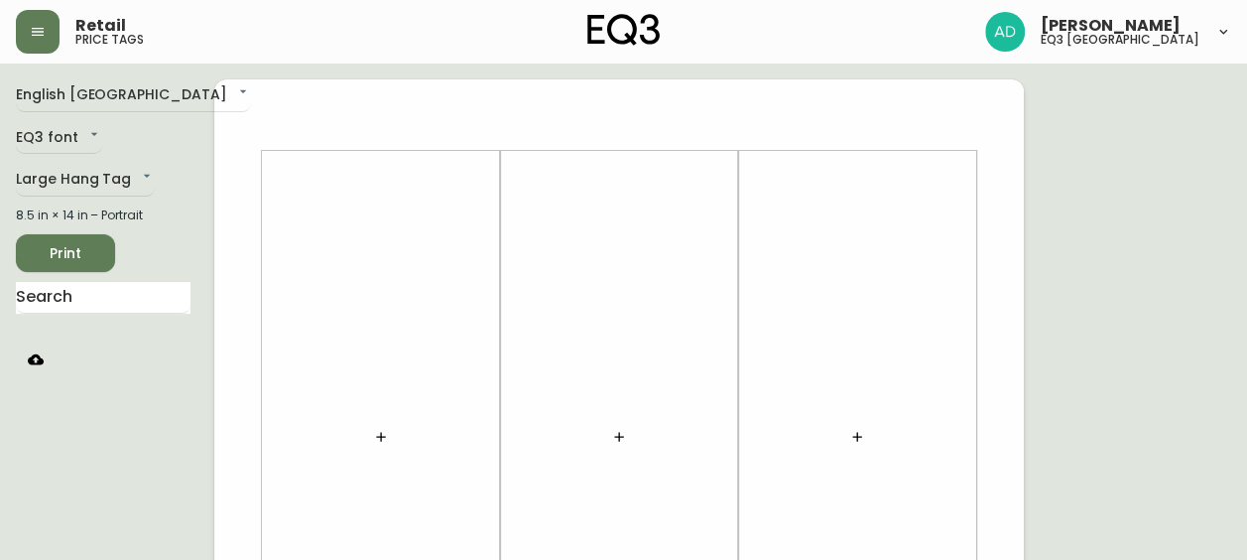
click at [44, 343] on button "button" at bounding box center [36, 359] width 40 height 40
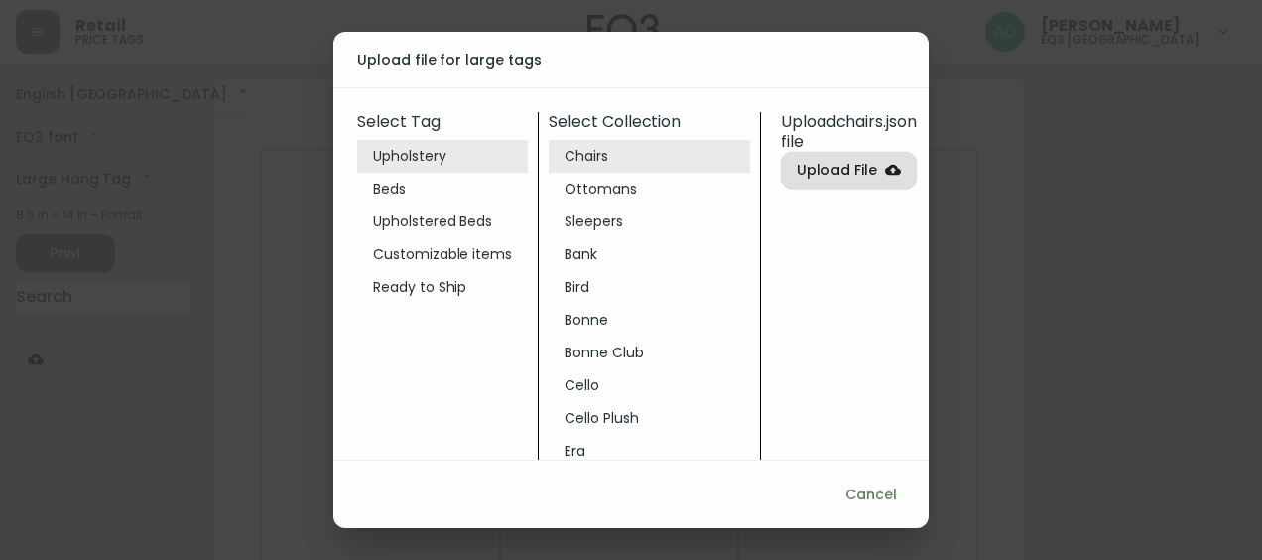
click at [411, 248] on li "Customizable items" at bounding box center [442, 254] width 171 height 33
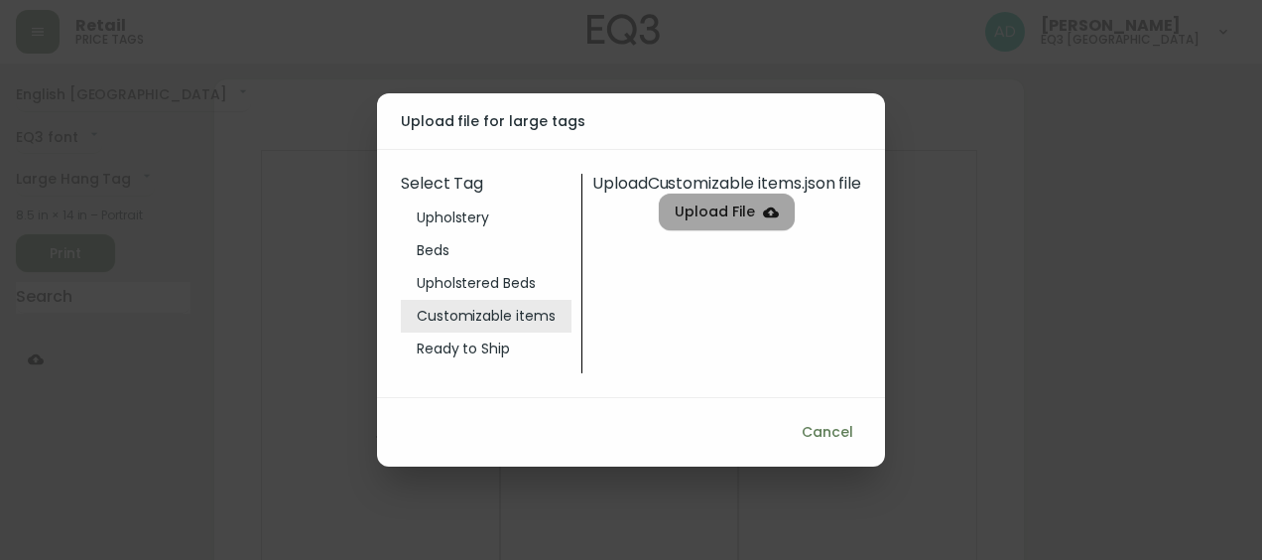
click at [717, 218] on span "Upload File" at bounding box center [715, 211] width 80 height 25
click at [0, 0] on input "Upload File" at bounding box center [0, 0] width 0 height 0
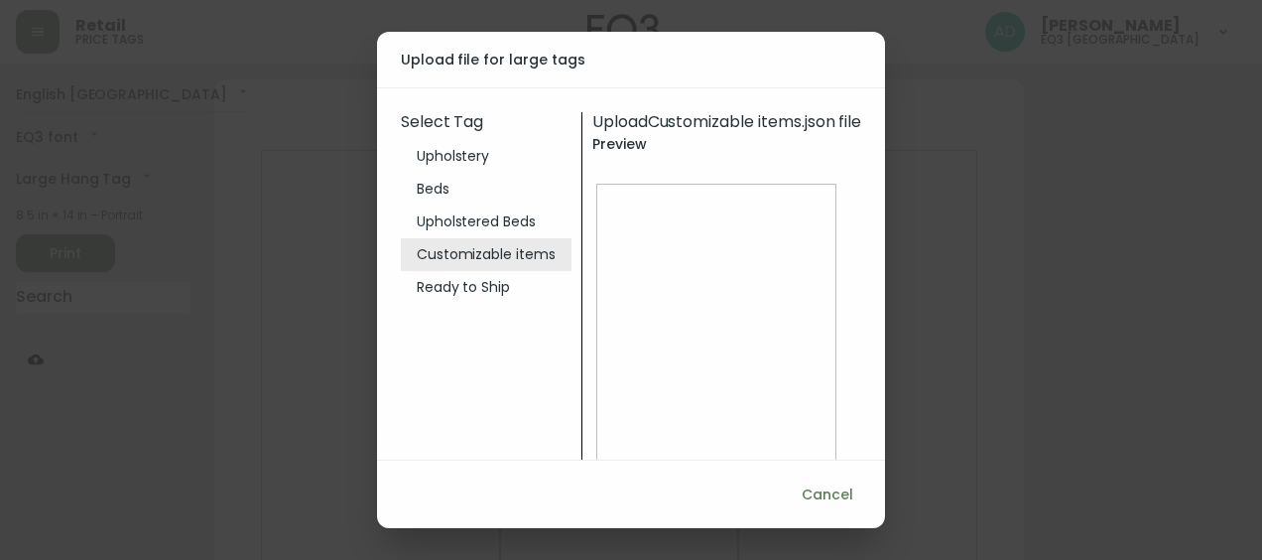
scroll to position [387, 0]
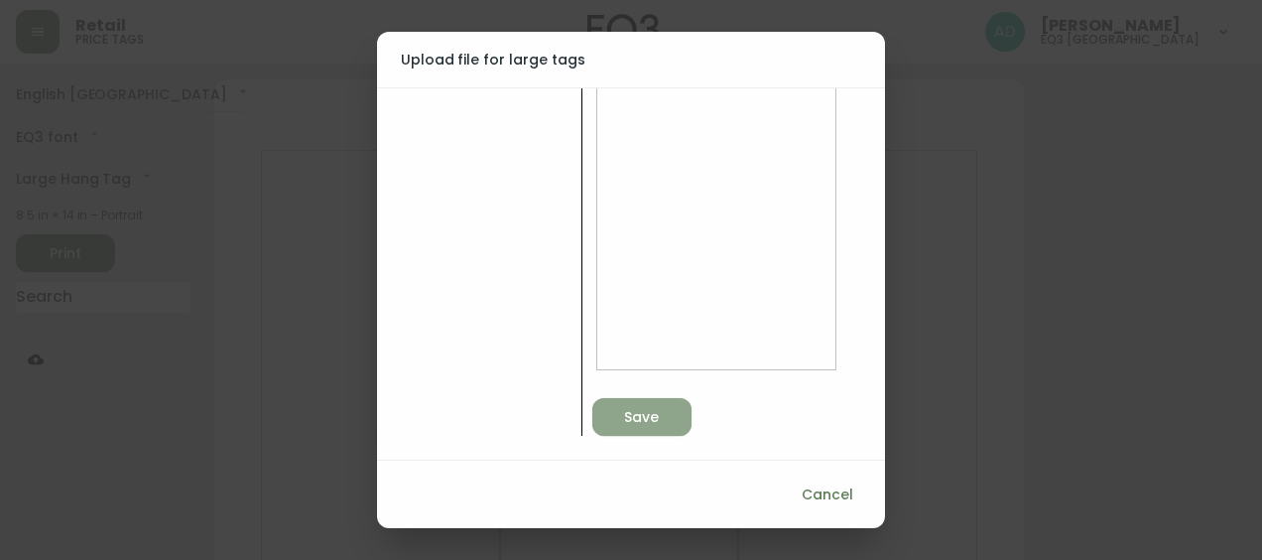
click at [624, 425] on span "Save" at bounding box center [641, 417] width 35 height 25
